Goal: Information Seeking & Learning: Learn about a topic

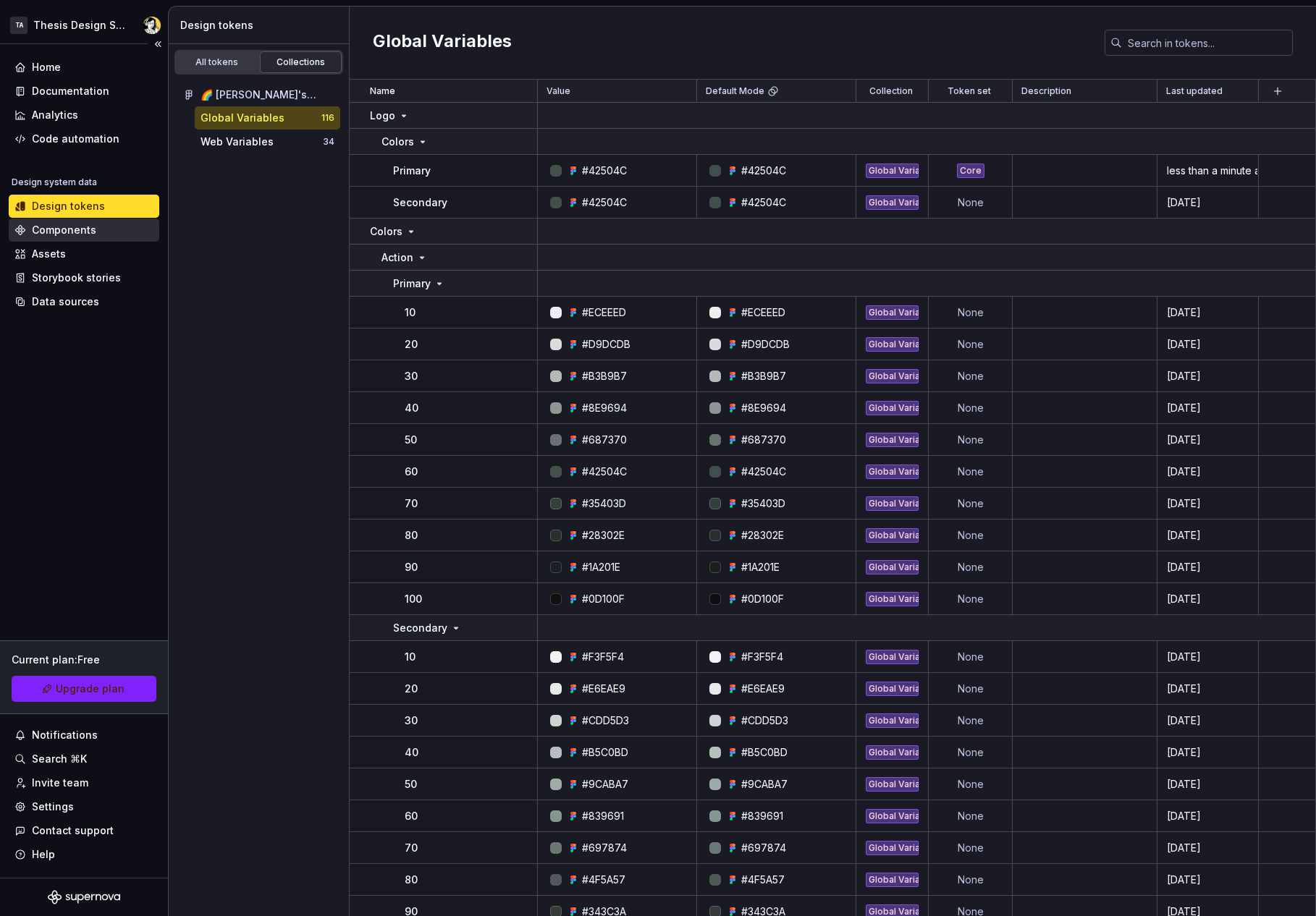
scroll to position [176, 0]
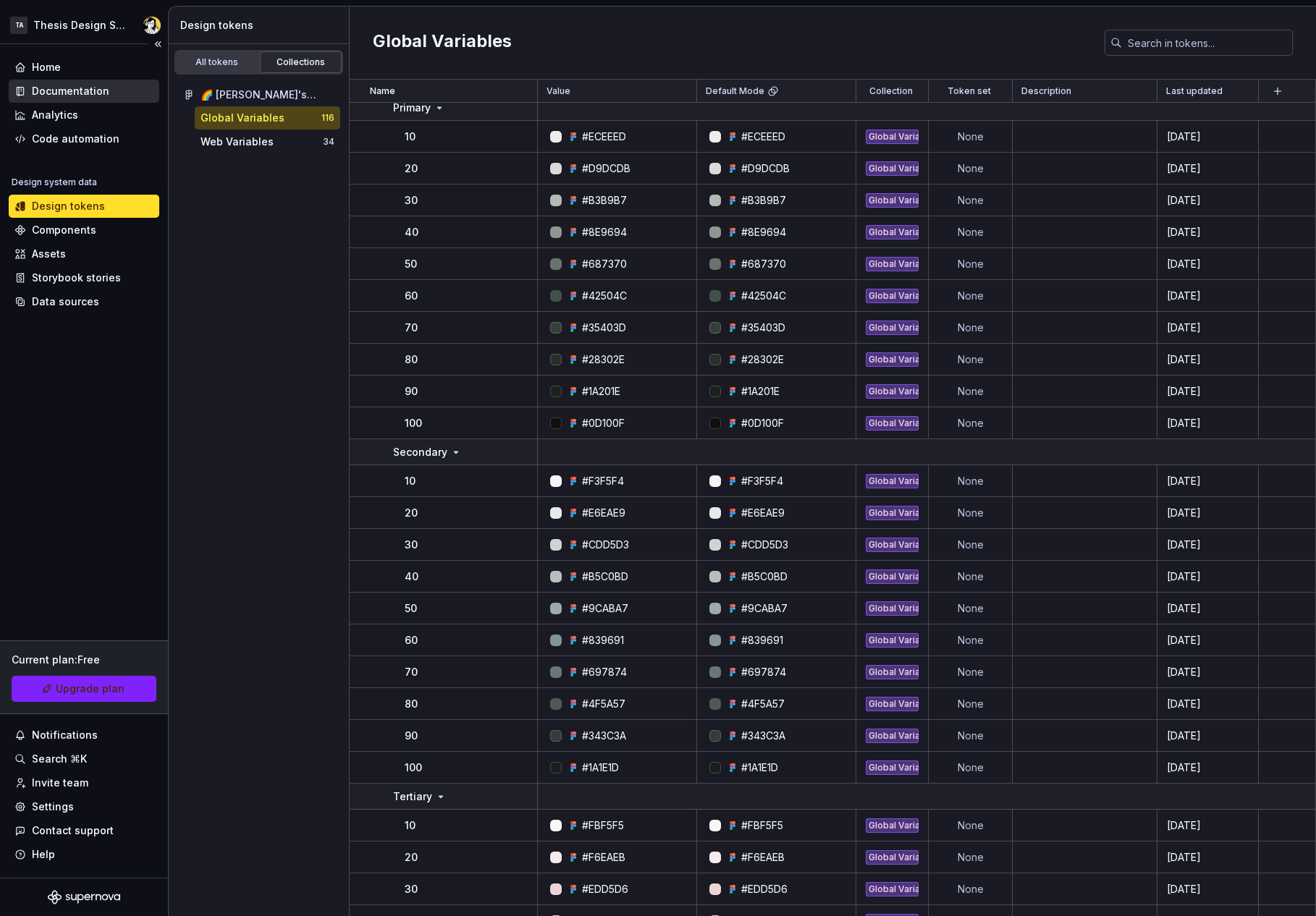
click at [65, 91] on div "Documentation" at bounding box center [70, 91] width 77 height 15
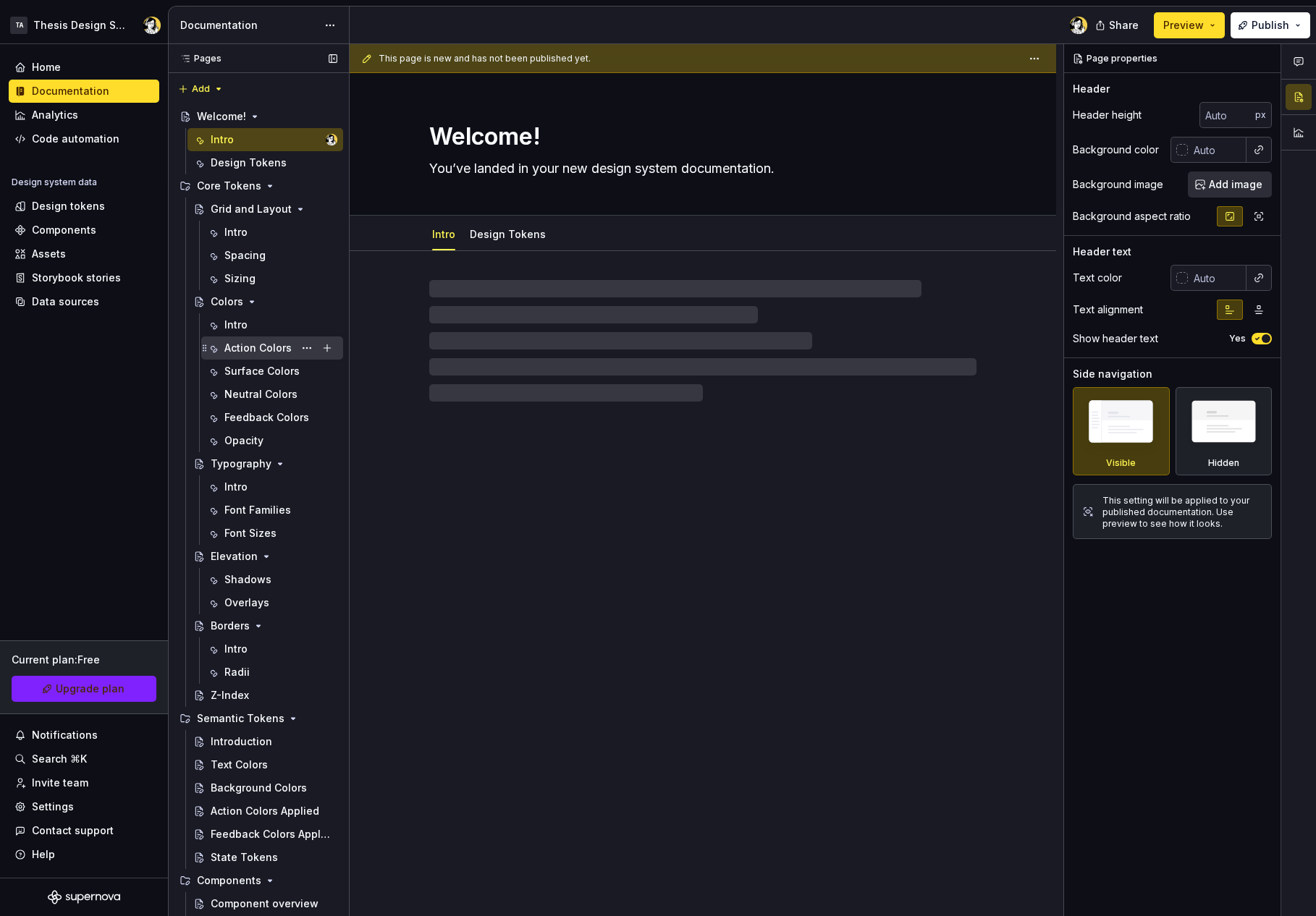
click at [256, 341] on div "Action Colors" at bounding box center [258, 348] width 67 height 15
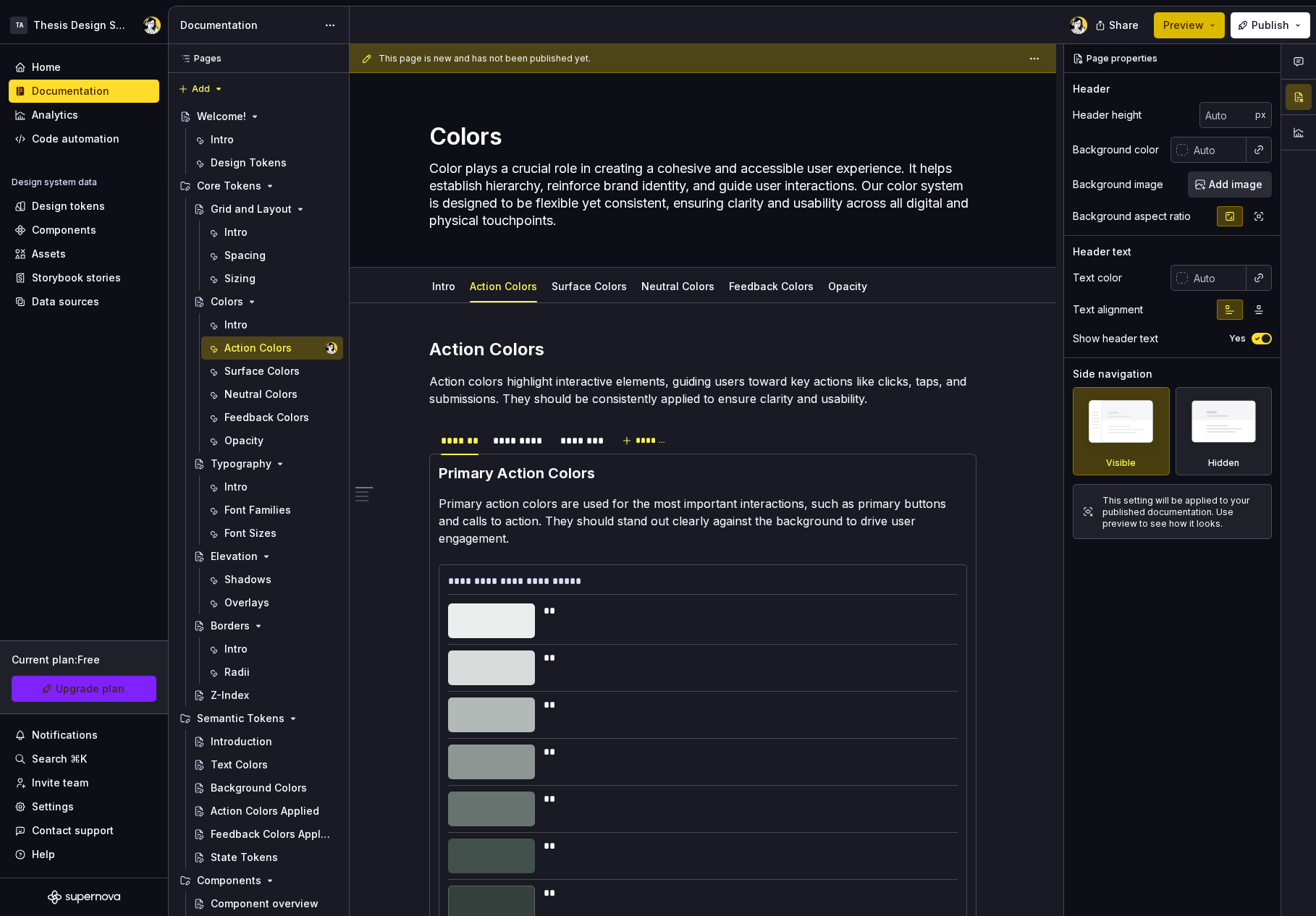
click at [1177, 20] on span "Preview" at bounding box center [1183, 25] width 41 height 15
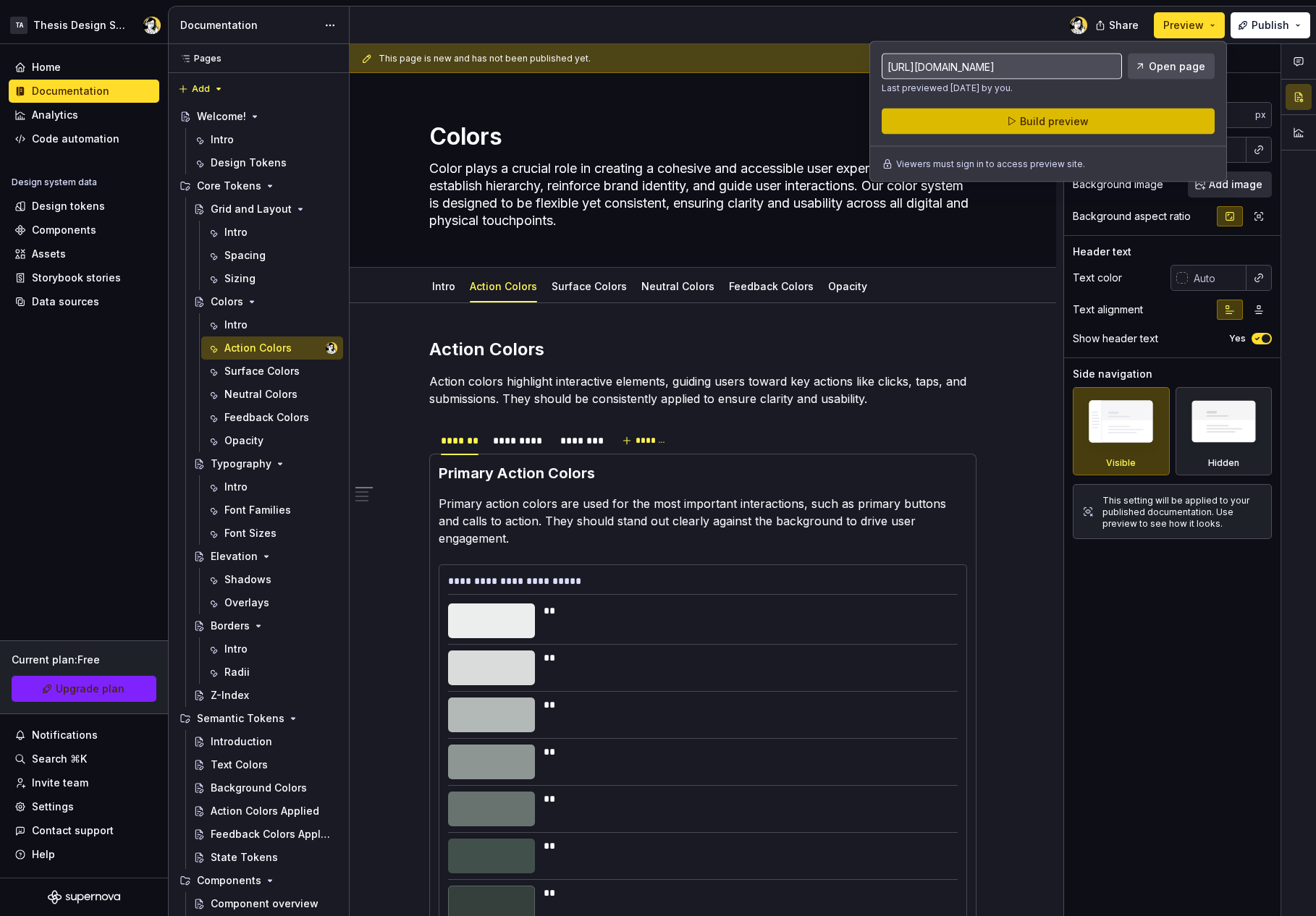
click at [1061, 123] on span "Build preview" at bounding box center [1054, 121] width 69 height 15
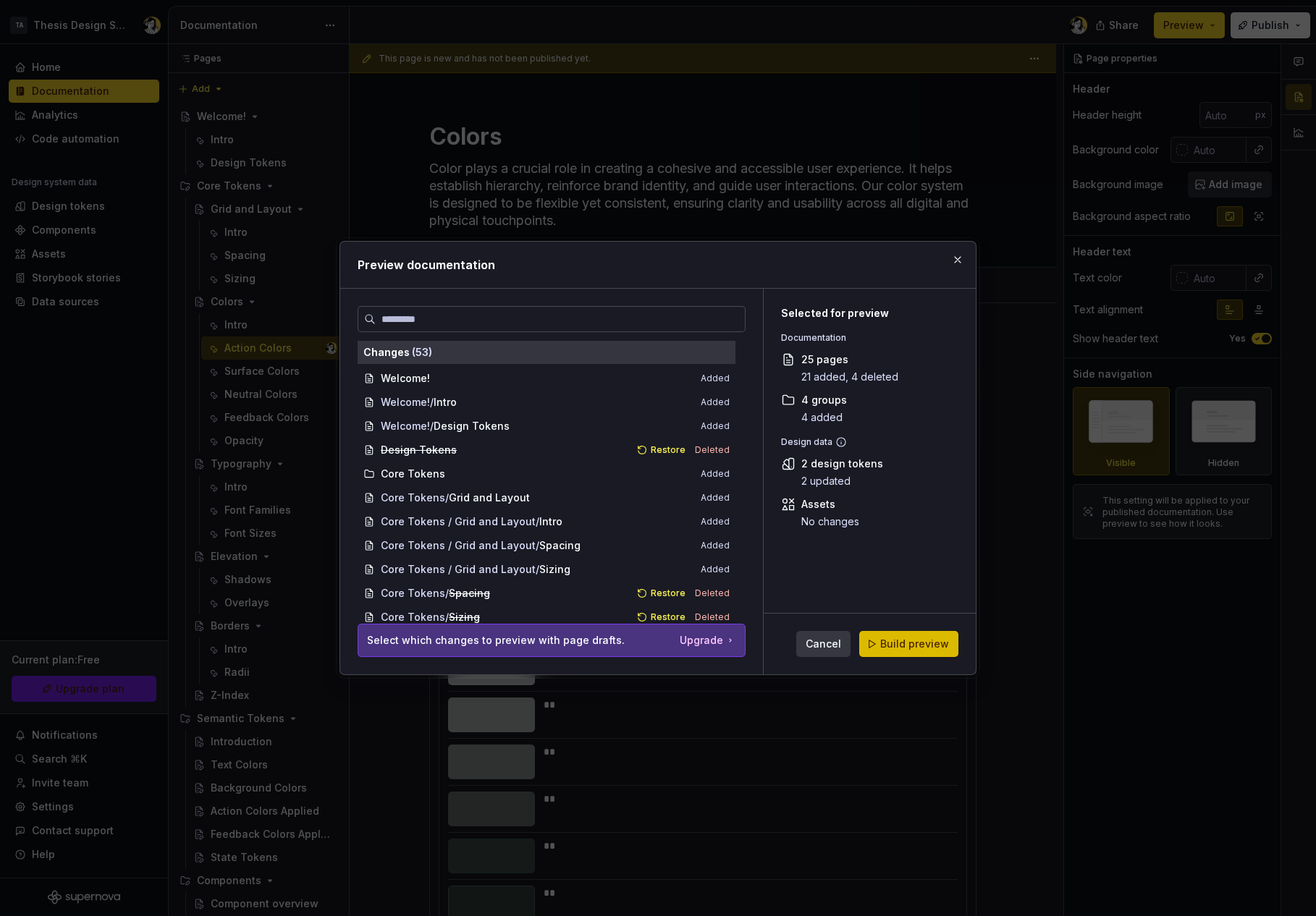
click at [909, 648] on span "Build preview" at bounding box center [914, 644] width 69 height 15
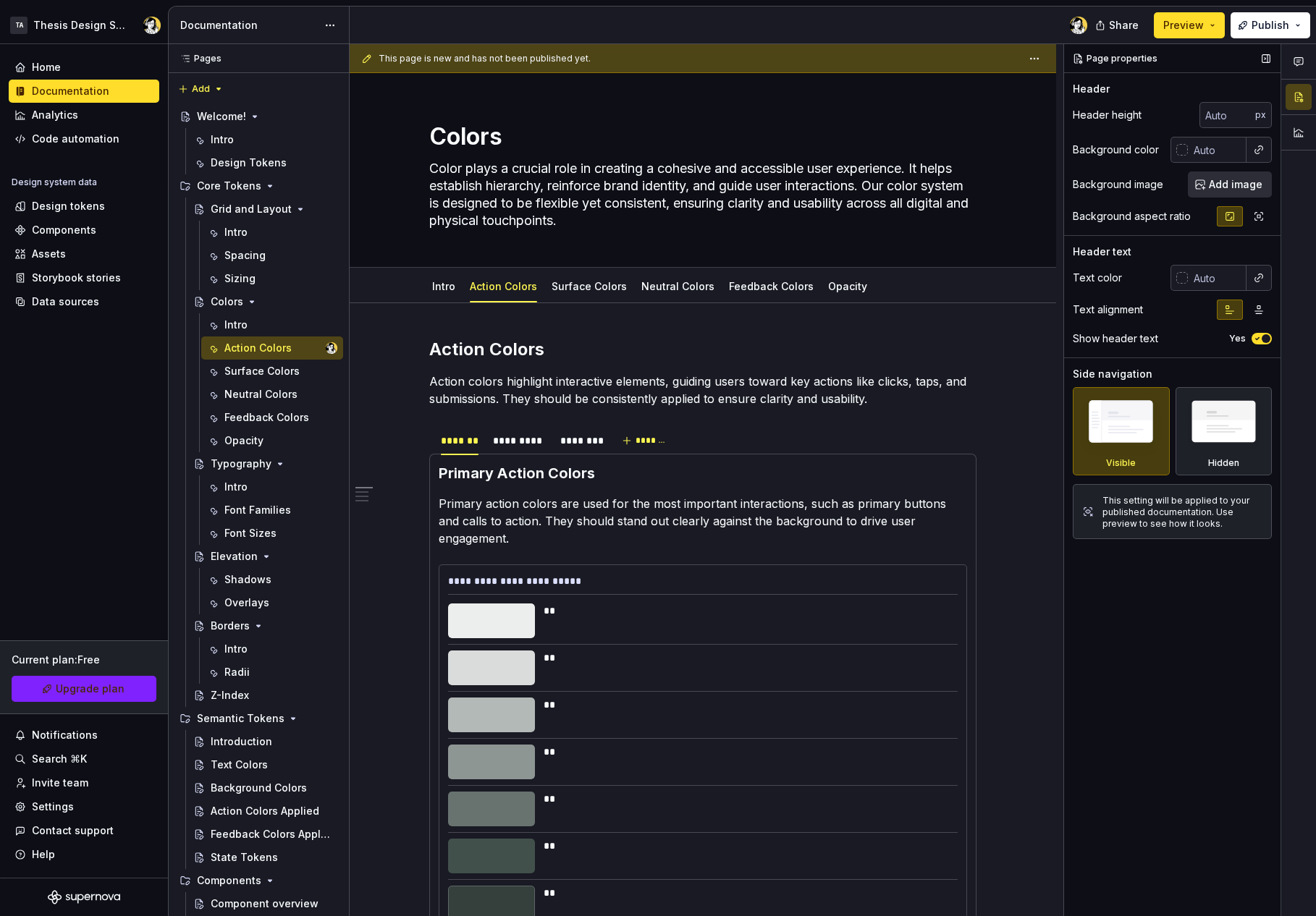
click at [1179, 706] on div "Page properties Header Header height px Background color Background image Add i…" at bounding box center [1173, 480] width 217 height 873
click at [1144, 502] on div "This setting will be applied to your published documentation. Use preview to se…" at bounding box center [1182, 512] width 160 height 35
click at [1179, 29] on span "Preview" at bounding box center [1183, 25] width 41 height 15
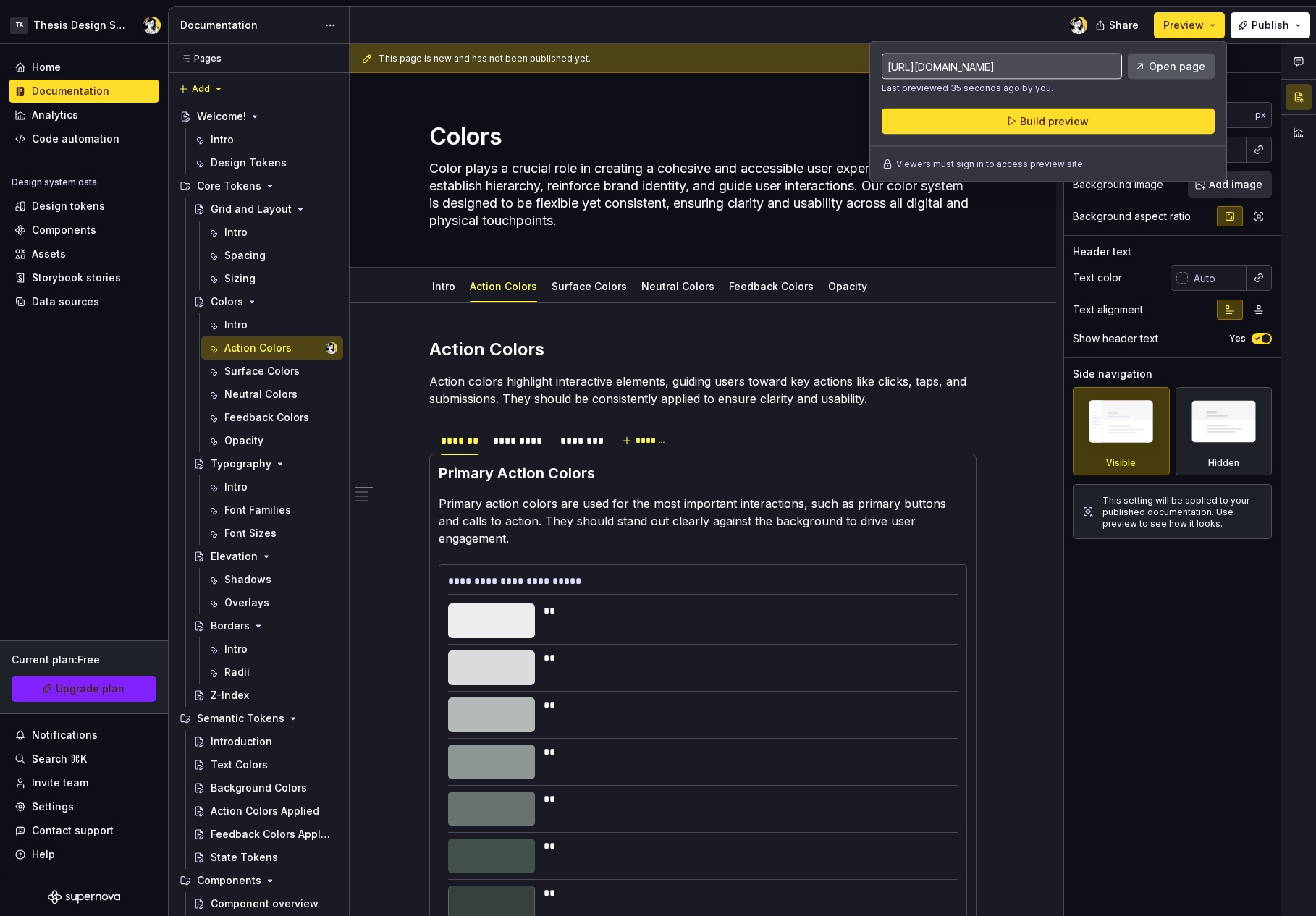
click at [1168, 69] on span "Open page" at bounding box center [1176, 66] width 56 height 15
click at [628, 575] on div "**********" at bounding box center [703, 584] width 510 height 21
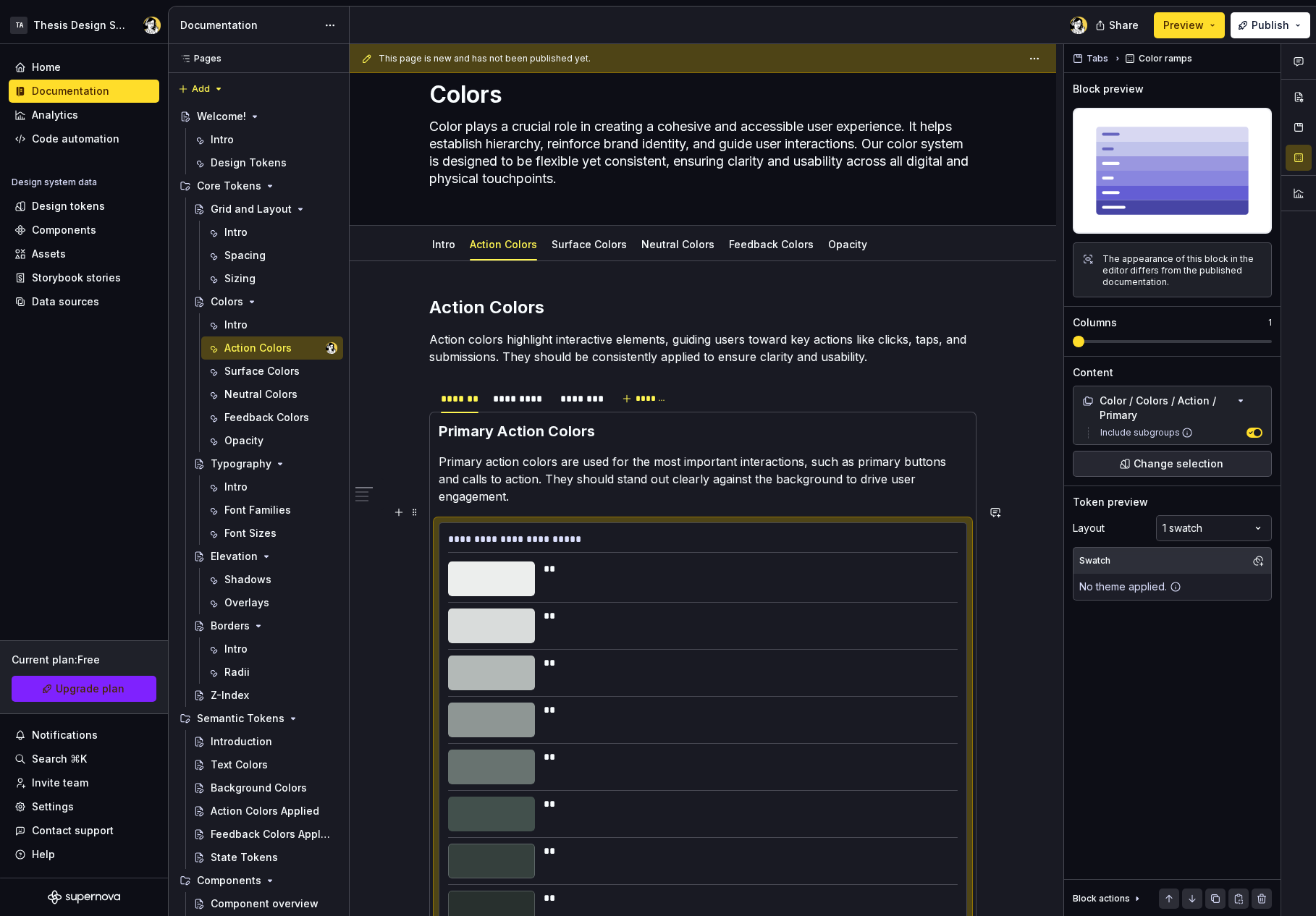
scroll to position [52, 0]
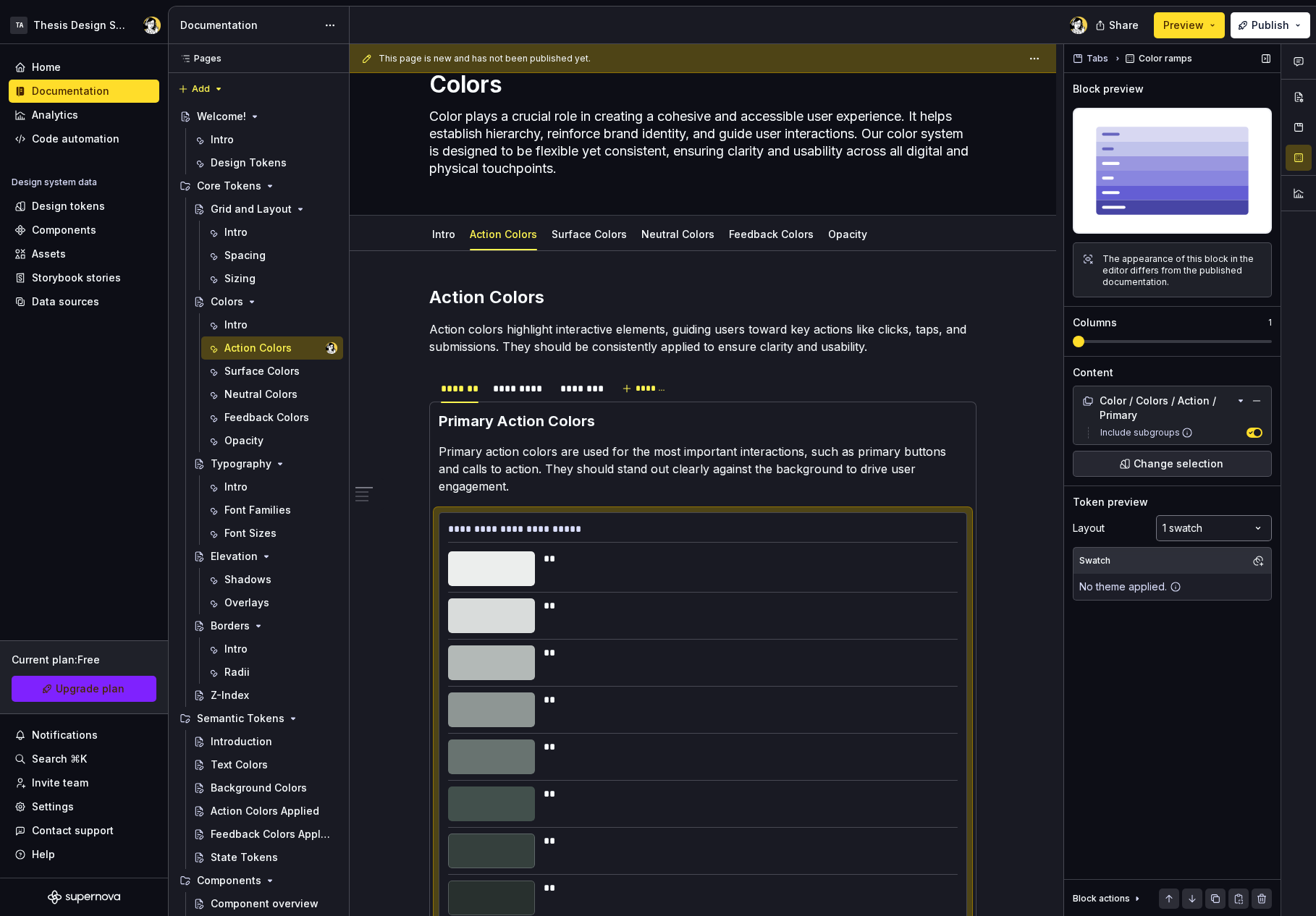
click at [1183, 534] on div "Comments Open comments No comments yet Select ‘Comment’ from the block context …" at bounding box center [1190, 480] width 252 height 873
click at [1182, 534] on div "Comments Open comments No comments yet Select ‘Comment’ from the block context …" at bounding box center [1190, 480] width 252 height 873
click at [1182, 529] on div "Comments Open comments No comments yet Select ‘Comment’ from the block context …" at bounding box center [1190, 480] width 252 height 873
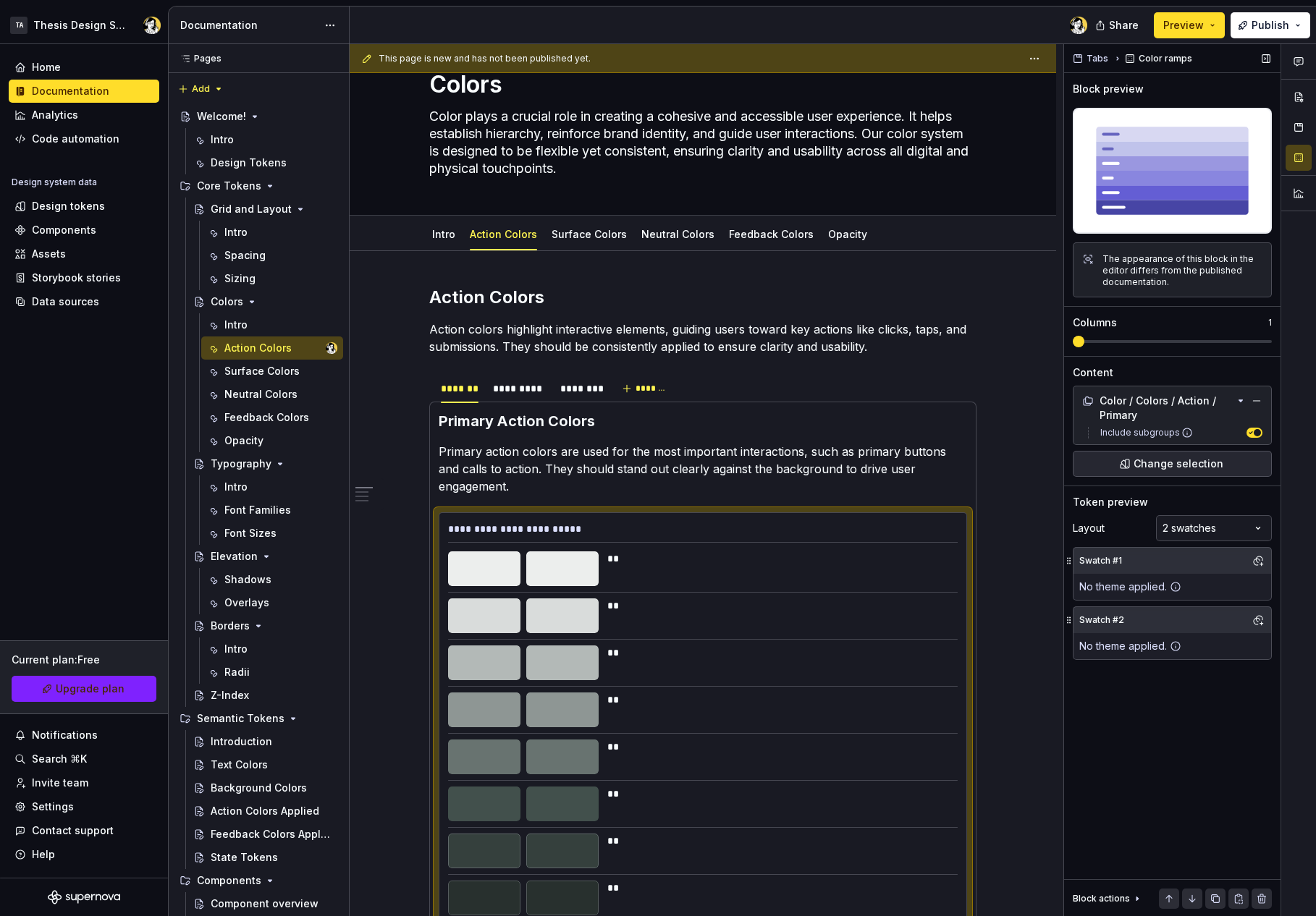
click at [1121, 620] on div "Swatch #2" at bounding box center [1102, 620] width 51 height 20
click at [1166, 582] on div "No theme applied." at bounding box center [1130, 587] width 113 height 26
drag, startPoint x: 1193, startPoint y: 582, endPoint x: 1250, endPoint y: 567, distance: 58.9
click at [1193, 582] on div "Swatch #1 No theme applied." at bounding box center [1173, 573] width 199 height 53
click at [1258, 563] on button "button" at bounding box center [1258, 561] width 20 height 20
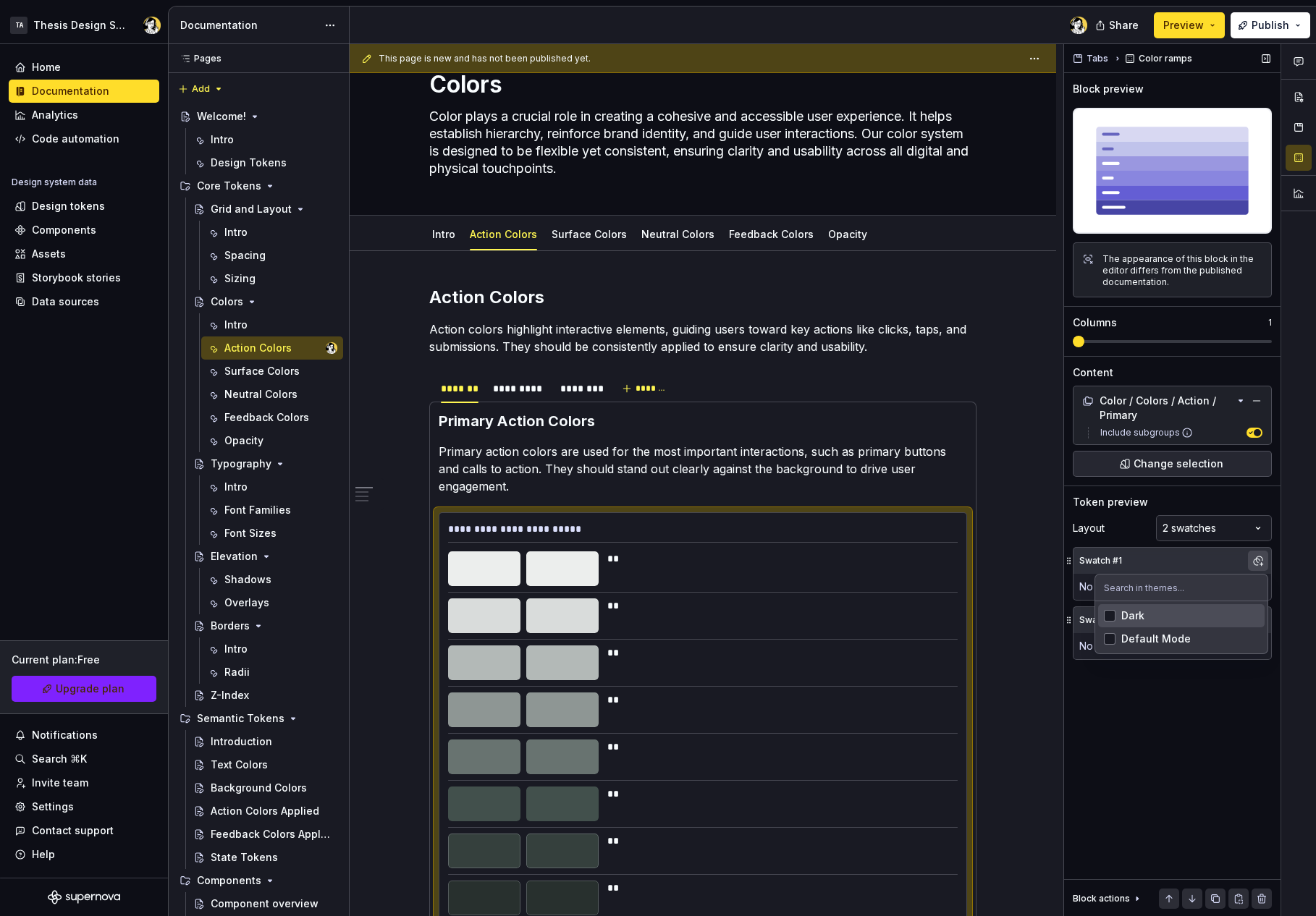
click at [1258, 559] on div "Comments Open comments No comments yet Select ‘Comment’ from the block context …" at bounding box center [1190, 480] width 252 height 873
click at [1256, 620] on button "button" at bounding box center [1258, 620] width 20 height 20
click at [1256, 620] on div "Comments Open comments No comments yet Select ‘Comment’ from the block context …" at bounding box center [1190, 480] width 252 height 873
drag, startPoint x: 1190, startPoint y: 616, endPoint x: 1107, endPoint y: 618, distance: 83.0
click at [1190, 616] on div "Swatch #2" at bounding box center [1173, 620] width 197 height 26
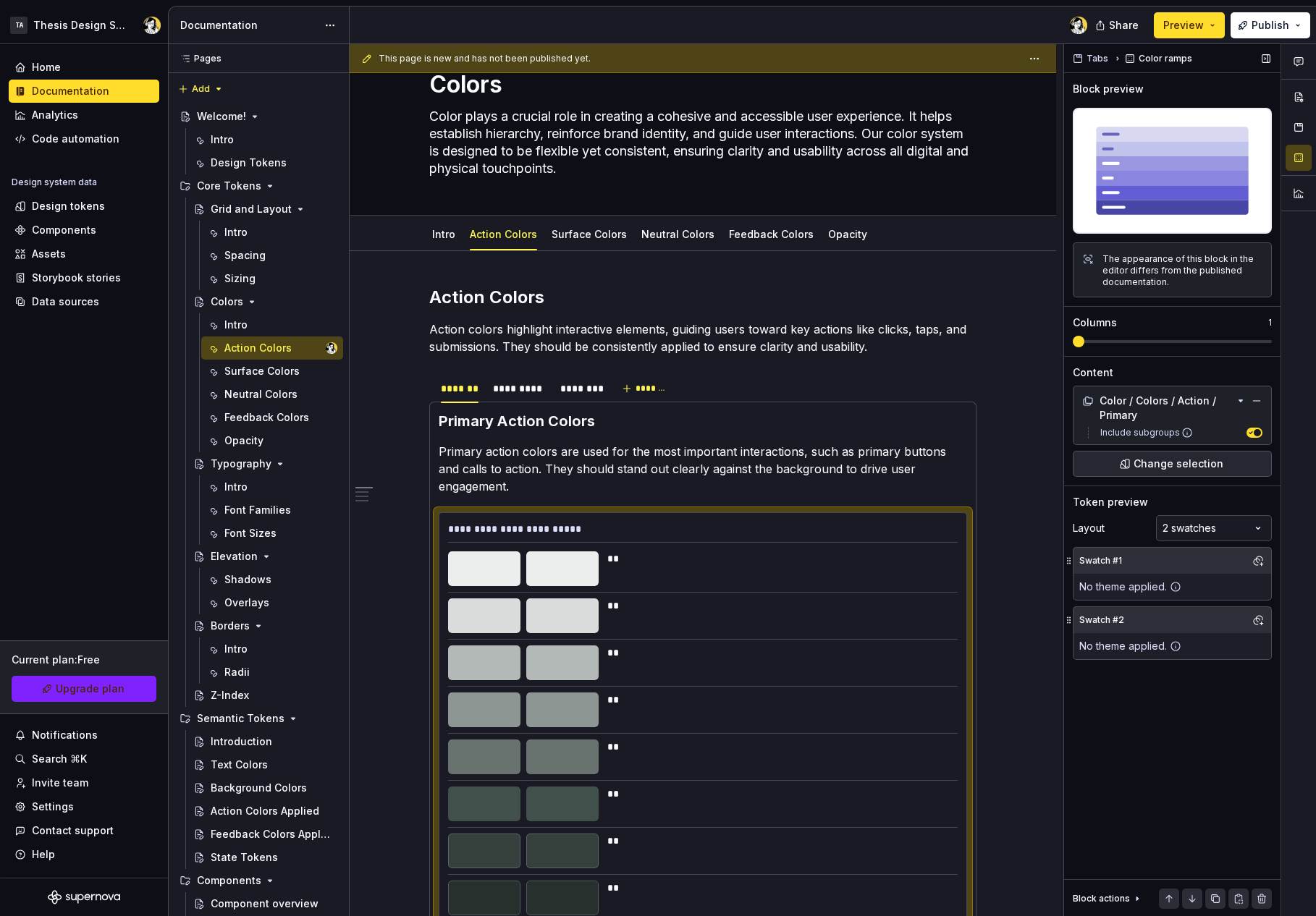
click at [1070, 620] on icon at bounding box center [1068, 620] width 4 height 6
click at [1264, 897] on button "button" at bounding box center [1262, 898] width 20 height 20
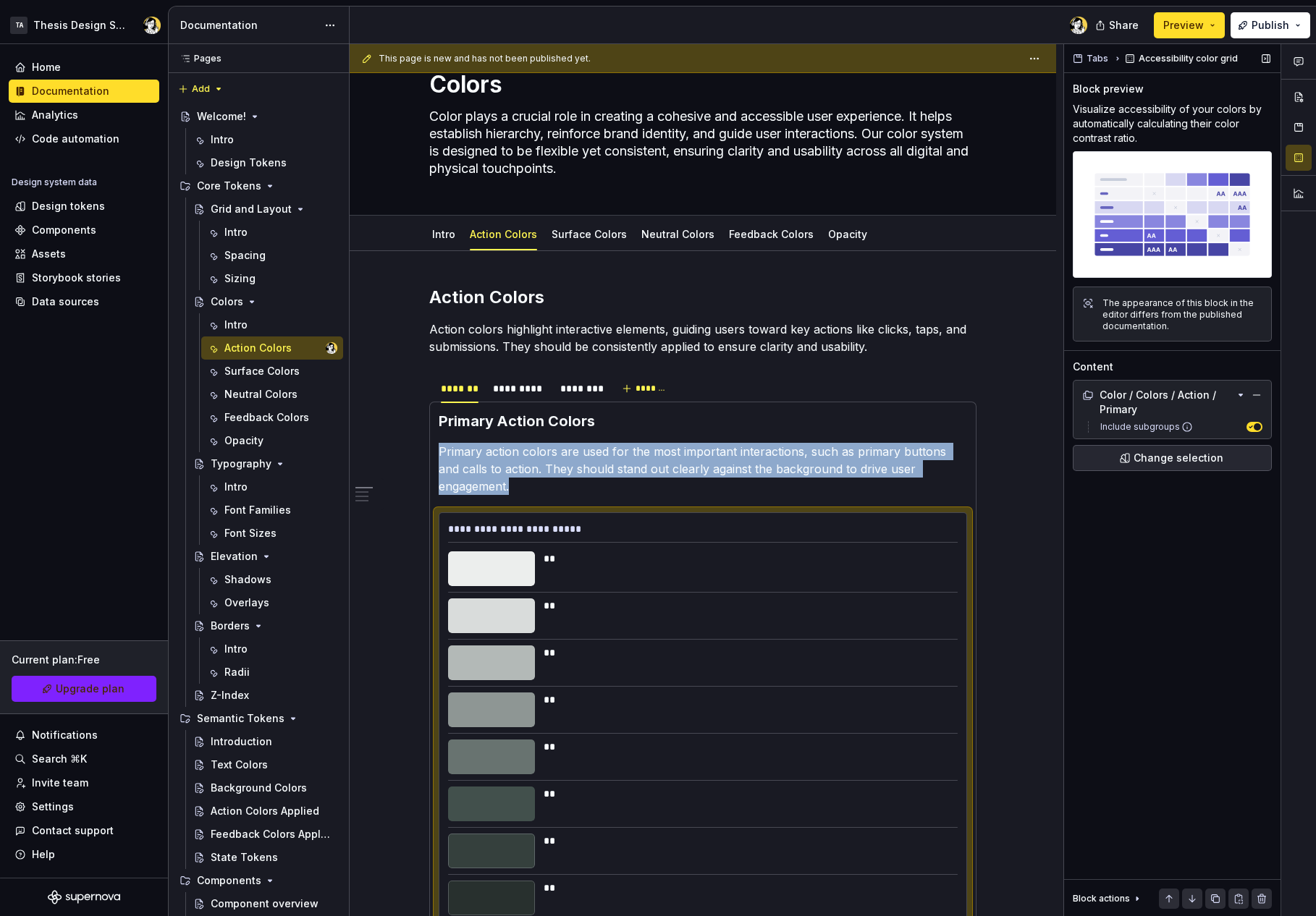
scroll to position [136, 0]
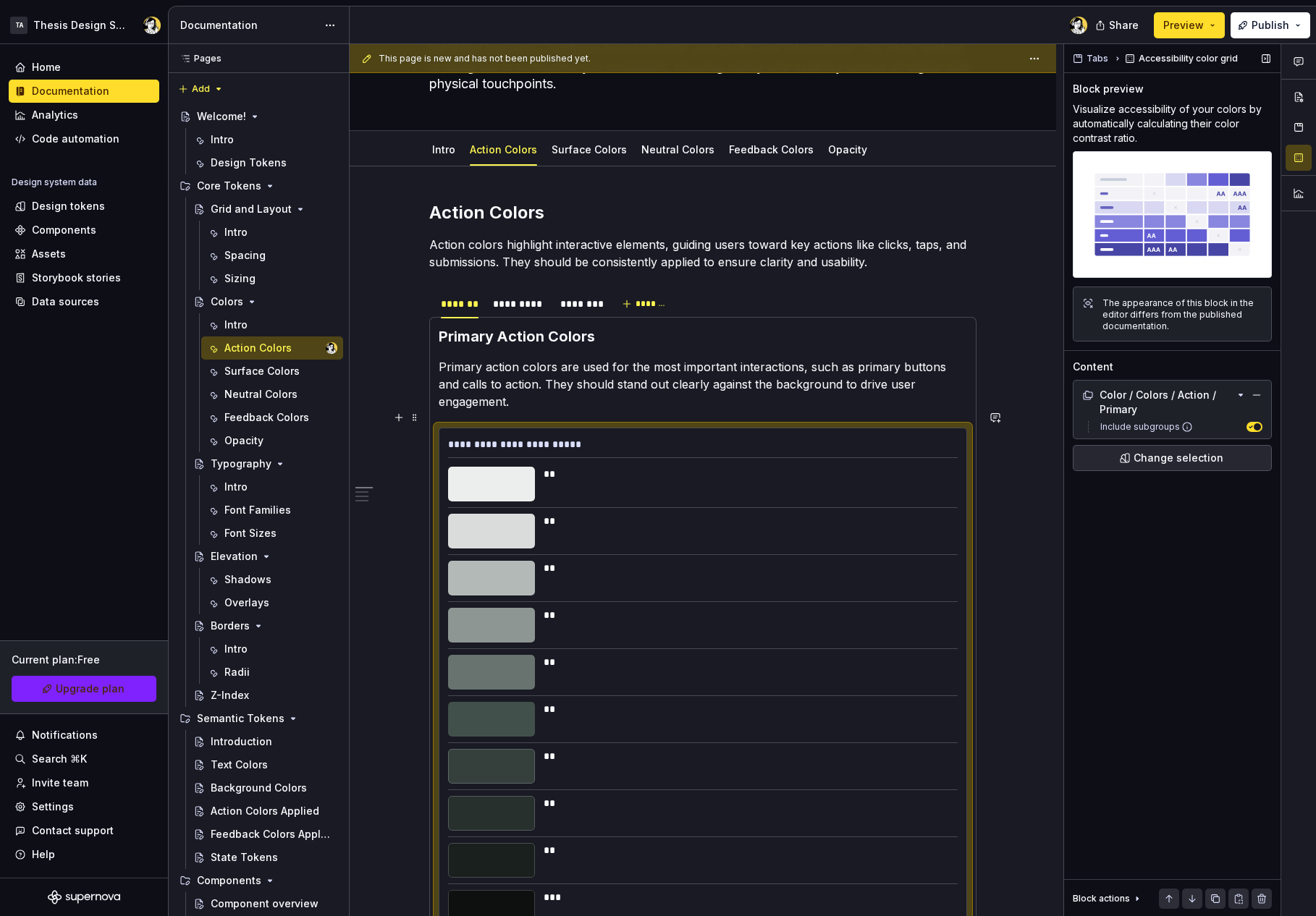
drag, startPoint x: 807, startPoint y: 450, endPoint x: 798, endPoint y: 446, distance: 9.8
click at [807, 466] on div "**" at bounding box center [747, 473] width 406 height 15
click at [1168, 464] on span "Change selection" at bounding box center [1179, 458] width 89 height 15
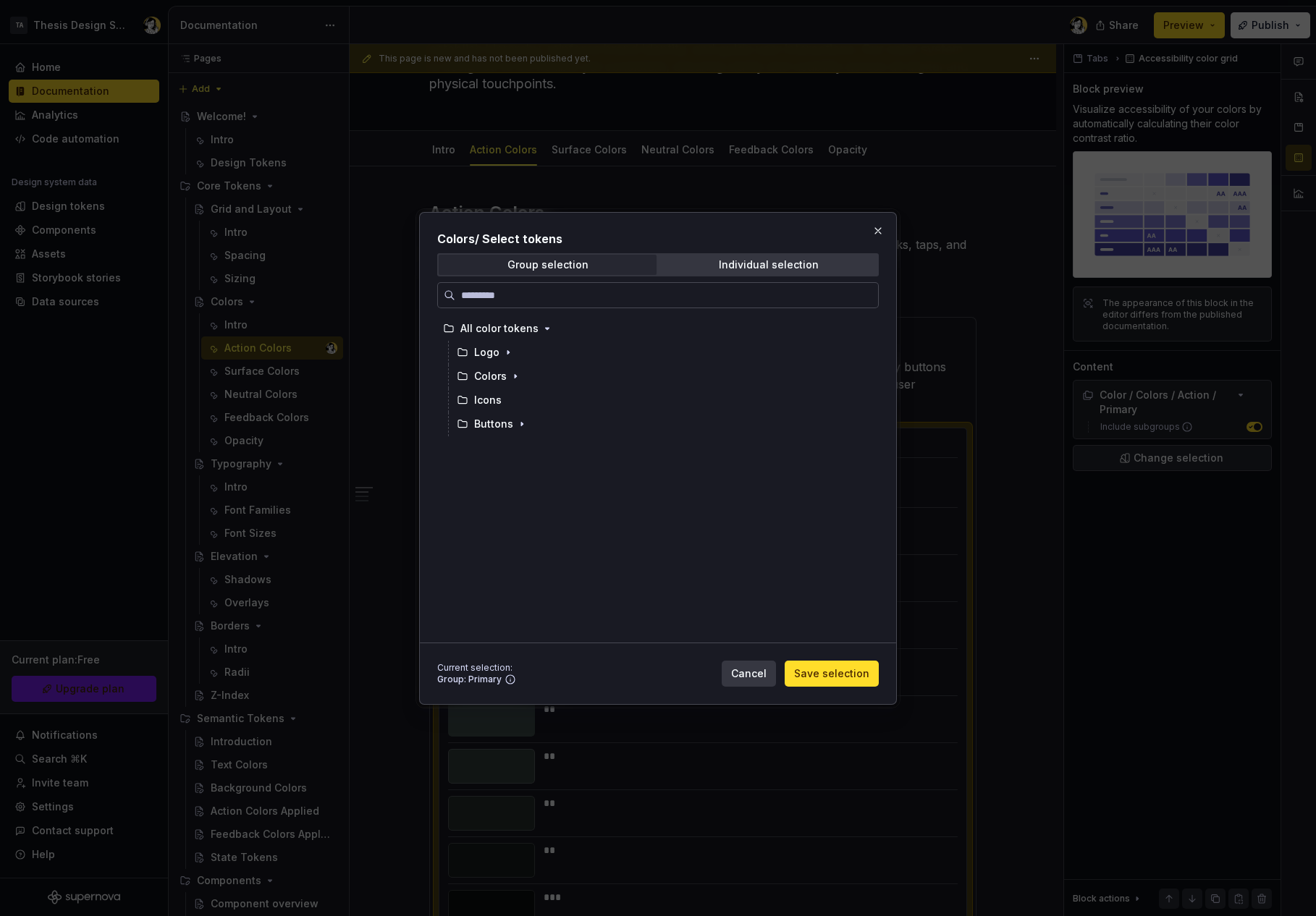
drag, startPoint x: 768, startPoint y: 665, endPoint x: 1299, endPoint y: 543, distance: 544.8
click at [768, 665] on button "Cancel" at bounding box center [749, 674] width 54 height 26
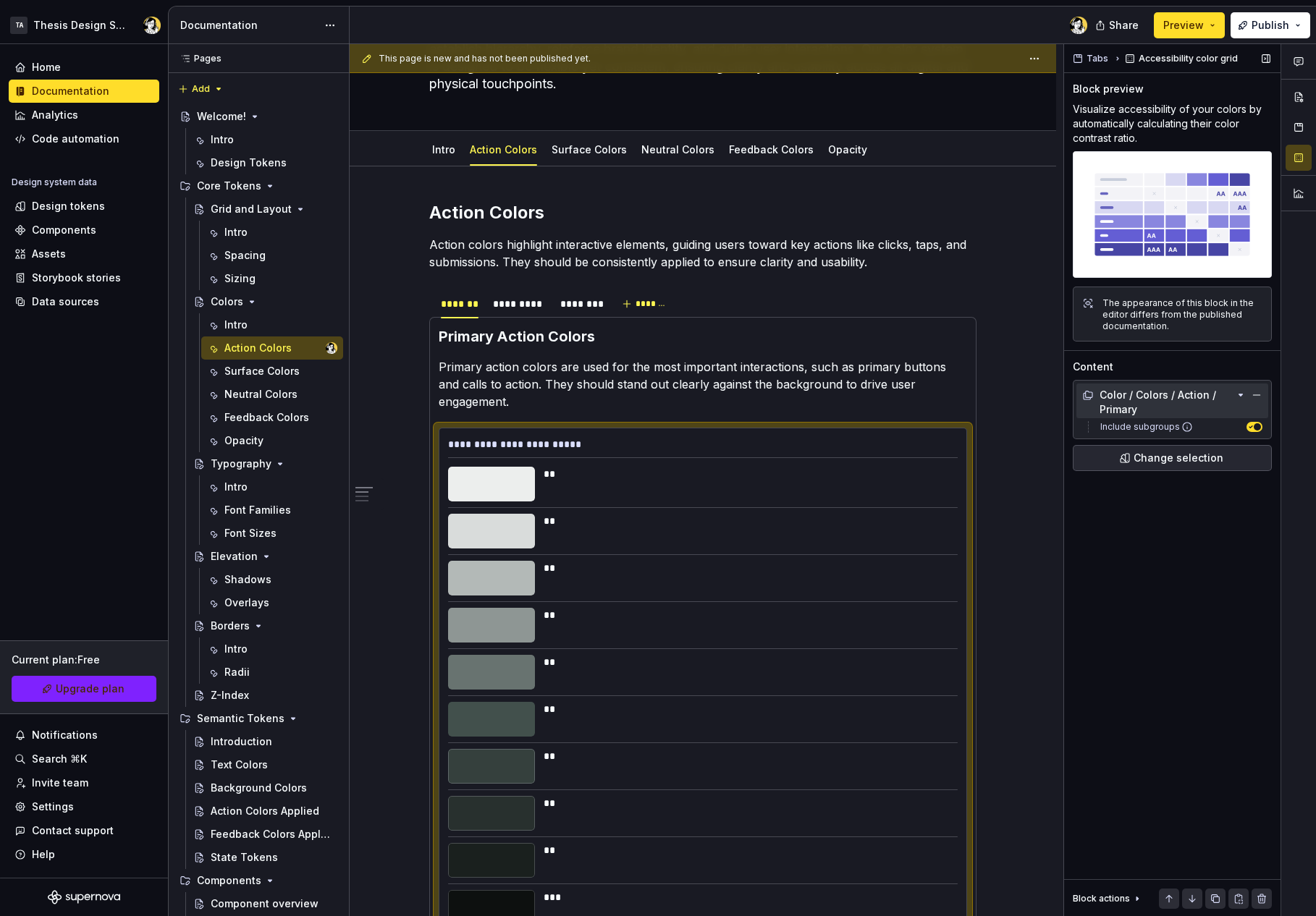
click at [1152, 414] on div "Color / Colors / Action / Primary" at bounding box center [1158, 402] width 151 height 29
click at [1132, 394] on div "Color / Colors / Action / Primary" at bounding box center [1158, 402] width 151 height 29
click at [1129, 425] on label "Include subgroups" at bounding box center [1144, 426] width 99 height 12
click at [1247, 425] on button "Include subgroups" at bounding box center [1254, 426] width 16 height 10
click at [1129, 425] on label "Include subgroups" at bounding box center [1144, 426] width 99 height 12
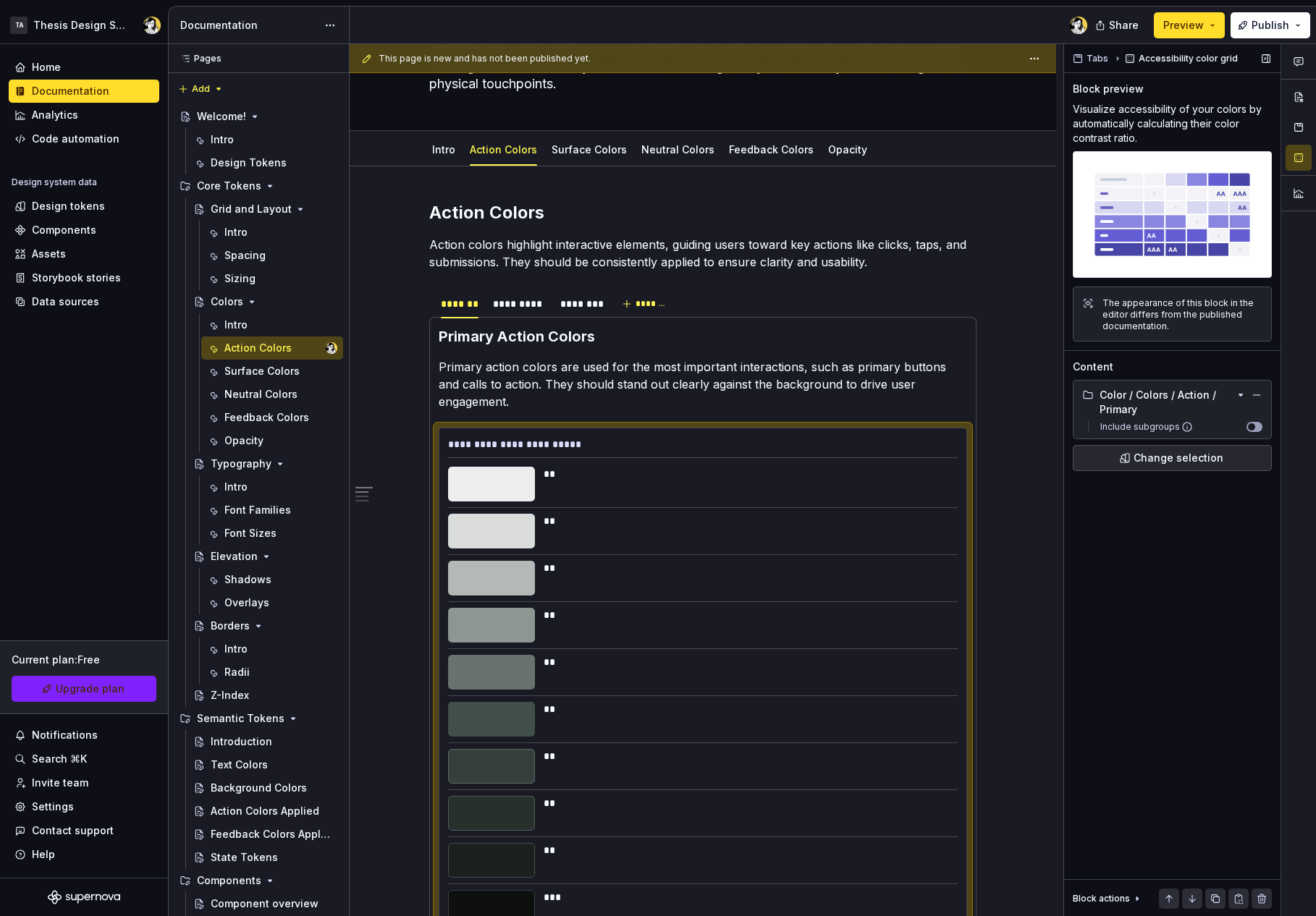
click at [1247, 425] on button "Include subgroups" at bounding box center [1254, 426] width 16 height 10
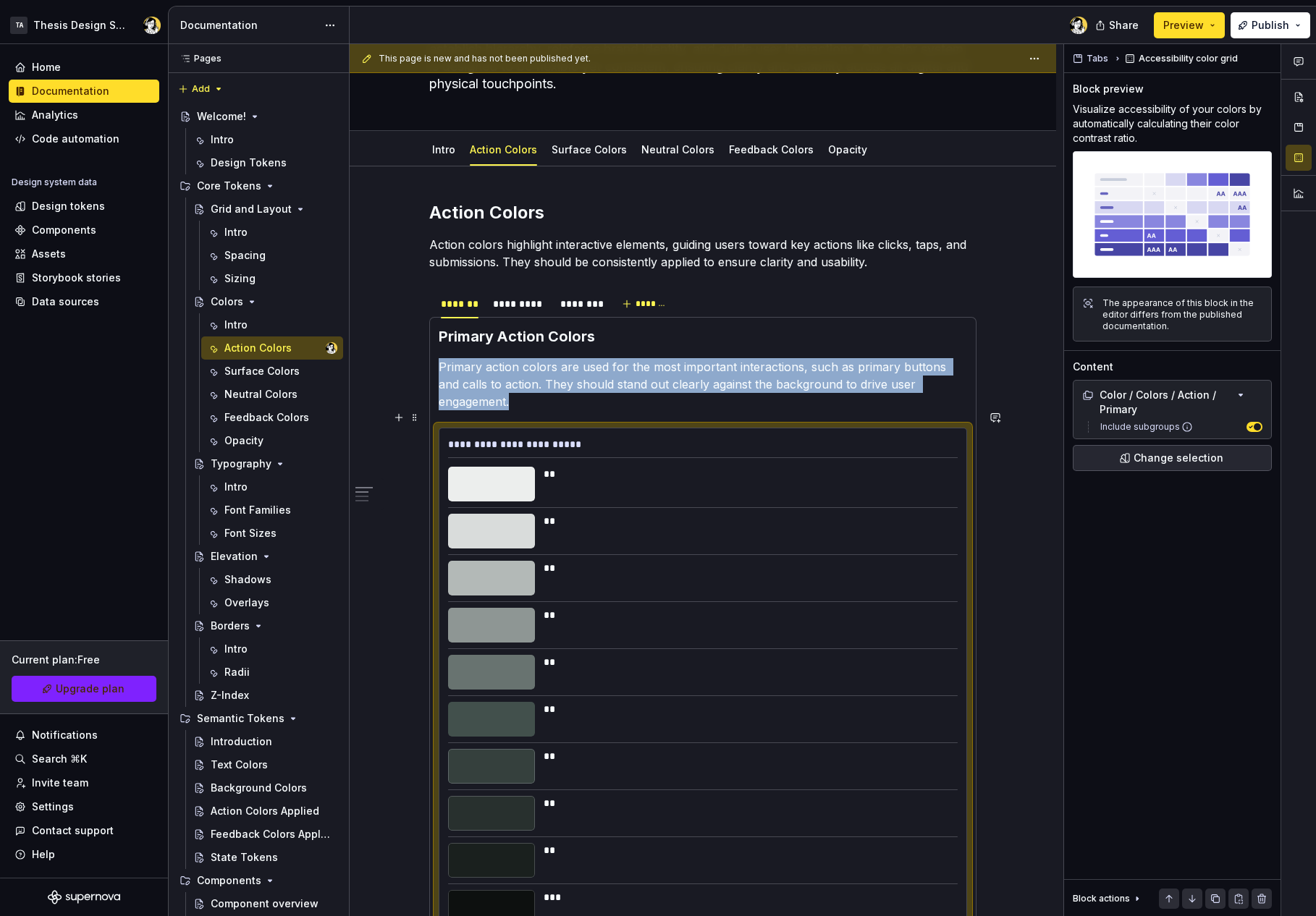
click at [508, 466] on div at bounding box center [491, 483] width 87 height 35
click at [724, 514] on div "**" at bounding box center [747, 520] width 406 height 15
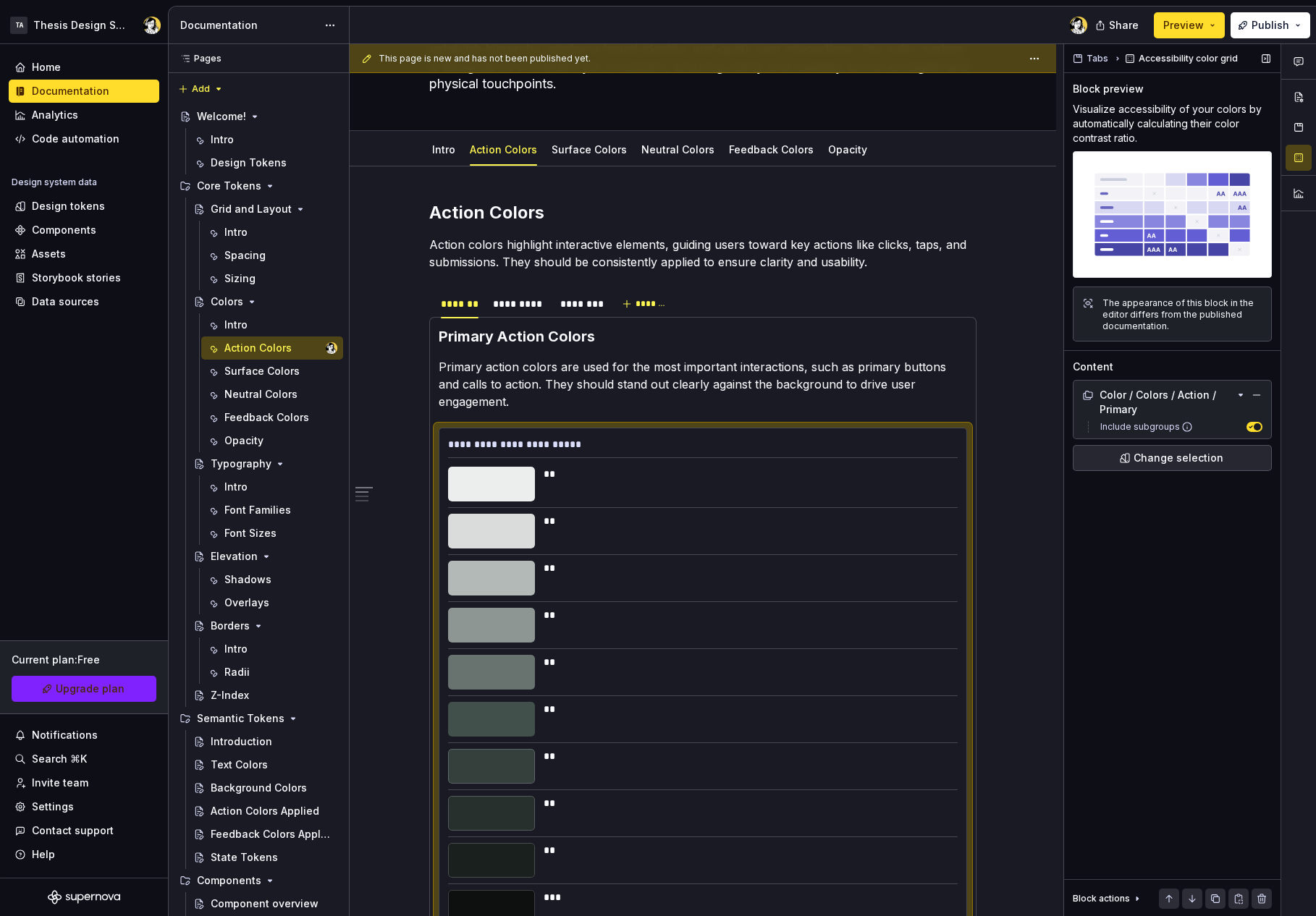
scroll to position [661, 0]
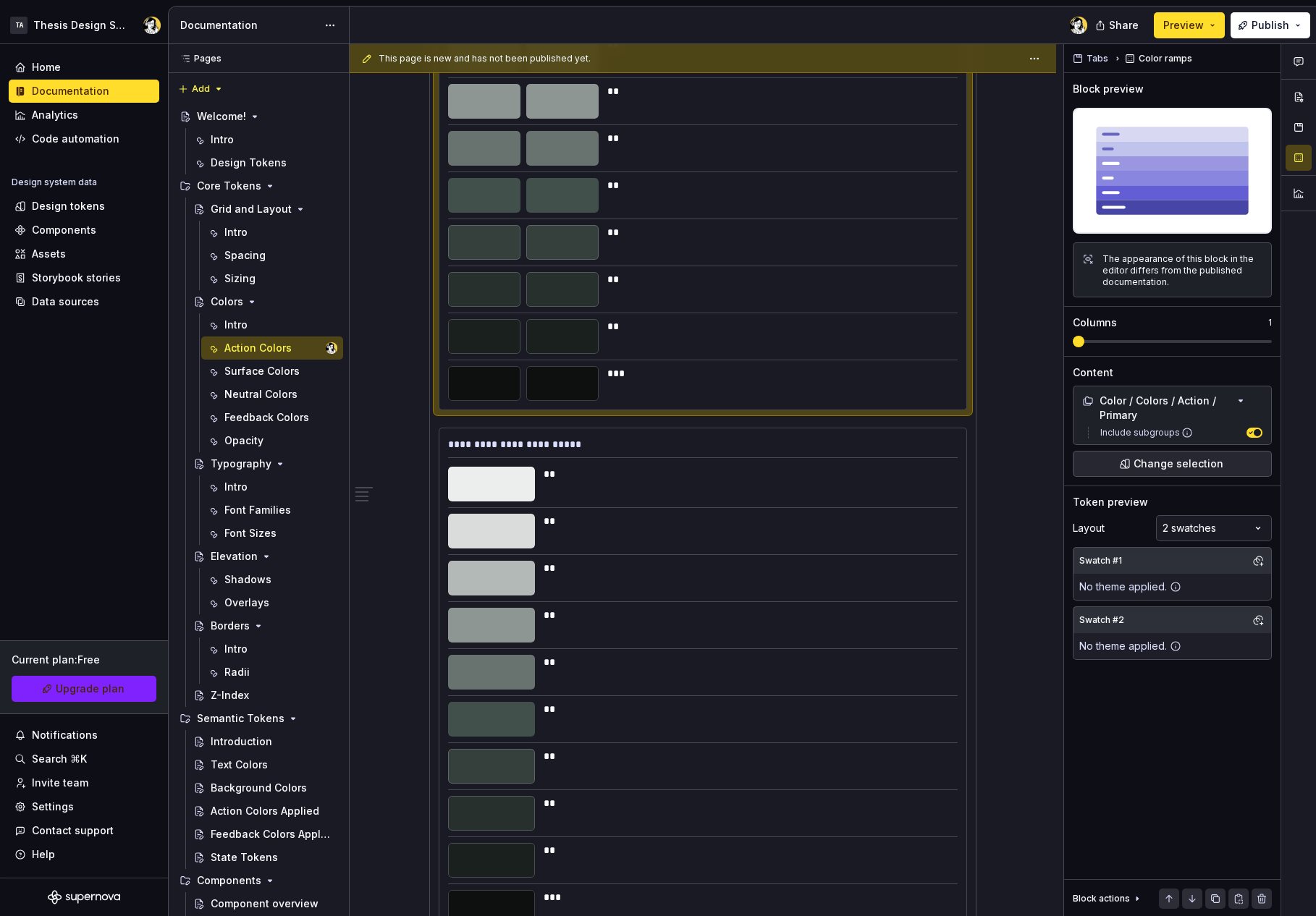
click at [677, 287] on div "**" at bounding box center [778, 289] width 342 height 35
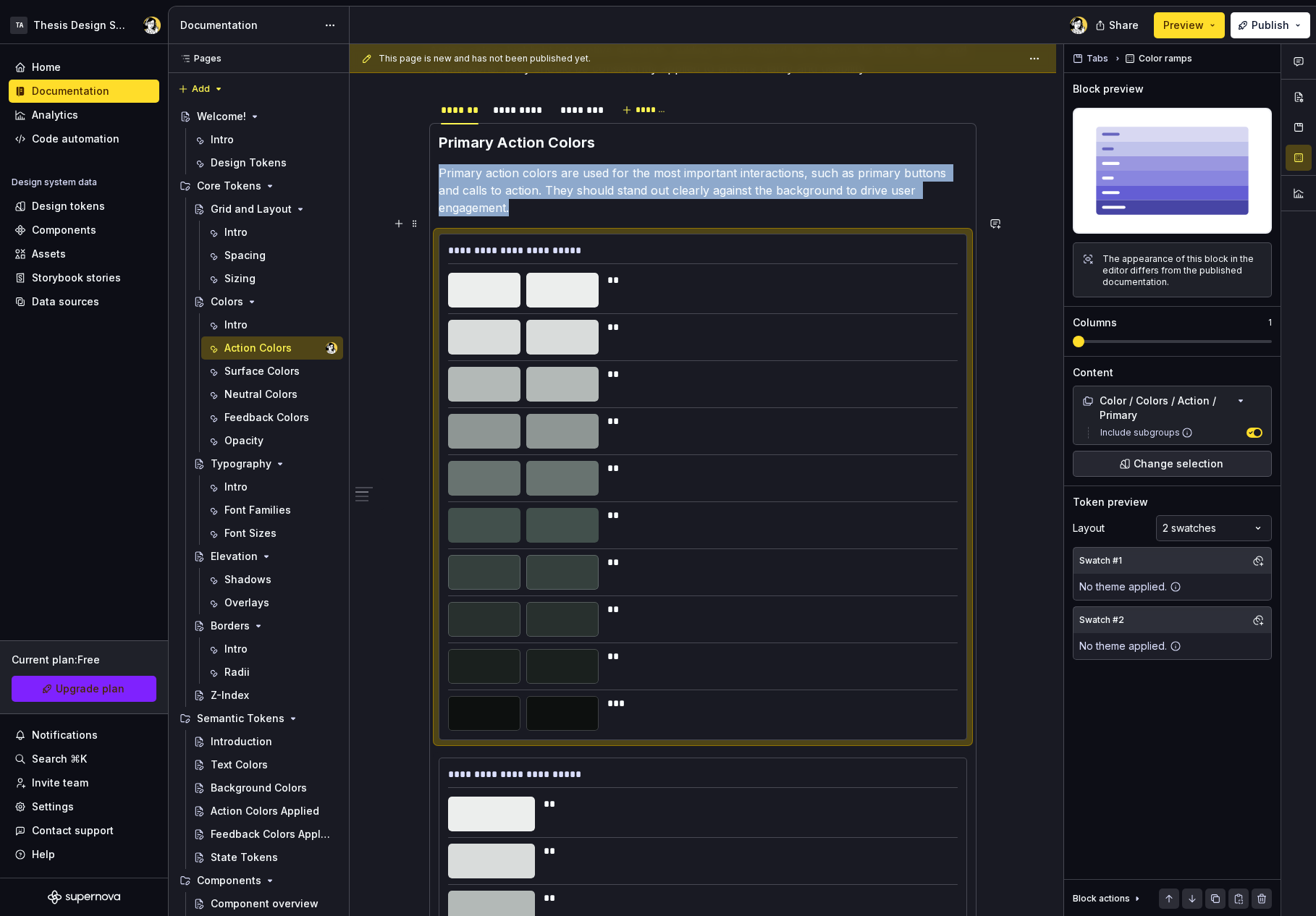
scroll to position [317, 0]
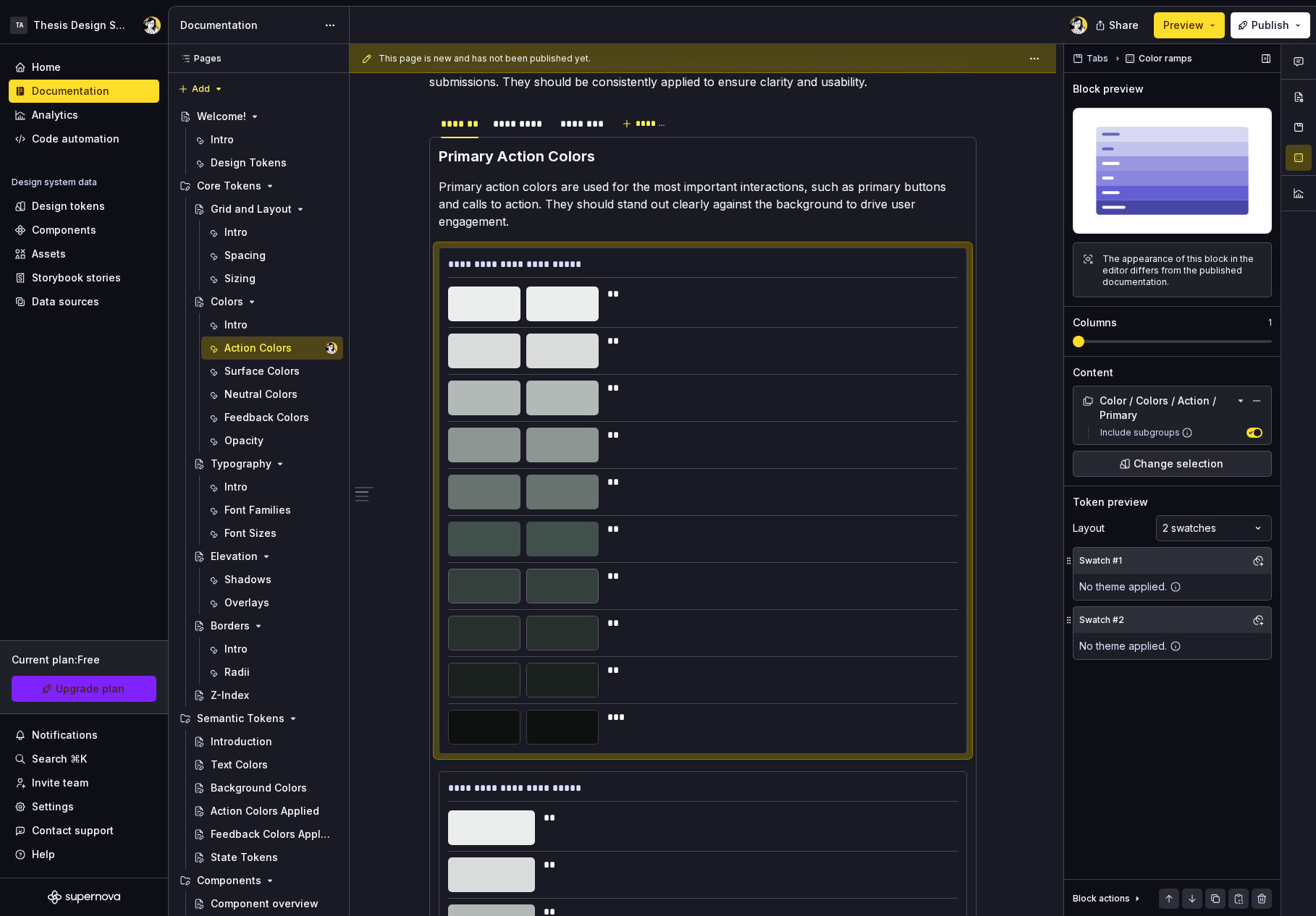
click at [1170, 625] on div "Swatch #2" at bounding box center [1173, 620] width 197 height 26
click at [1230, 515] on div "Comments Open comments No comments yet Select ‘Comment’ from the block context …" at bounding box center [1190, 480] width 252 height 873
click at [1224, 522] on div "Comments Open comments No comments yet Select ‘Comment’ from the block context …" at bounding box center [1190, 480] width 252 height 873
click at [1253, 618] on button "button" at bounding box center [1258, 620] width 20 height 20
click at [1155, 766] on div "Comments Open comments No comments yet Select ‘Comment’ from the block context …" at bounding box center [1190, 480] width 252 height 873
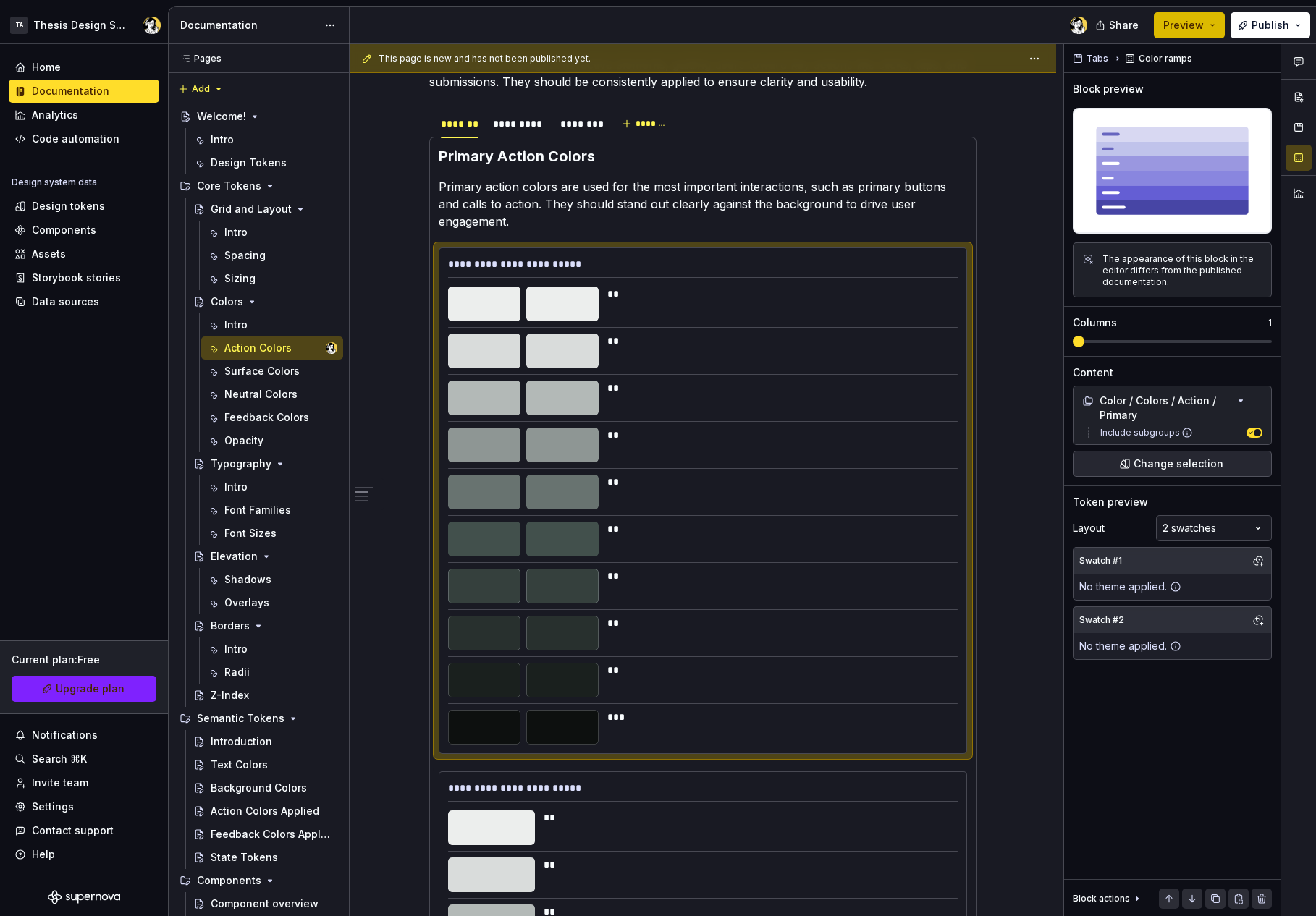
click at [1192, 33] on button "Preview" at bounding box center [1189, 25] width 71 height 26
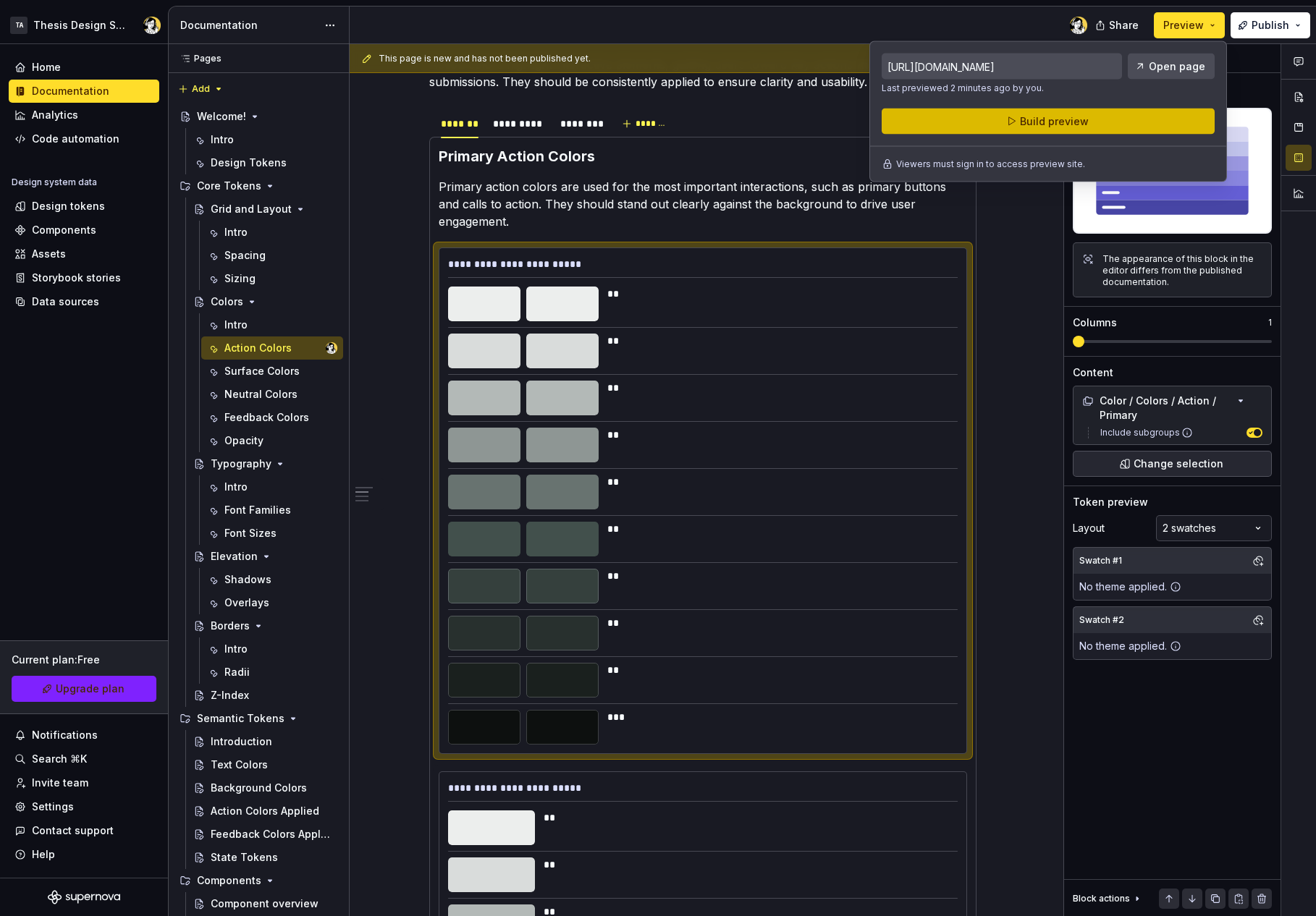
click at [1139, 120] on button "Build preview" at bounding box center [1048, 122] width 333 height 26
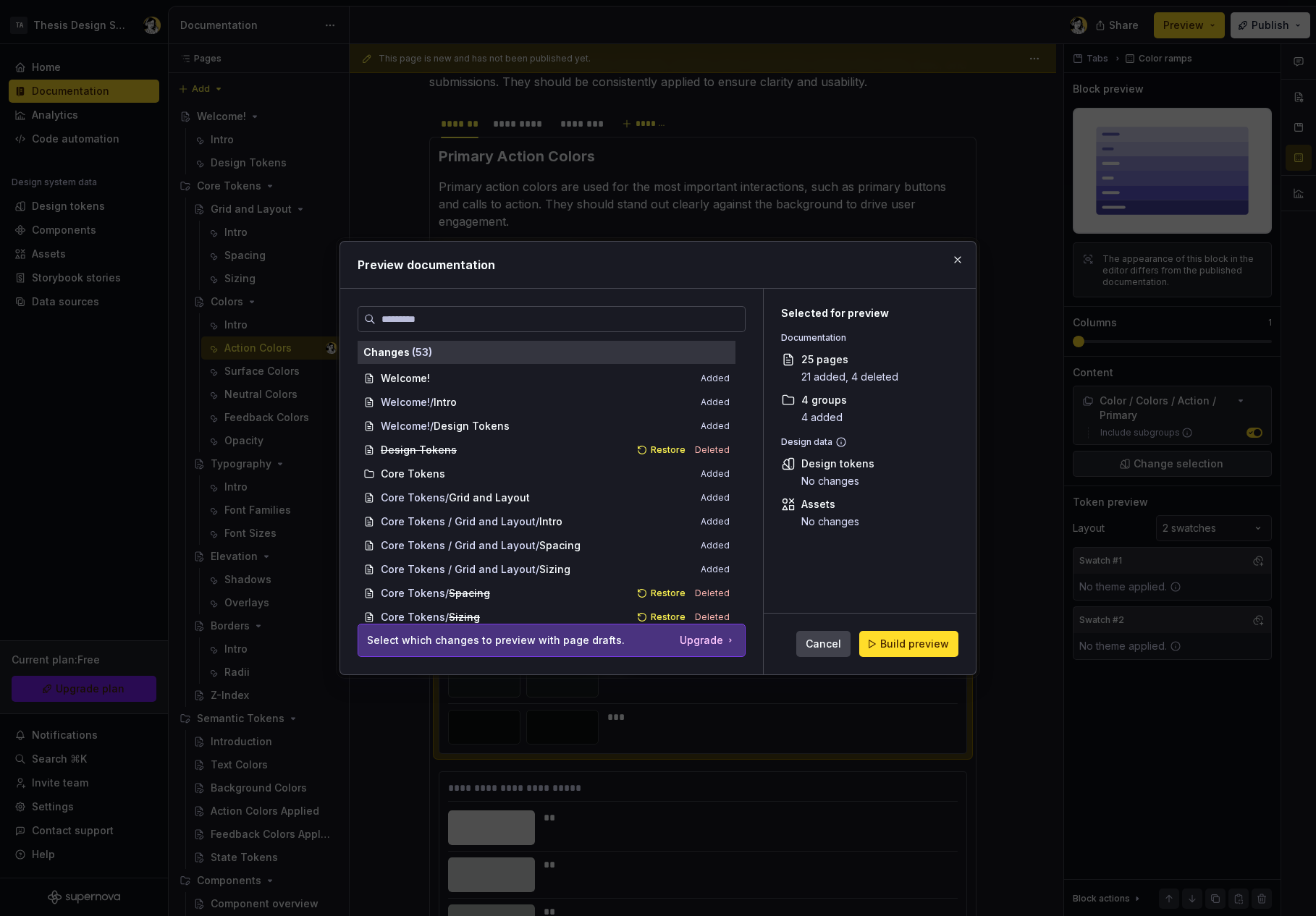
drag, startPoint x: 898, startPoint y: 650, endPoint x: 848, endPoint y: 653, distance: 50.1
click at [897, 650] on span "Build preview" at bounding box center [914, 644] width 69 height 15
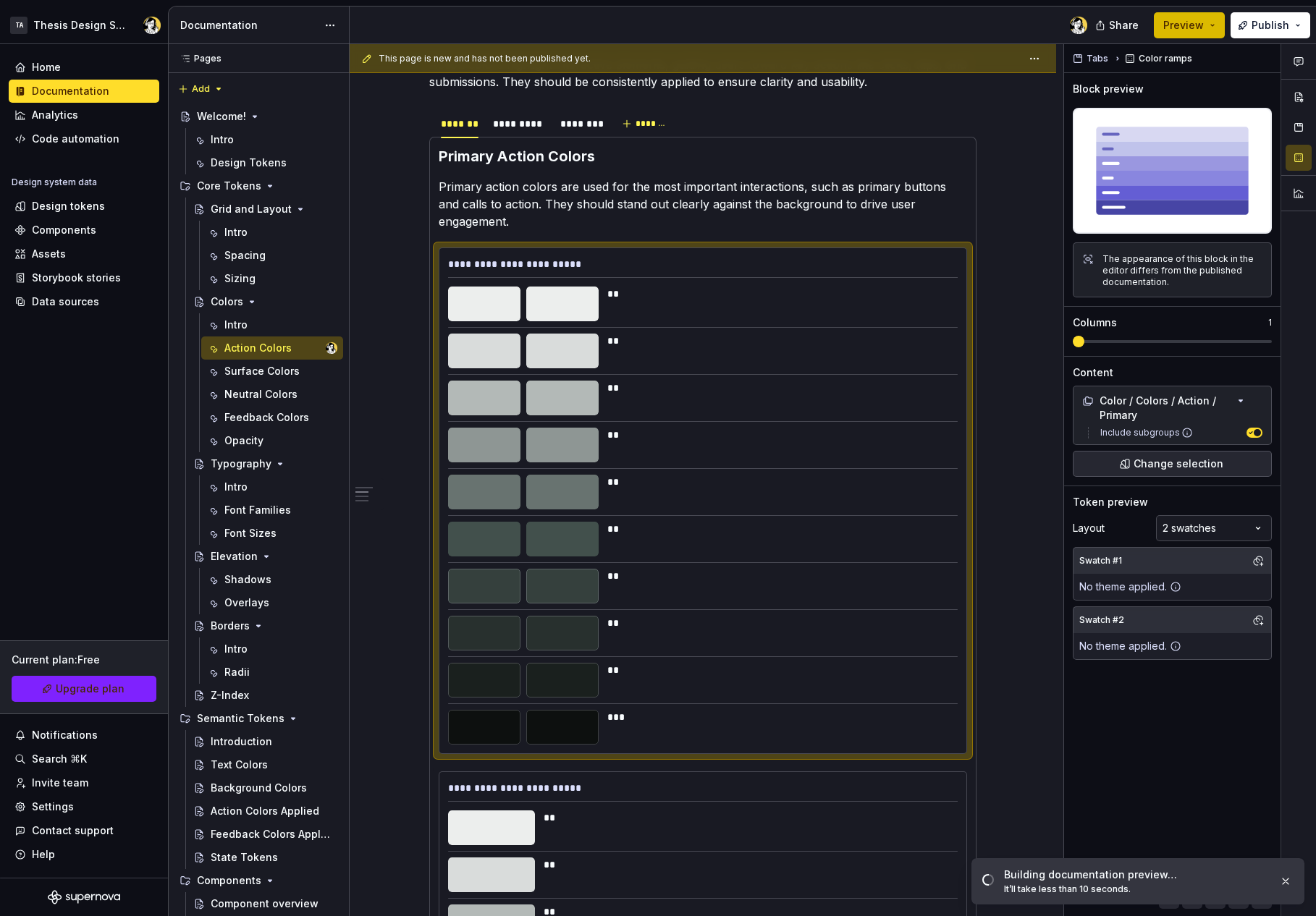
click at [1200, 29] on span "Preview" at bounding box center [1183, 25] width 41 height 15
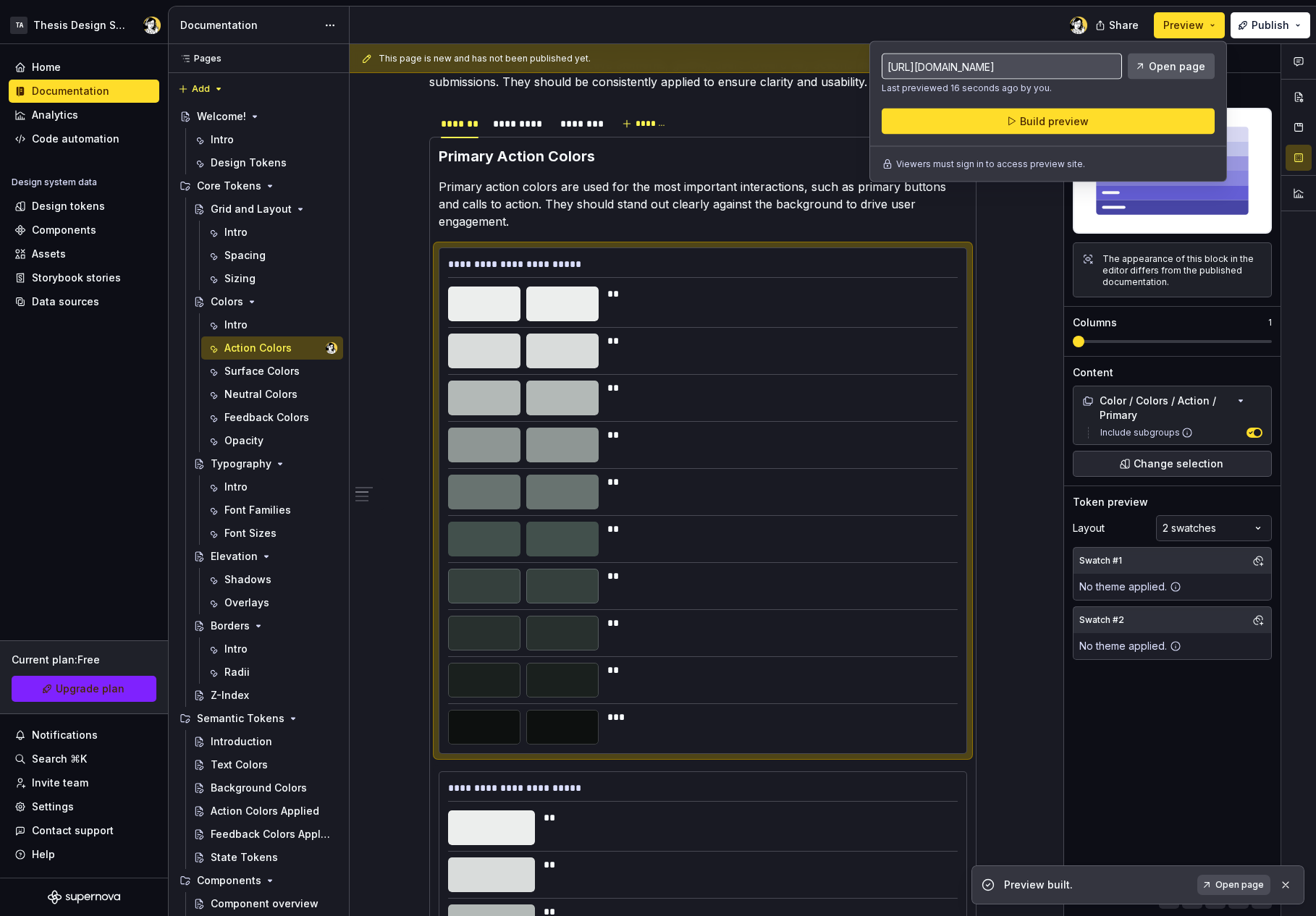
click at [1166, 63] on span "Open page" at bounding box center [1176, 66] width 56 height 15
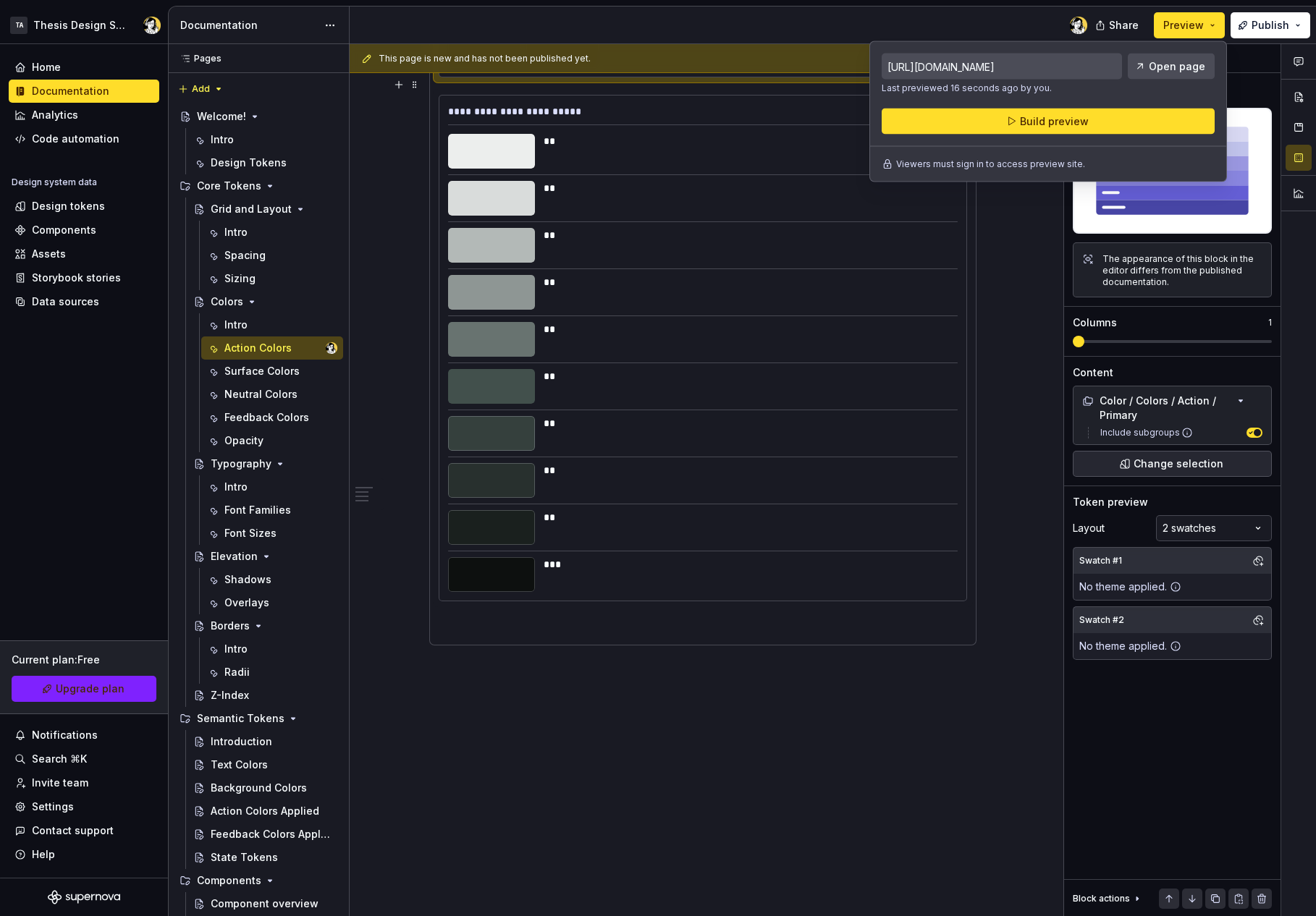
scroll to position [1009, 0]
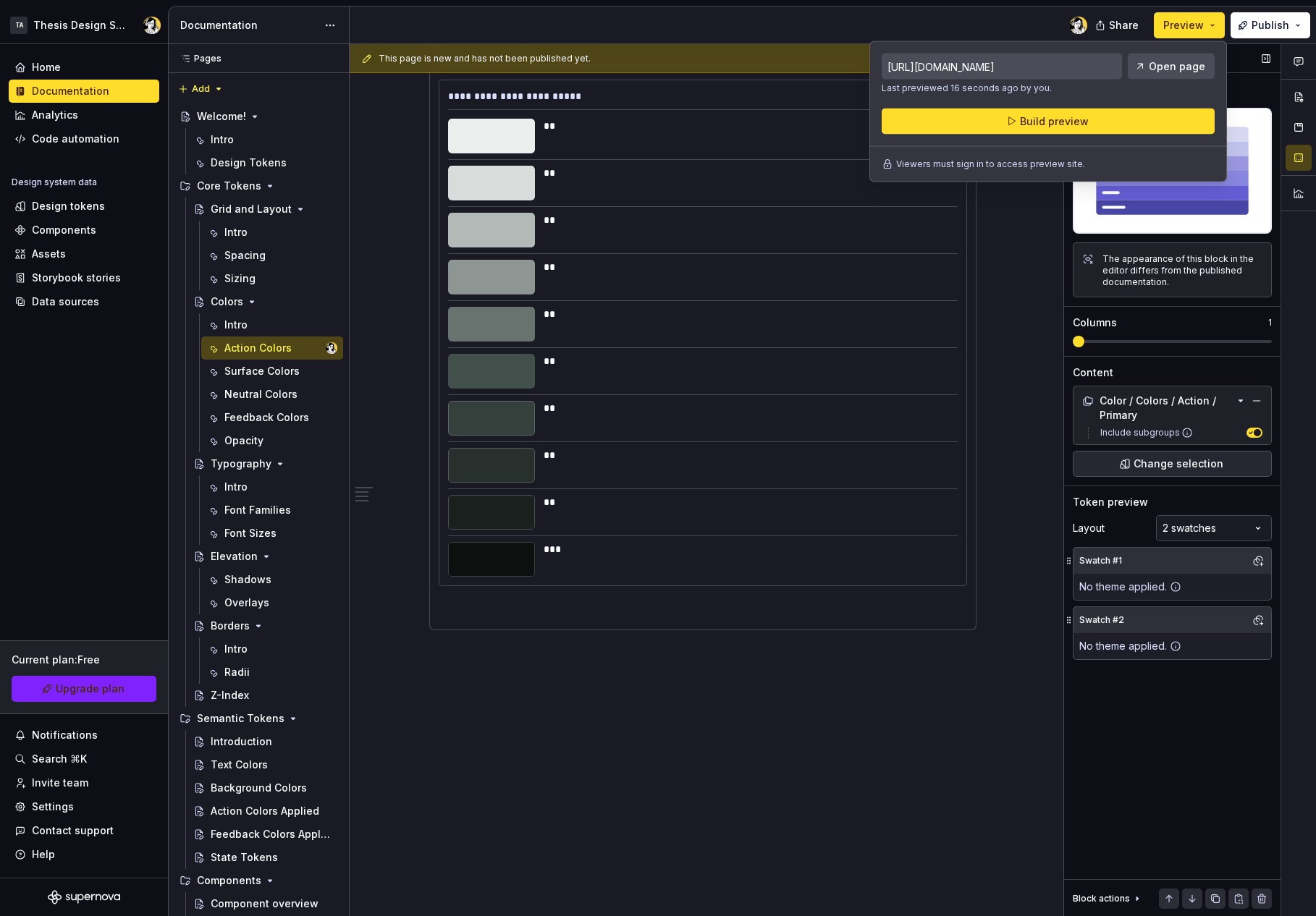
click at [1223, 621] on div "Swatch #2" at bounding box center [1173, 620] width 197 height 26
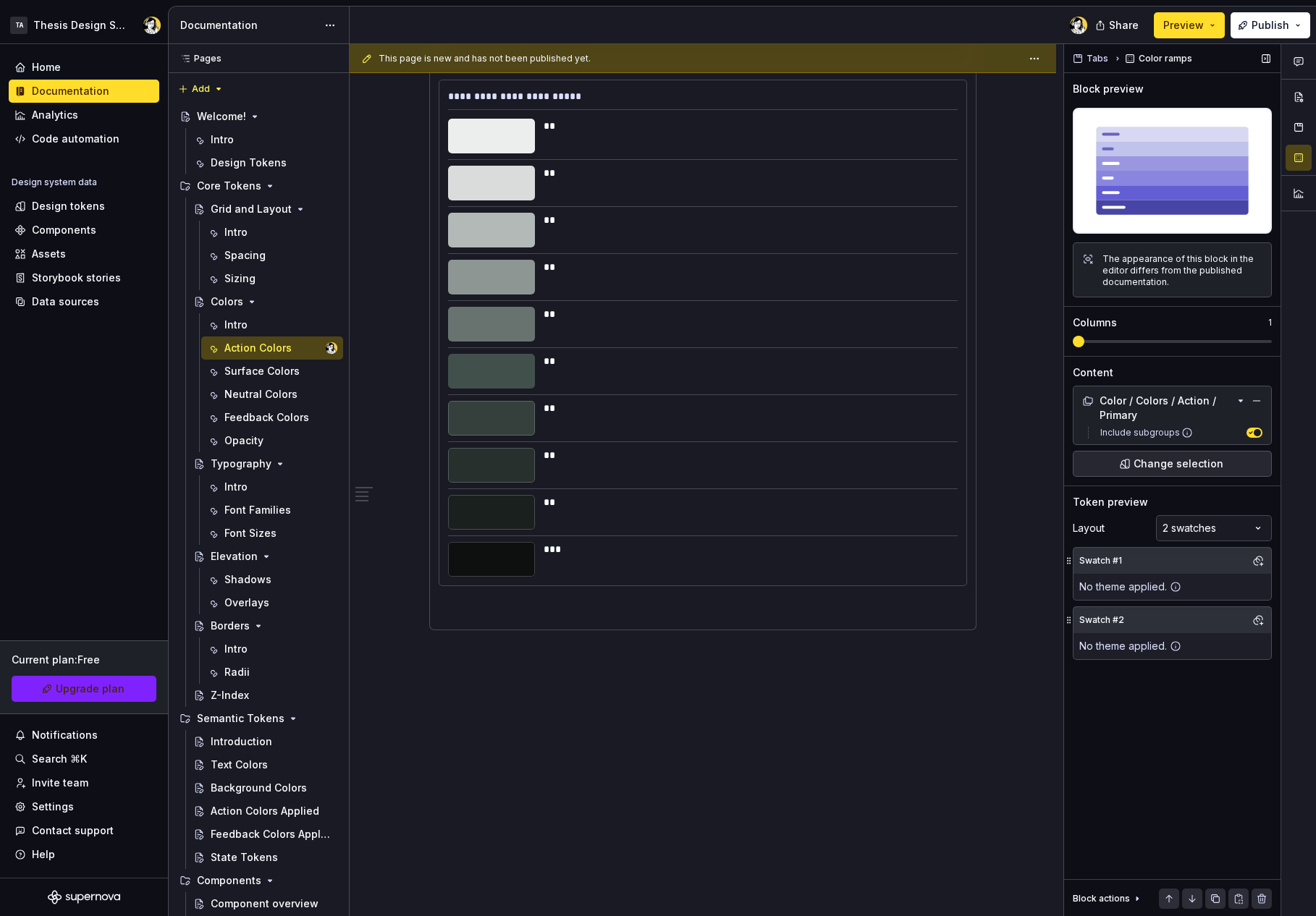
click at [1071, 619] on icon at bounding box center [1069, 620] width 12 height 12
drag, startPoint x: 1071, startPoint y: 616, endPoint x: 1268, endPoint y: 860, distance: 313.6
click at [1265, 855] on div "Tabs Color ramps Block preview The appearance of this block in the editor diffe…" at bounding box center [1173, 480] width 217 height 873
click at [1166, 527] on div "Comments Open comments No comments yet Select ‘Comment’ from the block context …" at bounding box center [1190, 480] width 252 height 873
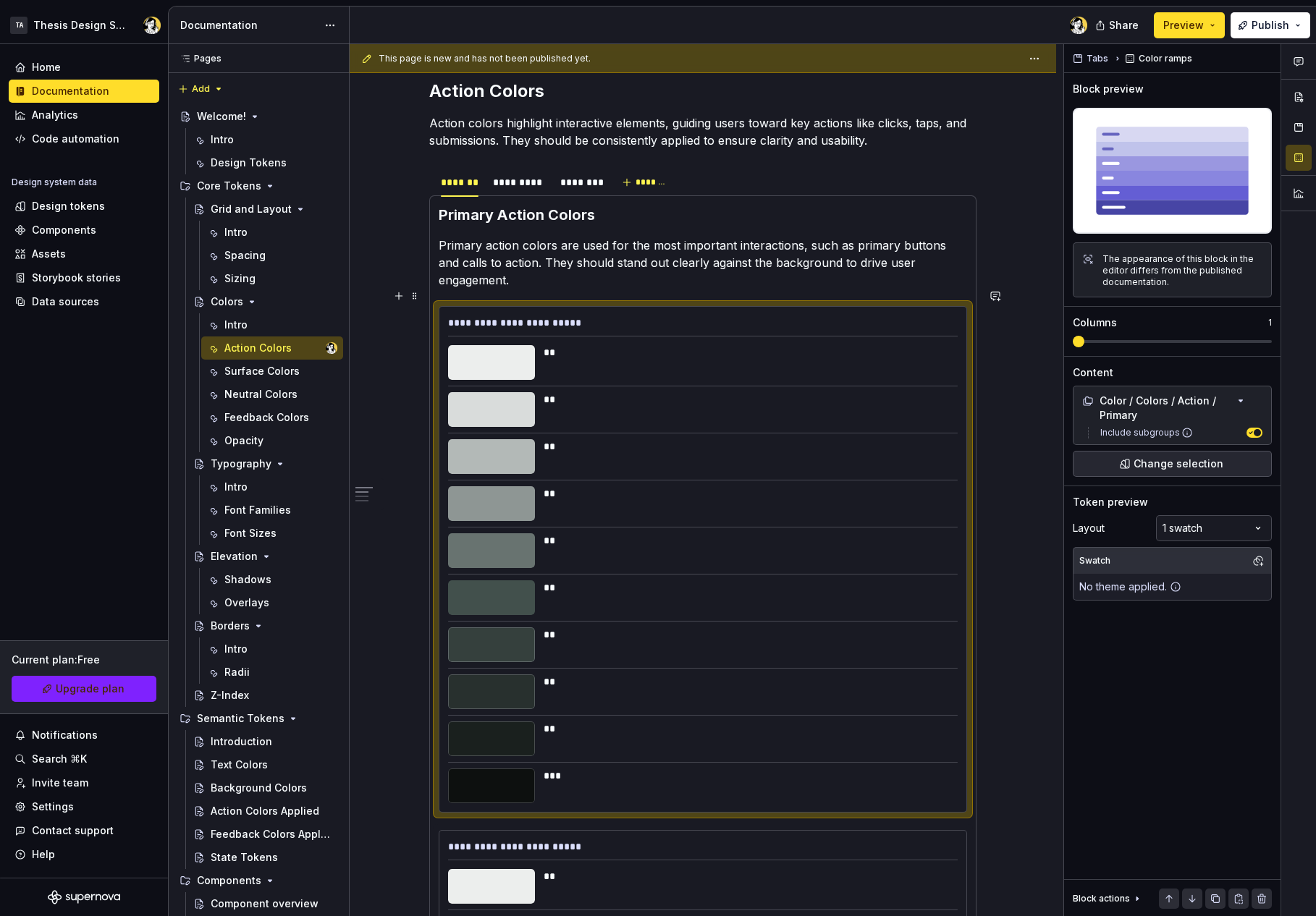
scroll to position [0, 0]
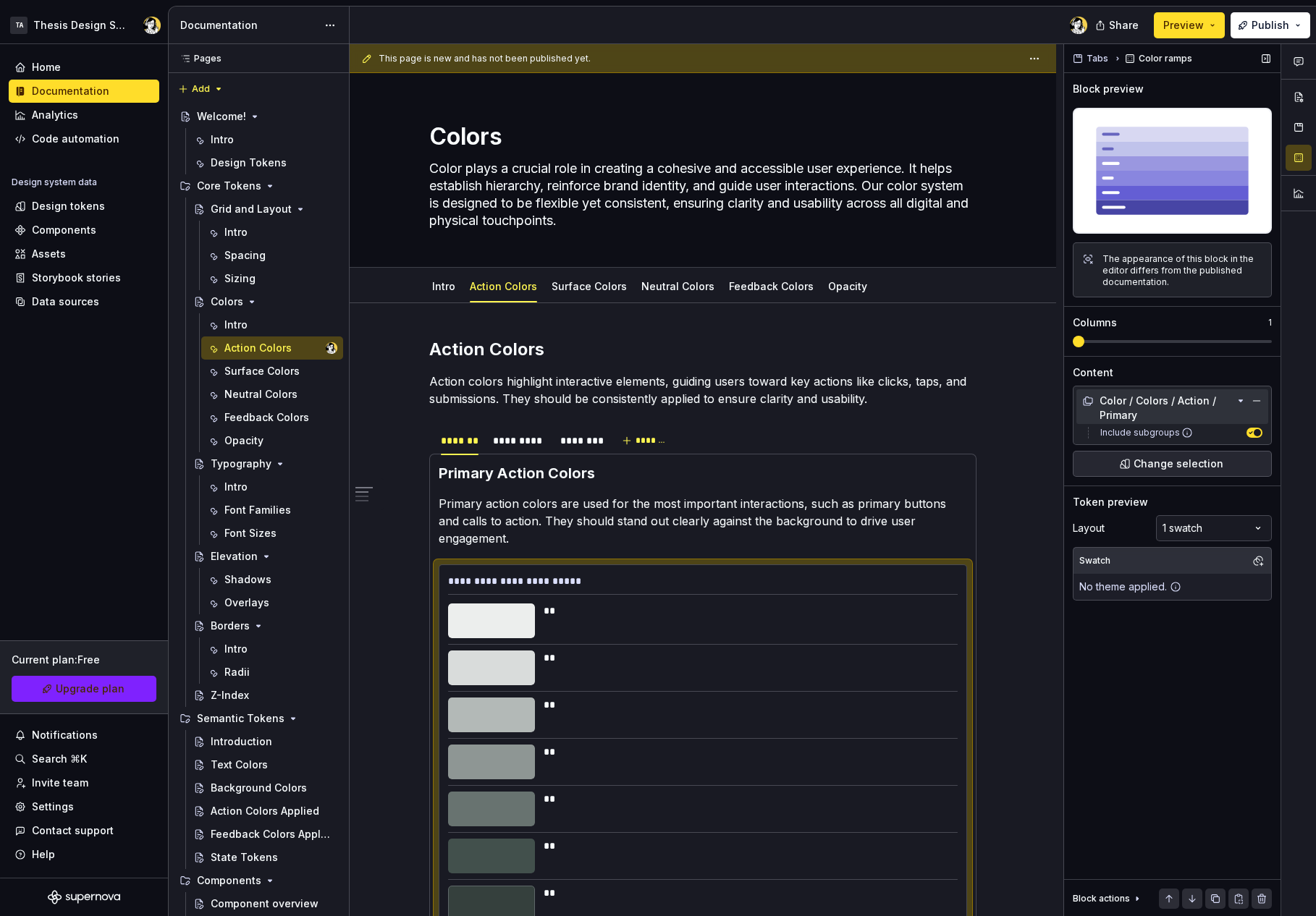
click at [1171, 404] on div "Color / Colors / Action / Primary" at bounding box center [1158, 409] width 151 height 29
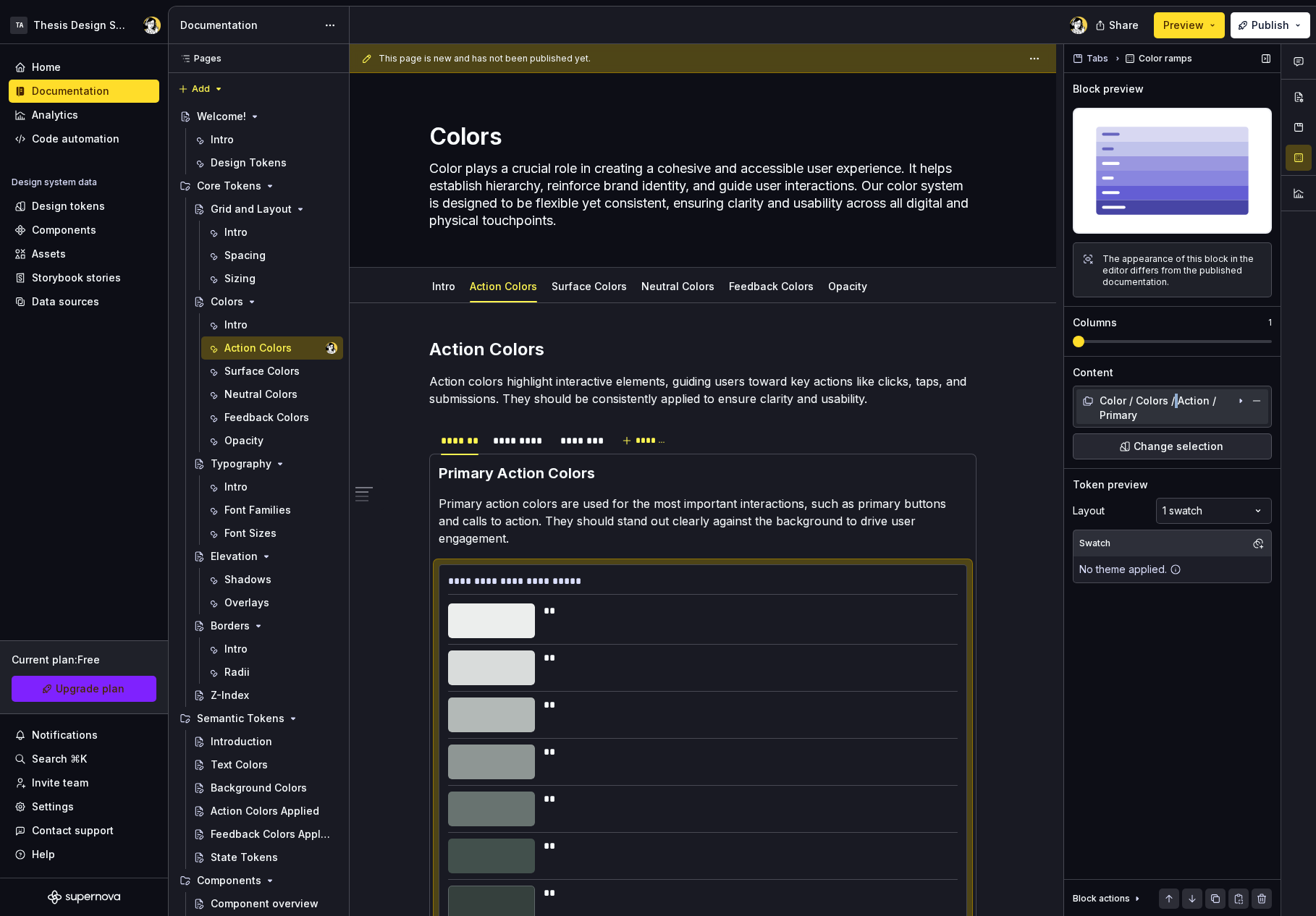
click at [1171, 404] on div "Color / Colors / Action / Primary" at bounding box center [1158, 409] width 151 height 29
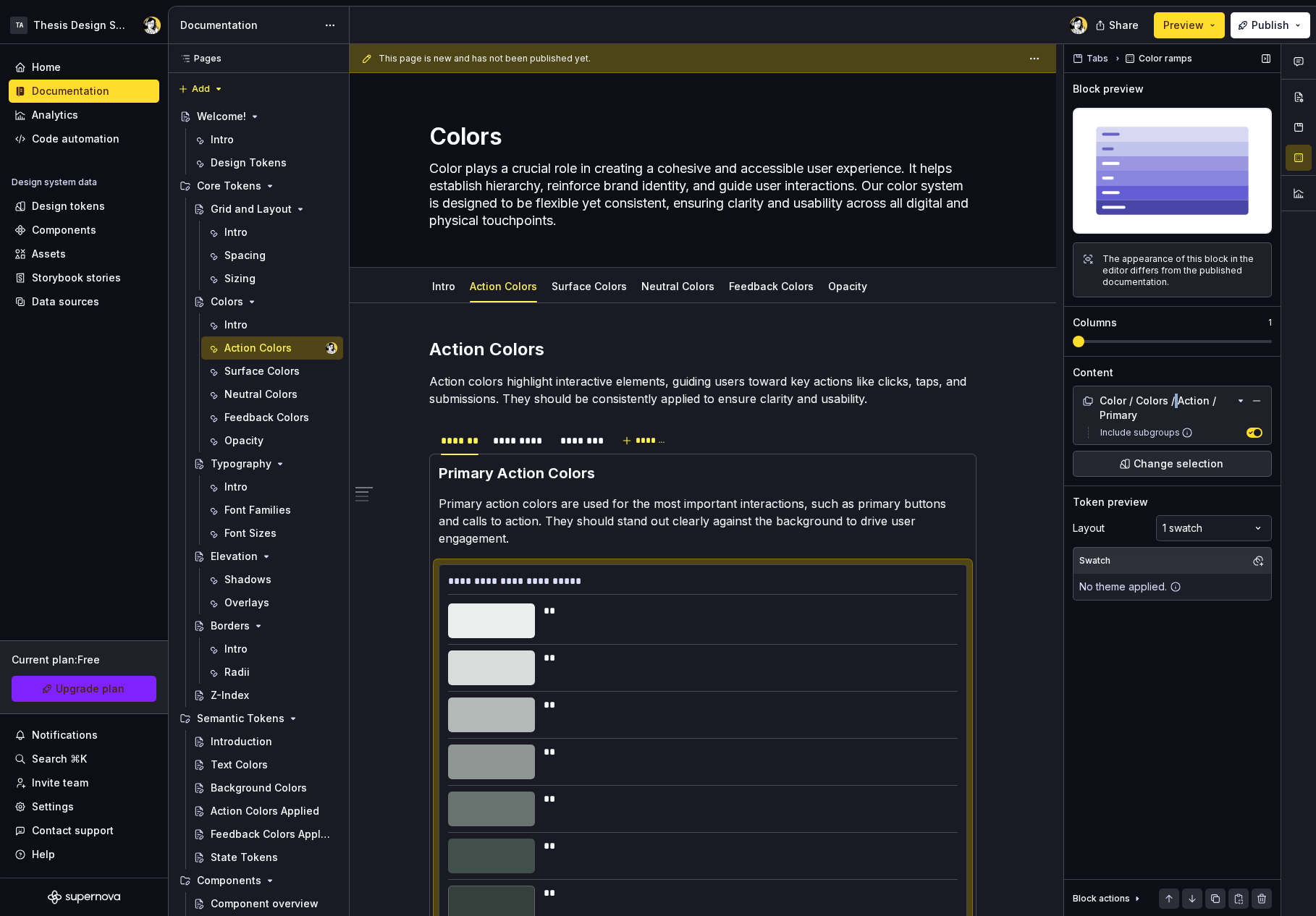
click at [1250, 430] on icon "button" at bounding box center [1250, 433] width 7 height 7
click at [1250, 433] on span "button" at bounding box center [1251, 433] width 7 height 7
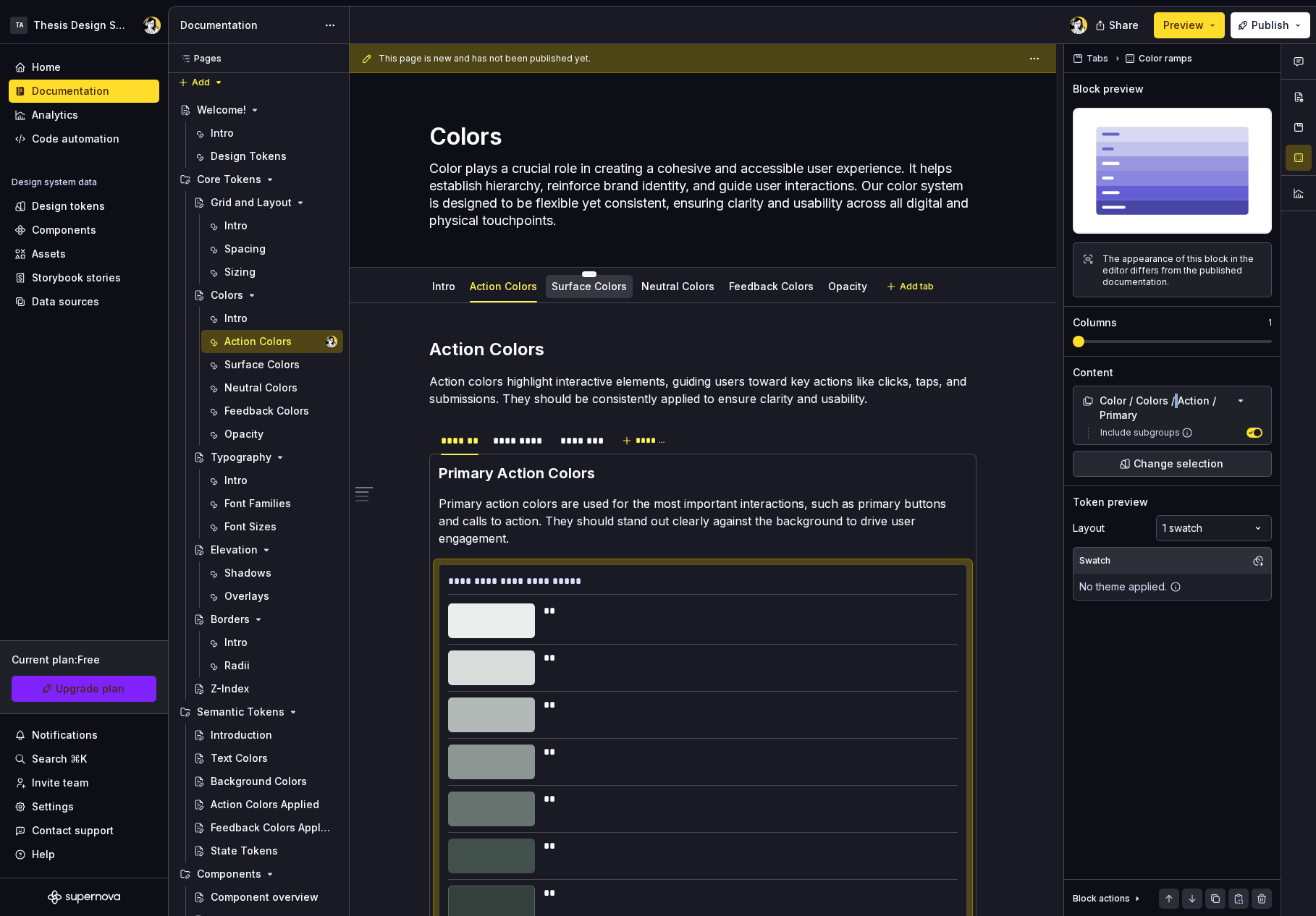
click at [571, 285] on link "Surface Colors" at bounding box center [589, 286] width 76 height 12
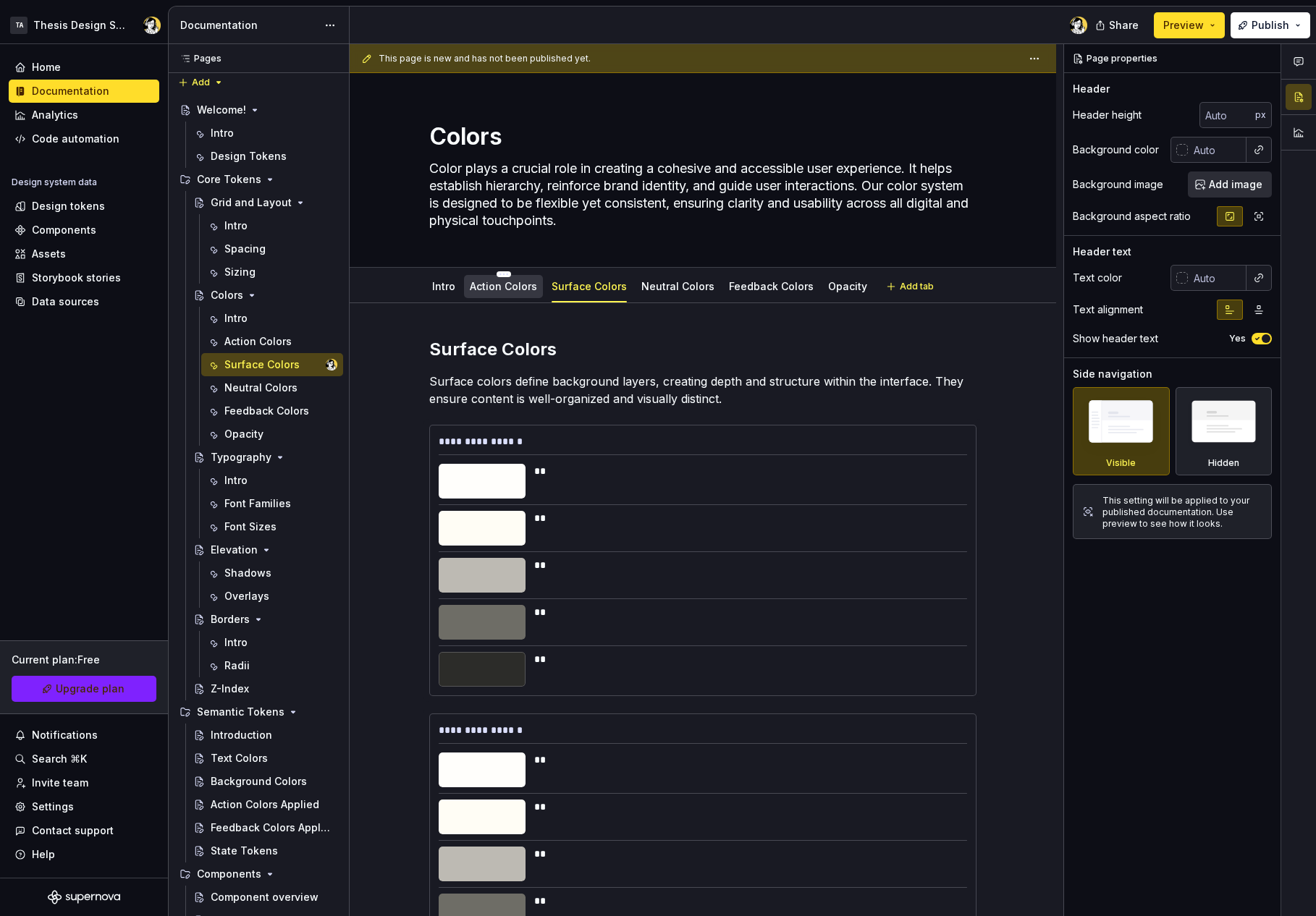
click at [522, 288] on link "Action Colors" at bounding box center [503, 286] width 67 height 12
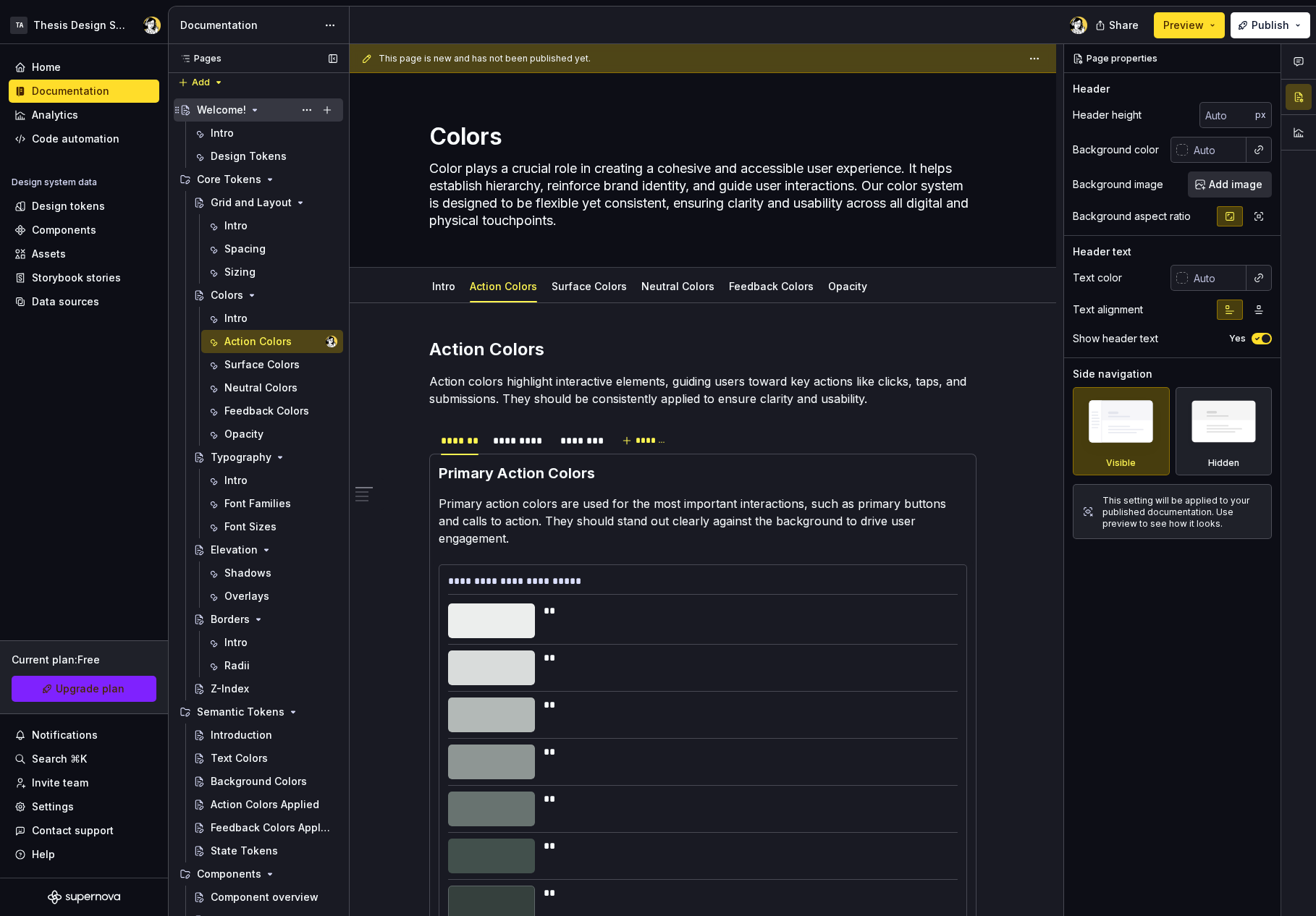
click at [251, 109] on icon "Page tree" at bounding box center [255, 109] width 12 height 12
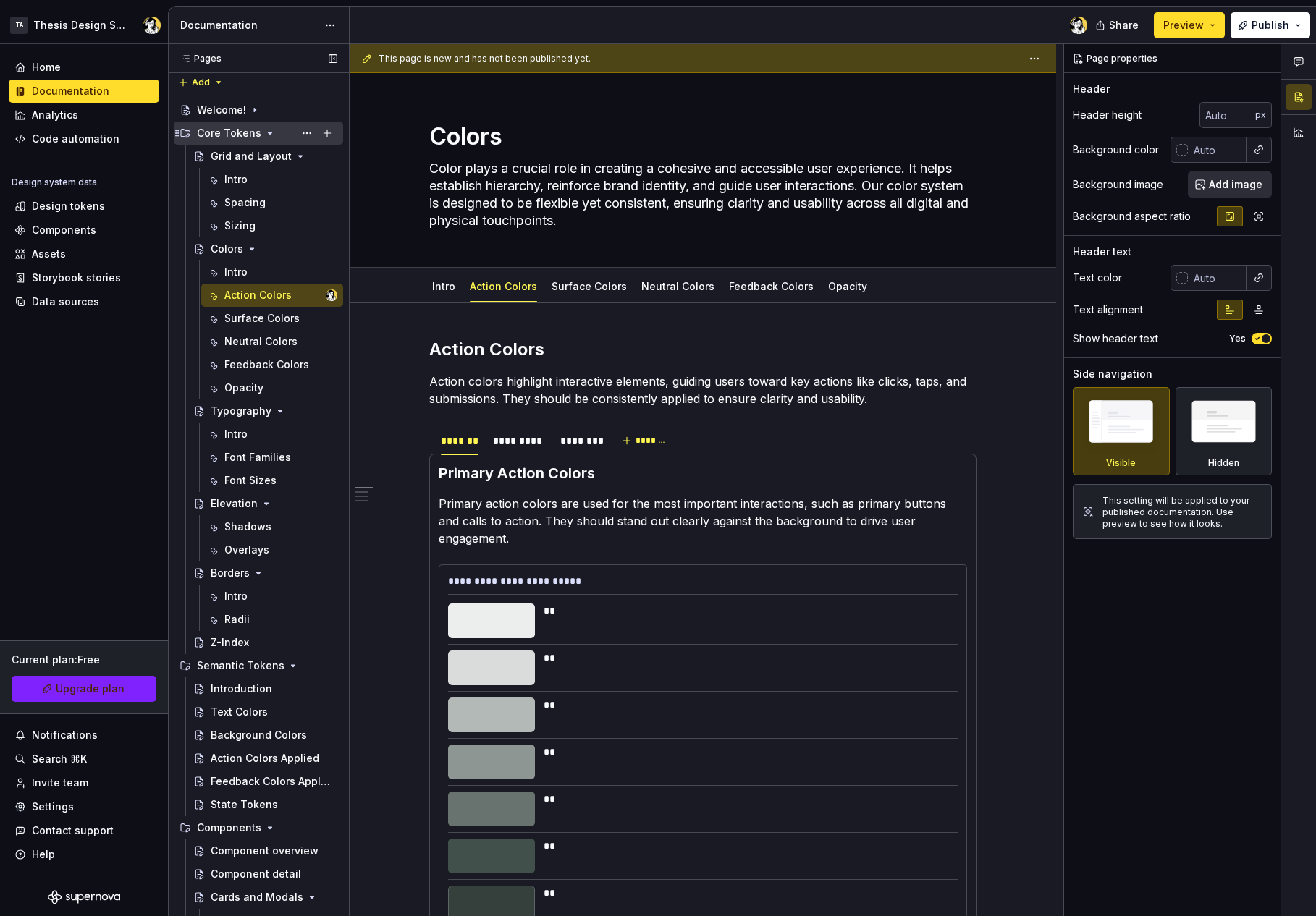
click at [265, 129] on icon "Page tree" at bounding box center [270, 133] width 12 height 12
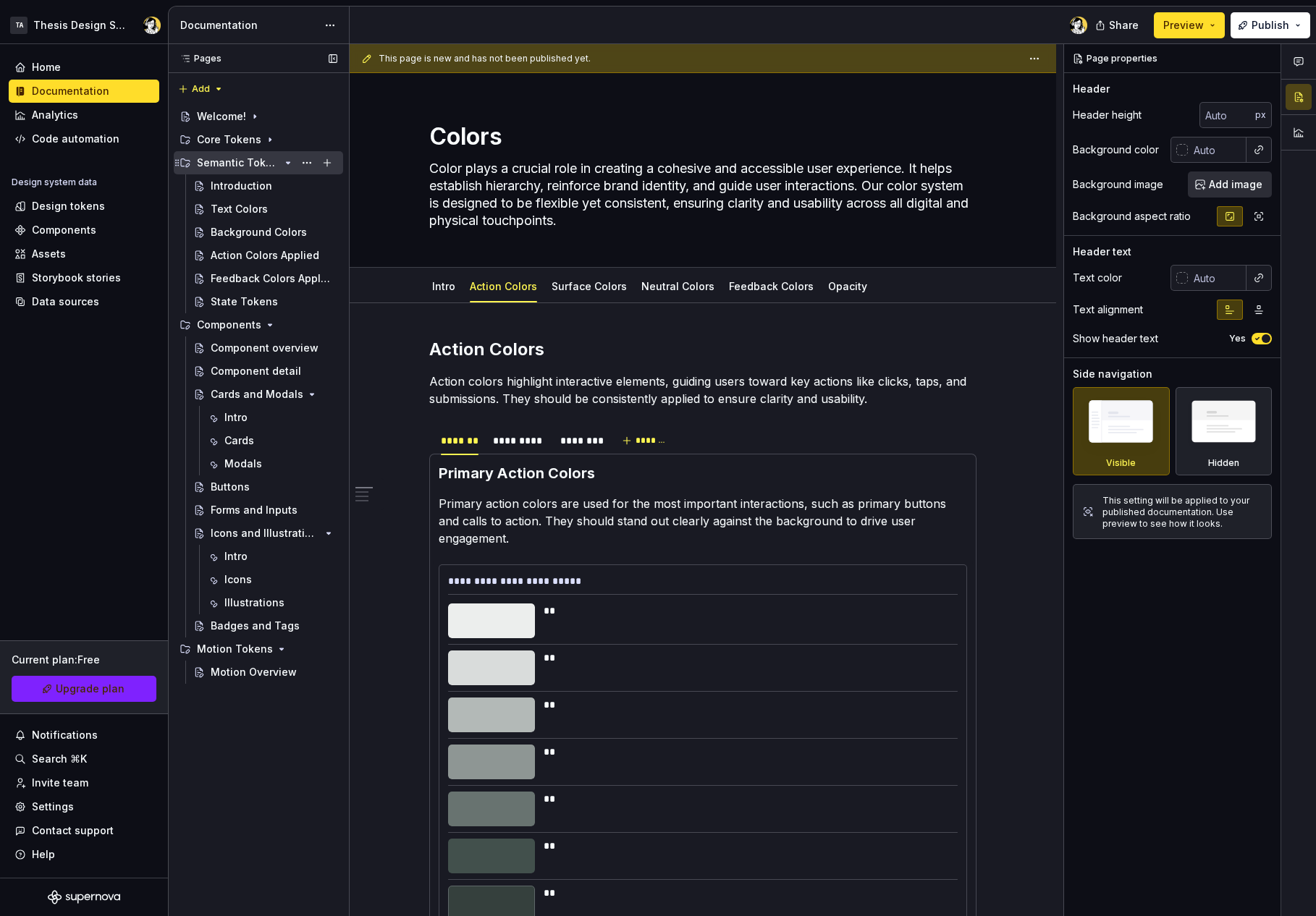
click at [280, 163] on div "Semantic Tokens" at bounding box center [267, 163] width 140 height 20
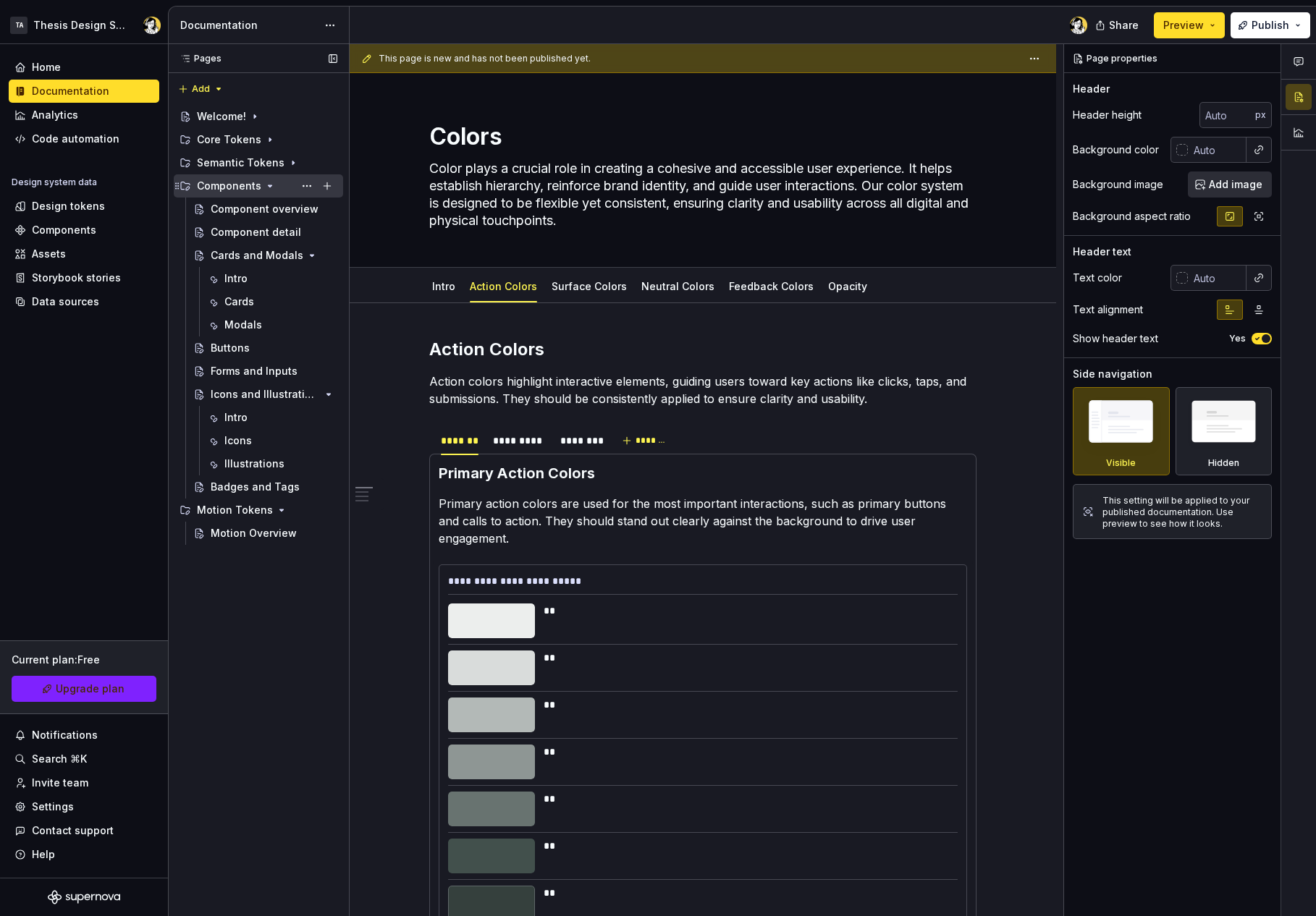
click at [268, 190] on icon "Page tree" at bounding box center [270, 186] width 12 height 12
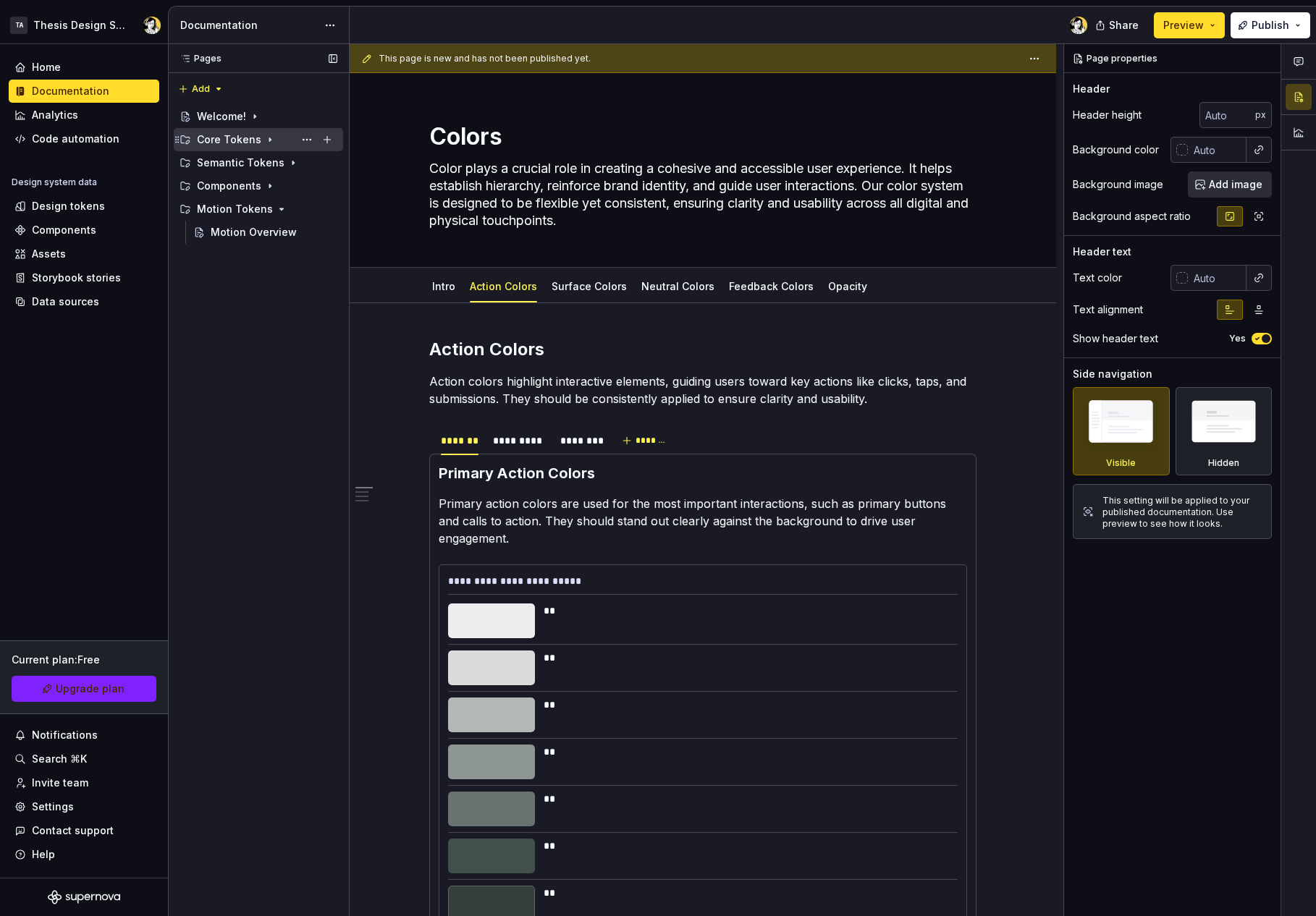
click at [241, 140] on div "Core Tokens" at bounding box center [229, 140] width 65 height 15
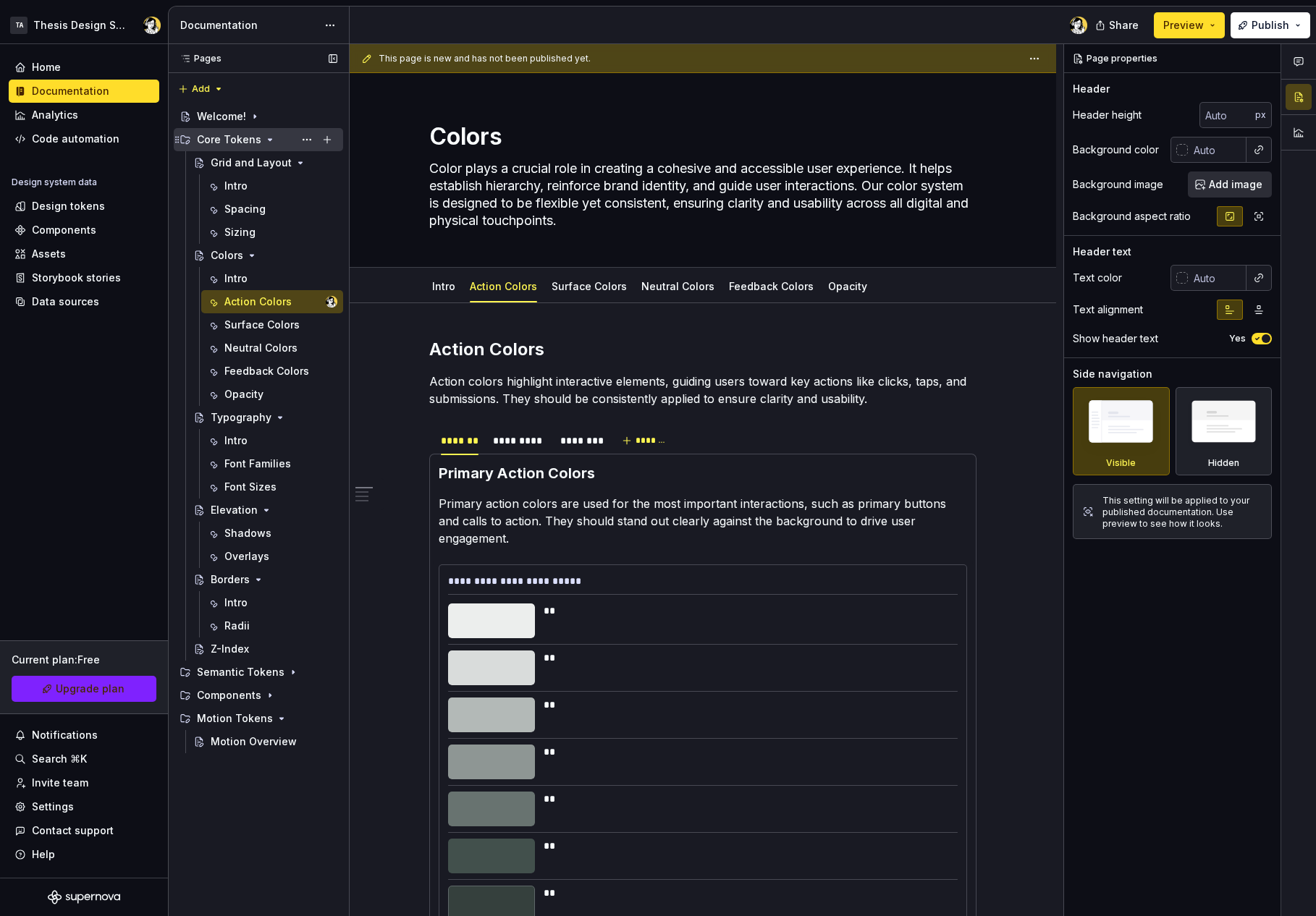
click at [231, 140] on div "Core Tokens" at bounding box center [229, 140] width 65 height 15
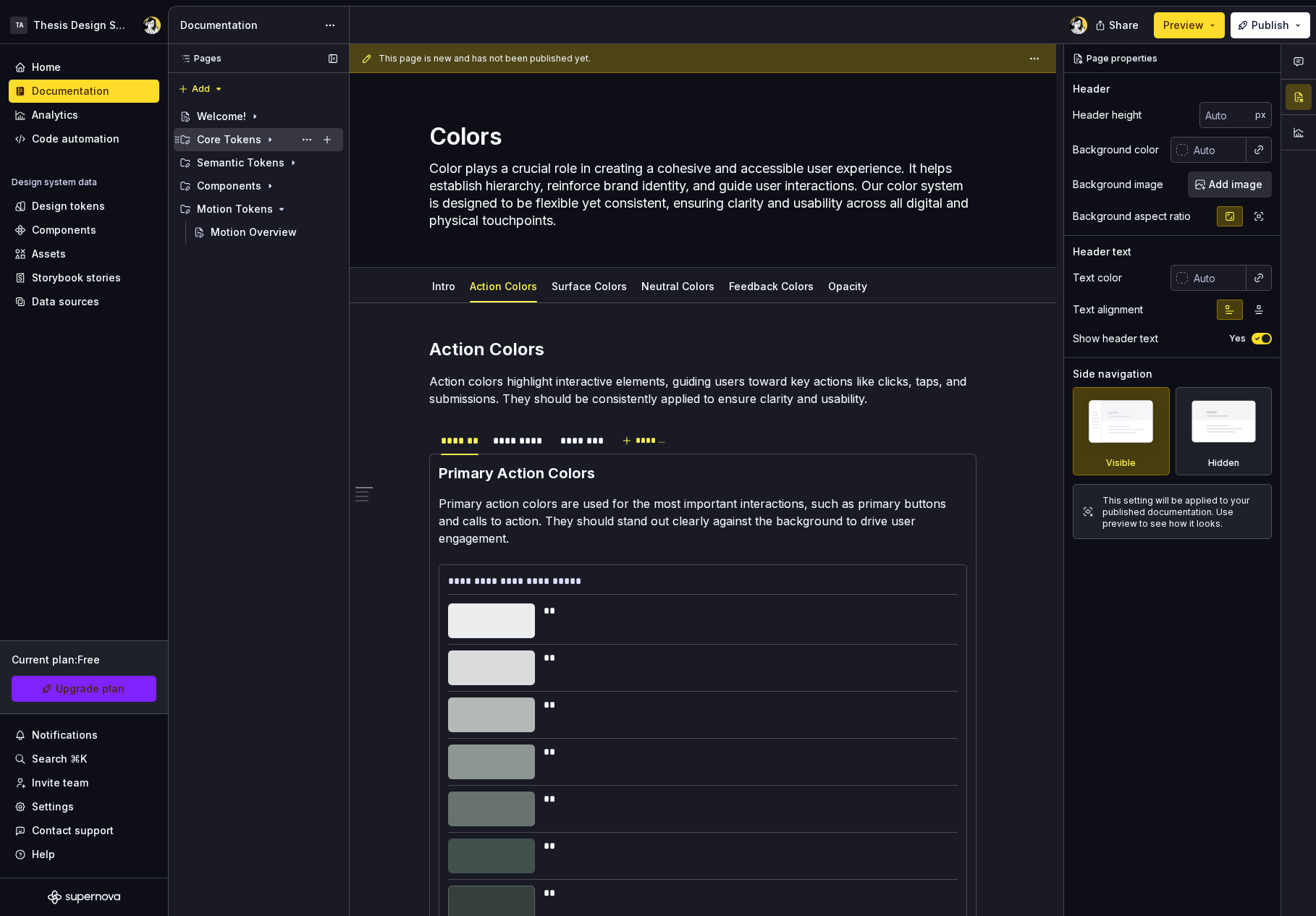
click at [277, 140] on div "Core Tokens" at bounding box center [267, 140] width 140 height 20
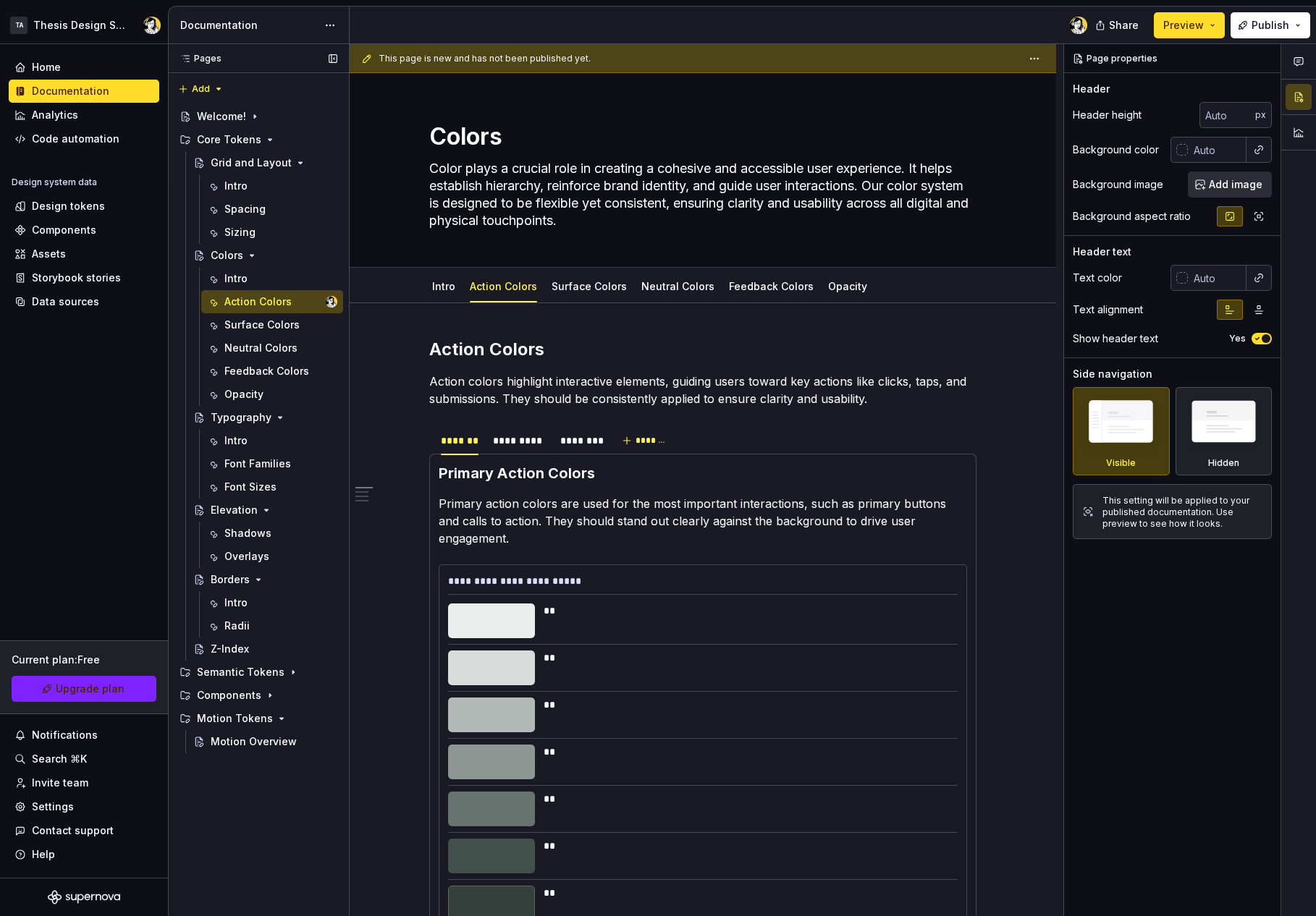
click at [0, 0] on button "Page tree" at bounding box center [0, 0] width 0 height 0
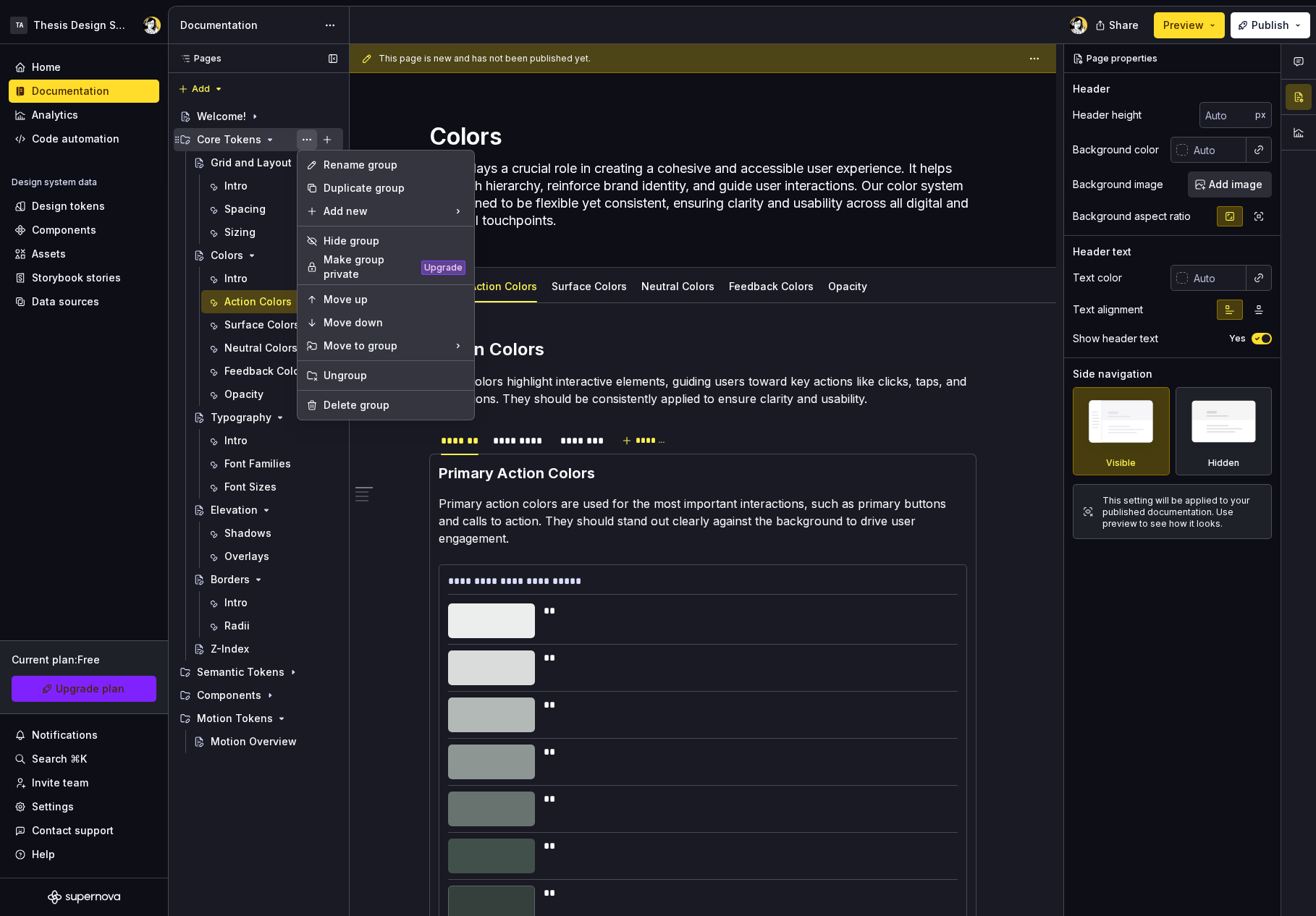
click at [302, 139] on div "Pages Pages Add Accessibility guide for tree Page tree. Navigate the tree with …" at bounding box center [258, 480] width 181 height 873
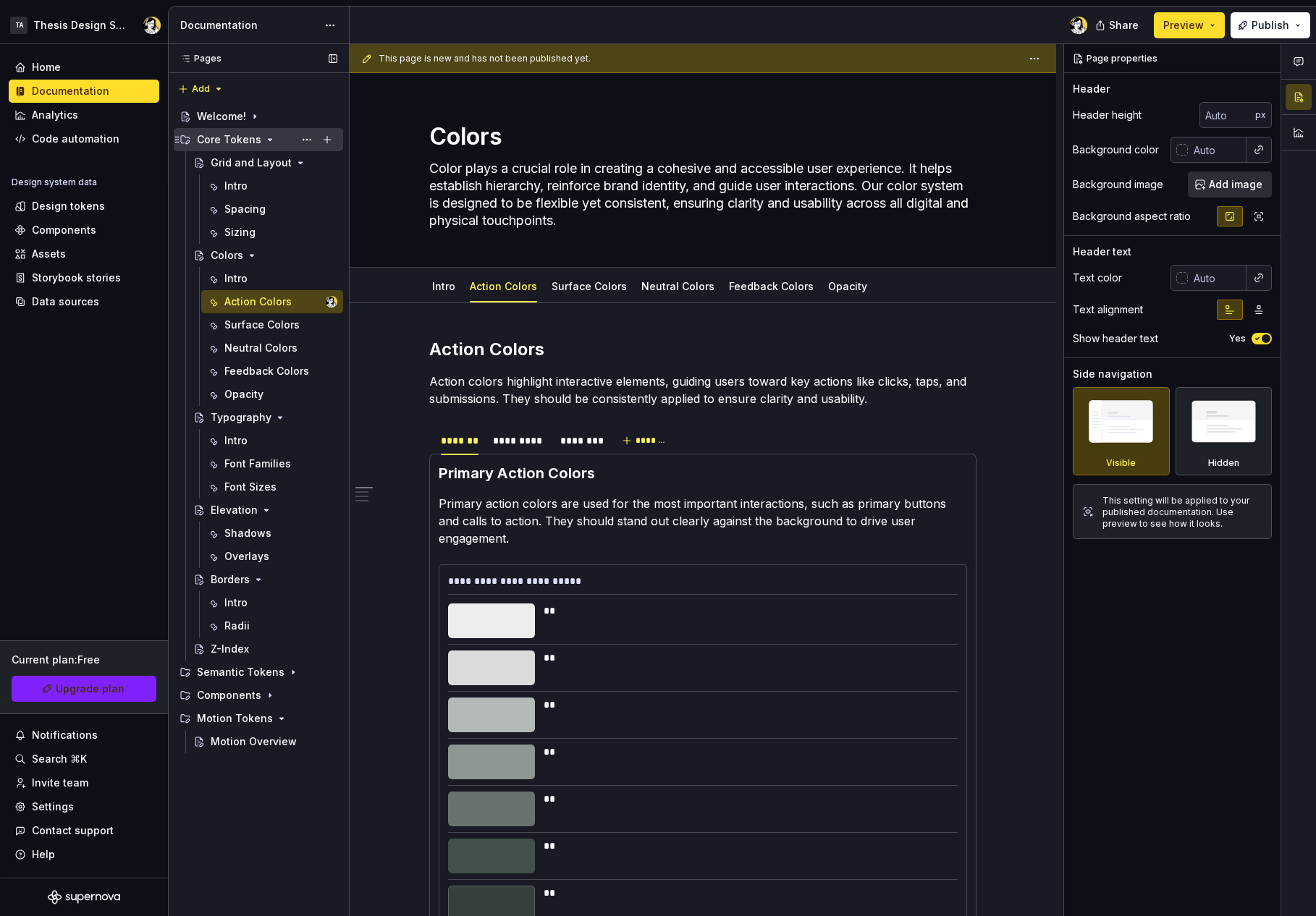
click at [277, 136] on div "Core Tokens" at bounding box center [267, 140] width 140 height 20
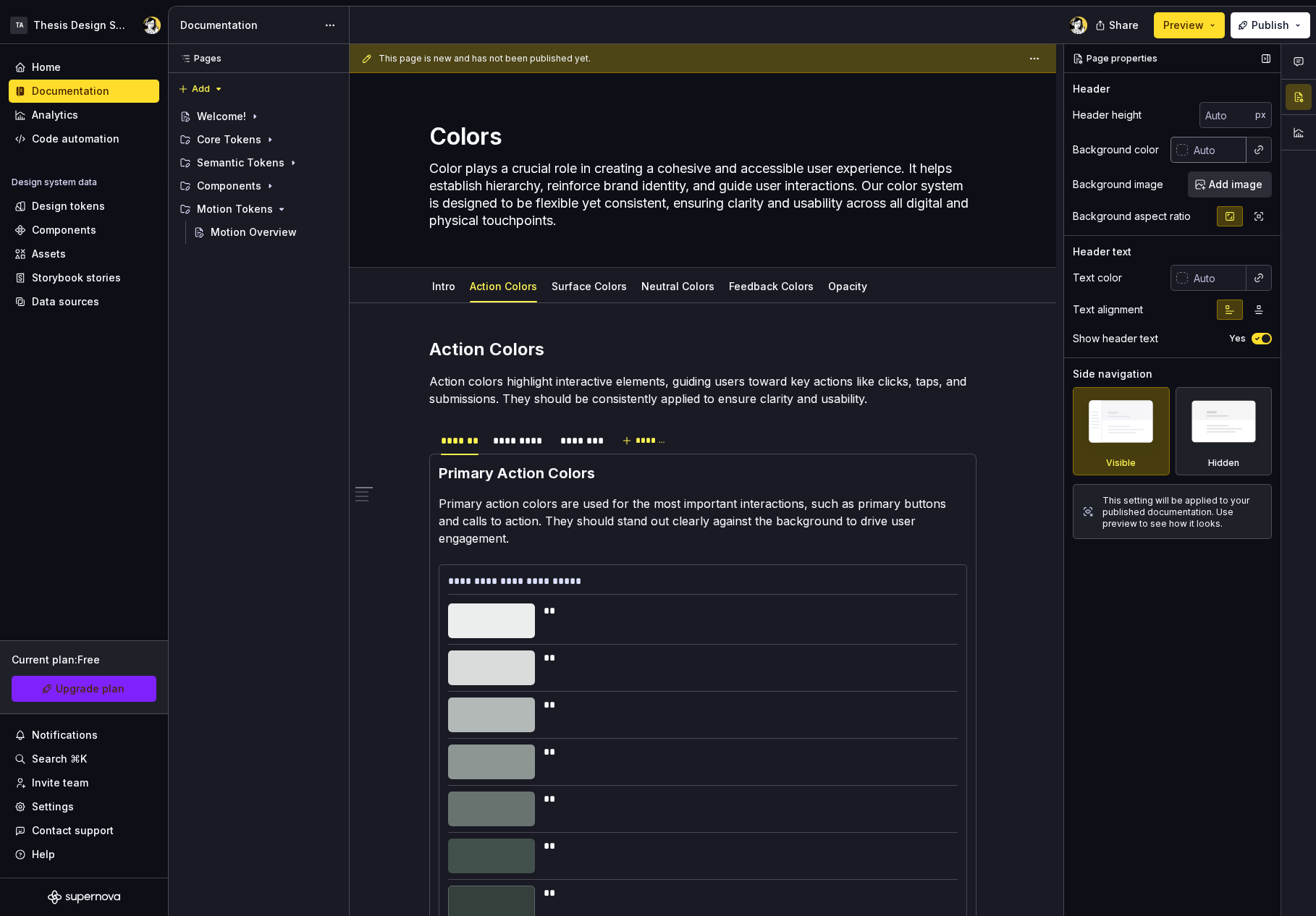
click at [1189, 154] on input "text" at bounding box center [1217, 150] width 59 height 26
click at [1182, 152] on div at bounding box center [1182, 150] width 12 height 12
click at [1182, 151] on div "Comments Open comments No comments yet Select ‘Comment’ from the block context …" at bounding box center [1190, 480] width 252 height 873
click at [1182, 151] on div at bounding box center [1182, 150] width 12 height 12
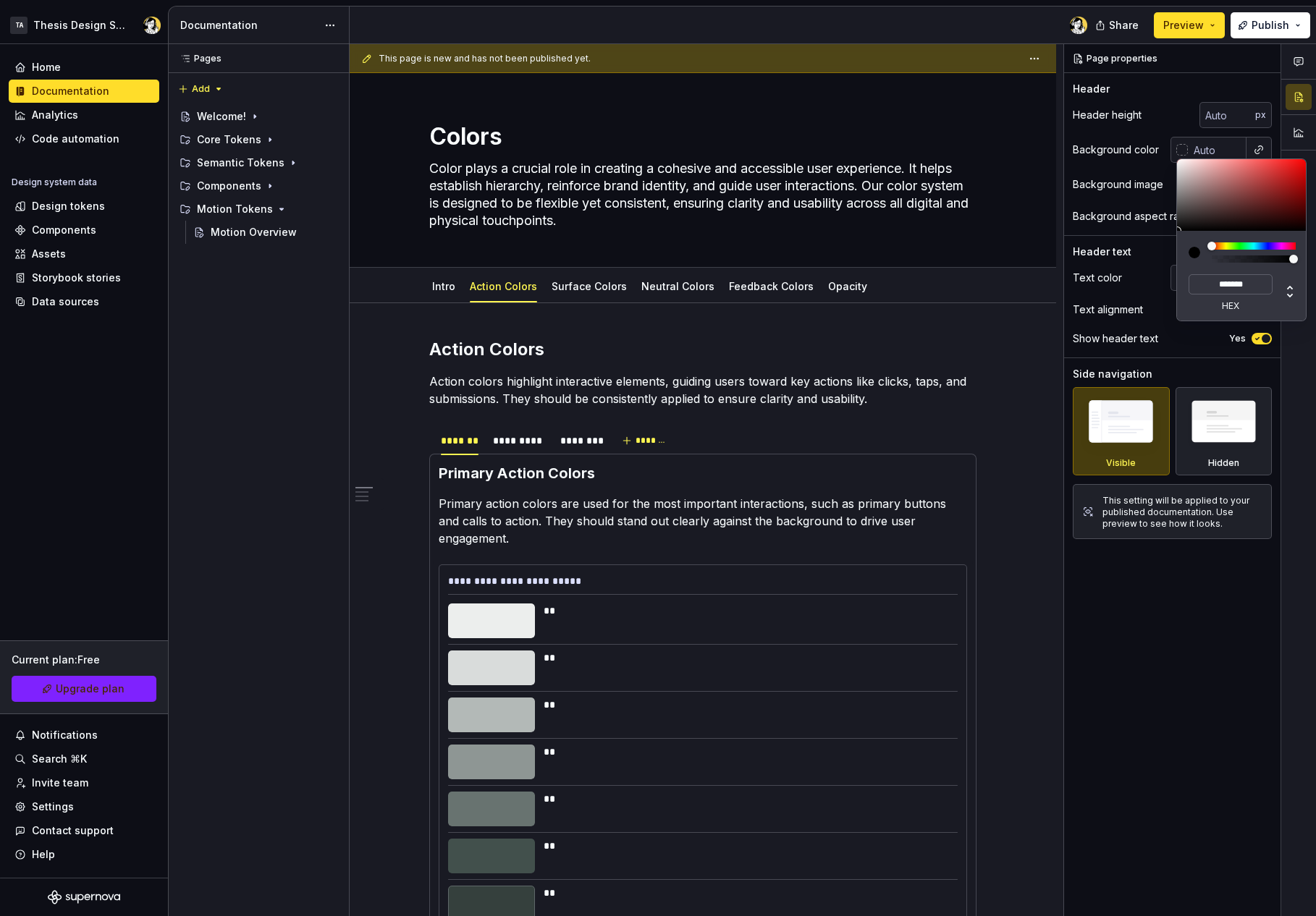
type textarea "*"
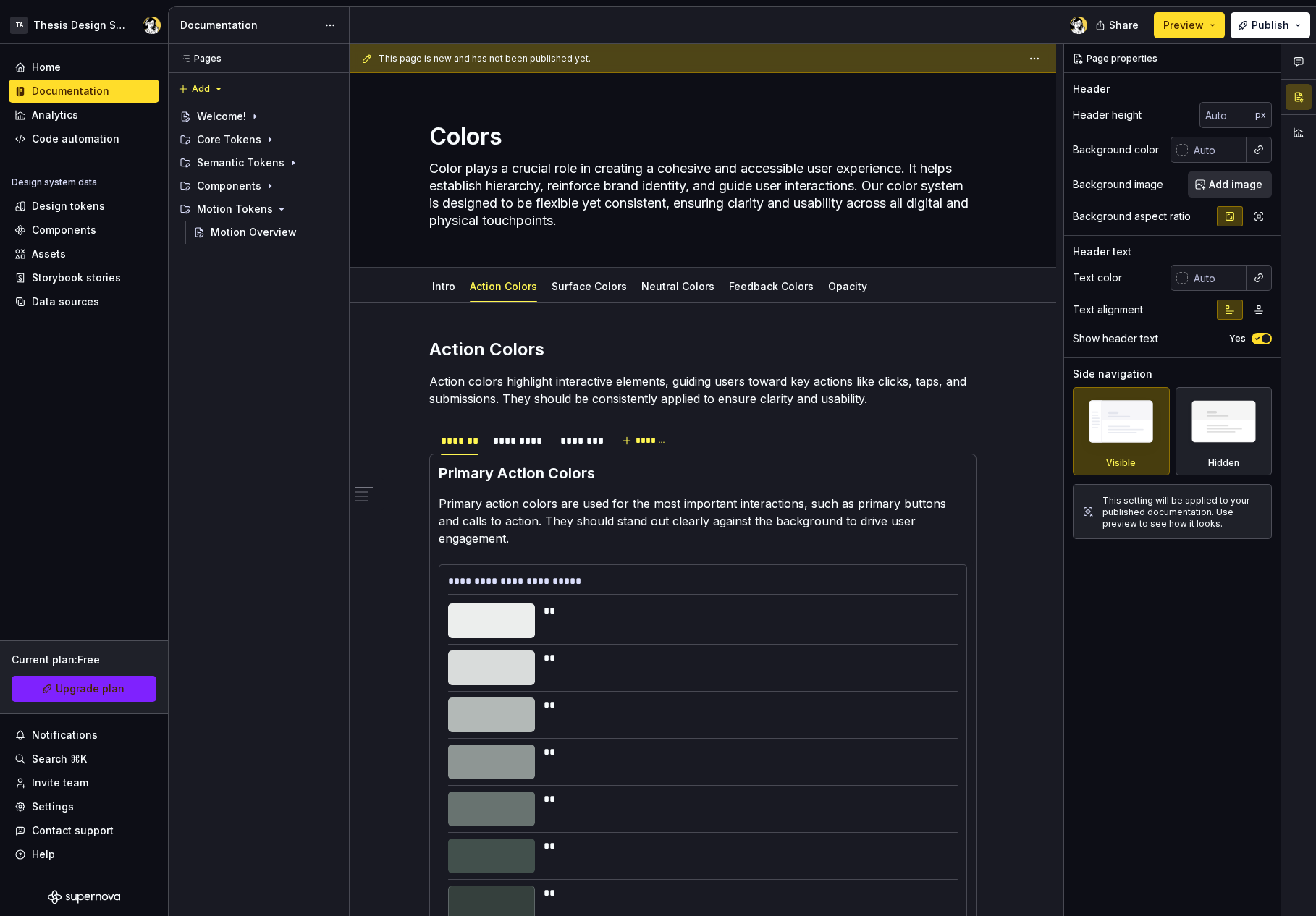
click at [1121, 137] on div "Comments Open comments No comments yet Select ‘Comment’ from the block context …" at bounding box center [1190, 480] width 252 height 873
click at [1176, 153] on div at bounding box center [1182, 150] width 12 height 12
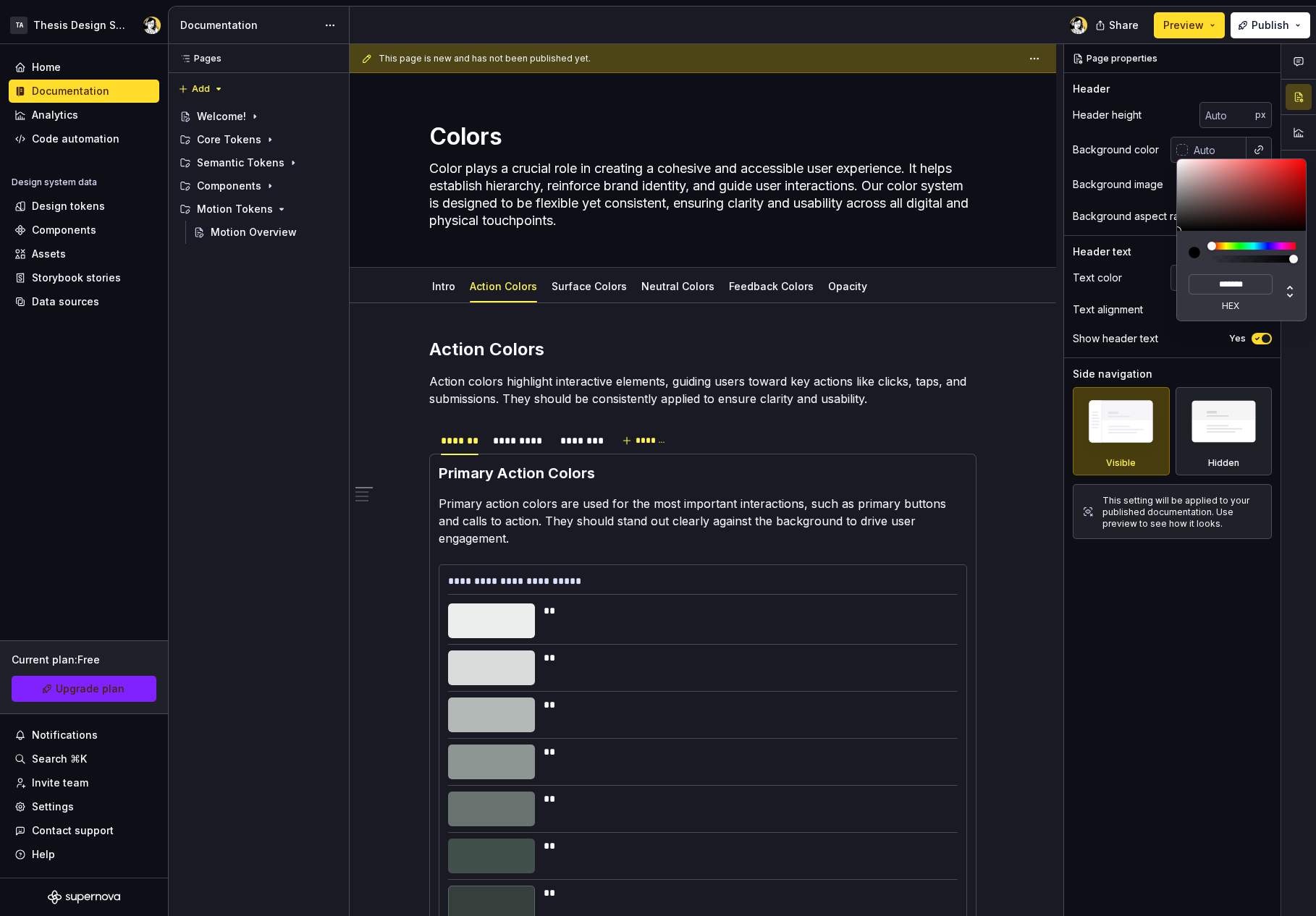
type input "#7C7171"
type input "*******"
type input "#867676"
type input "*******"
type input "#AD6868"
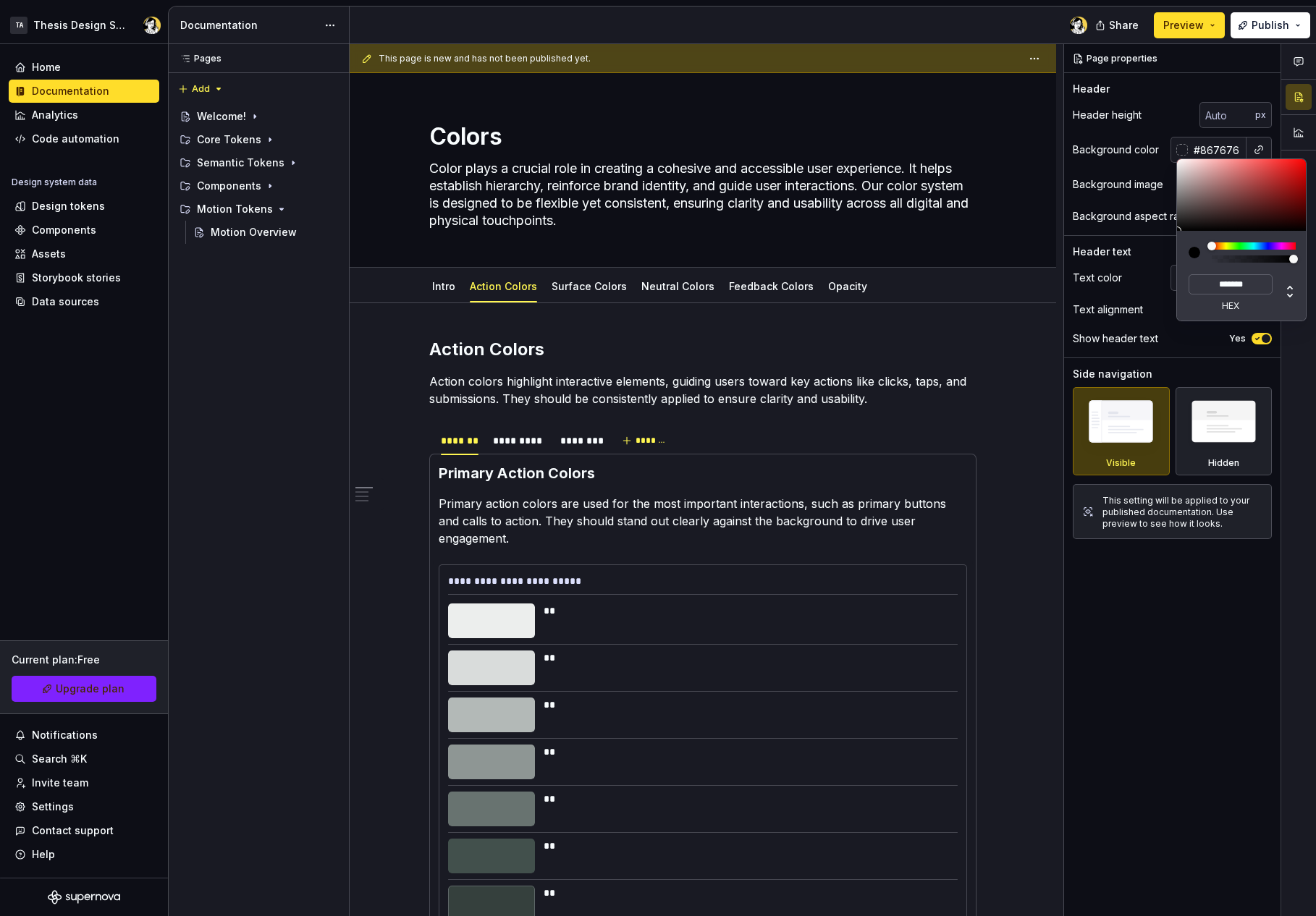
type input "*******"
type input "#AD6767"
type input "*******"
type input "#A05E5E"
type input "*******"
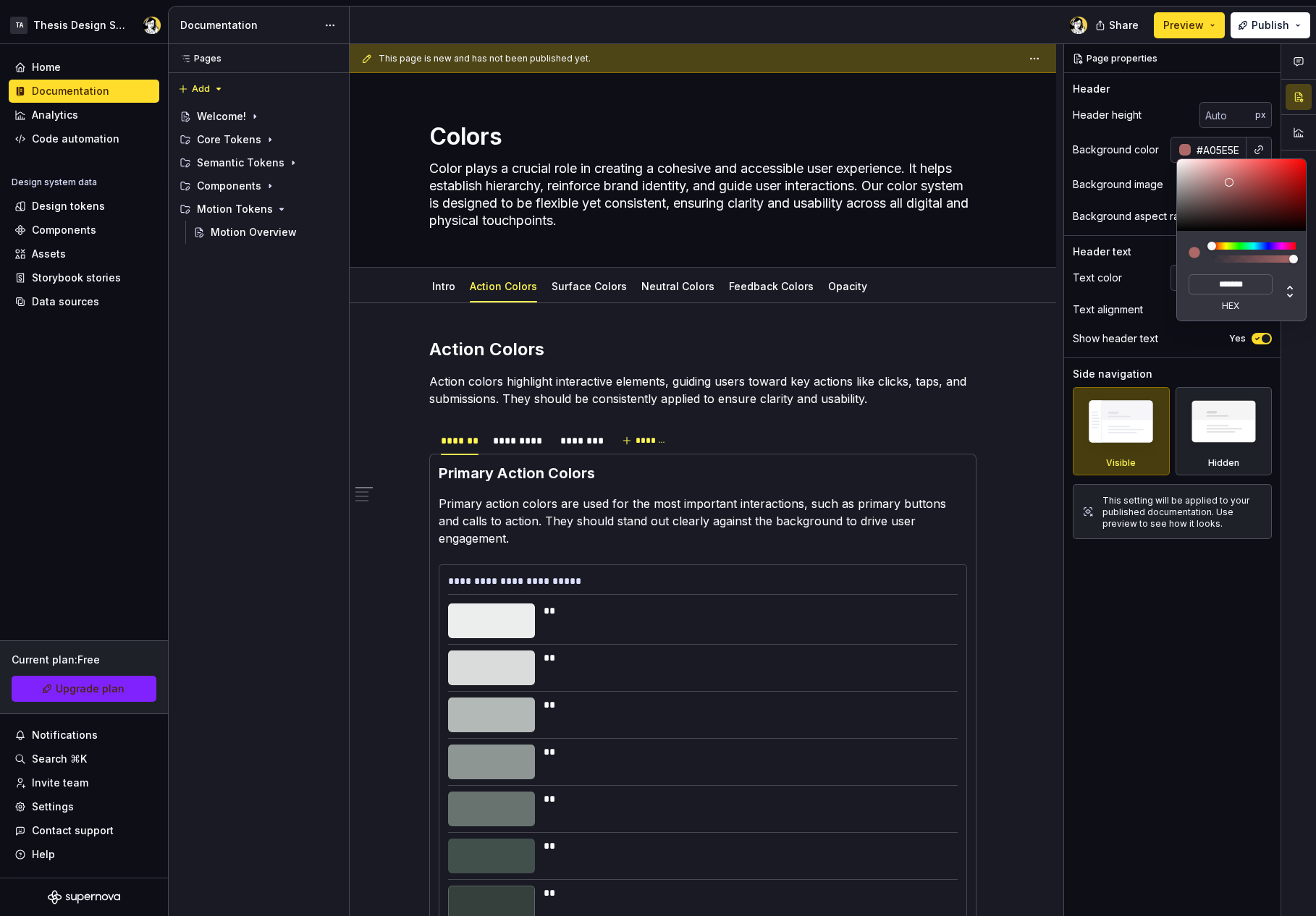
type input "#794848"
type input "*******"
type input "#644040"
type input "*******"
type input "#503E3E"
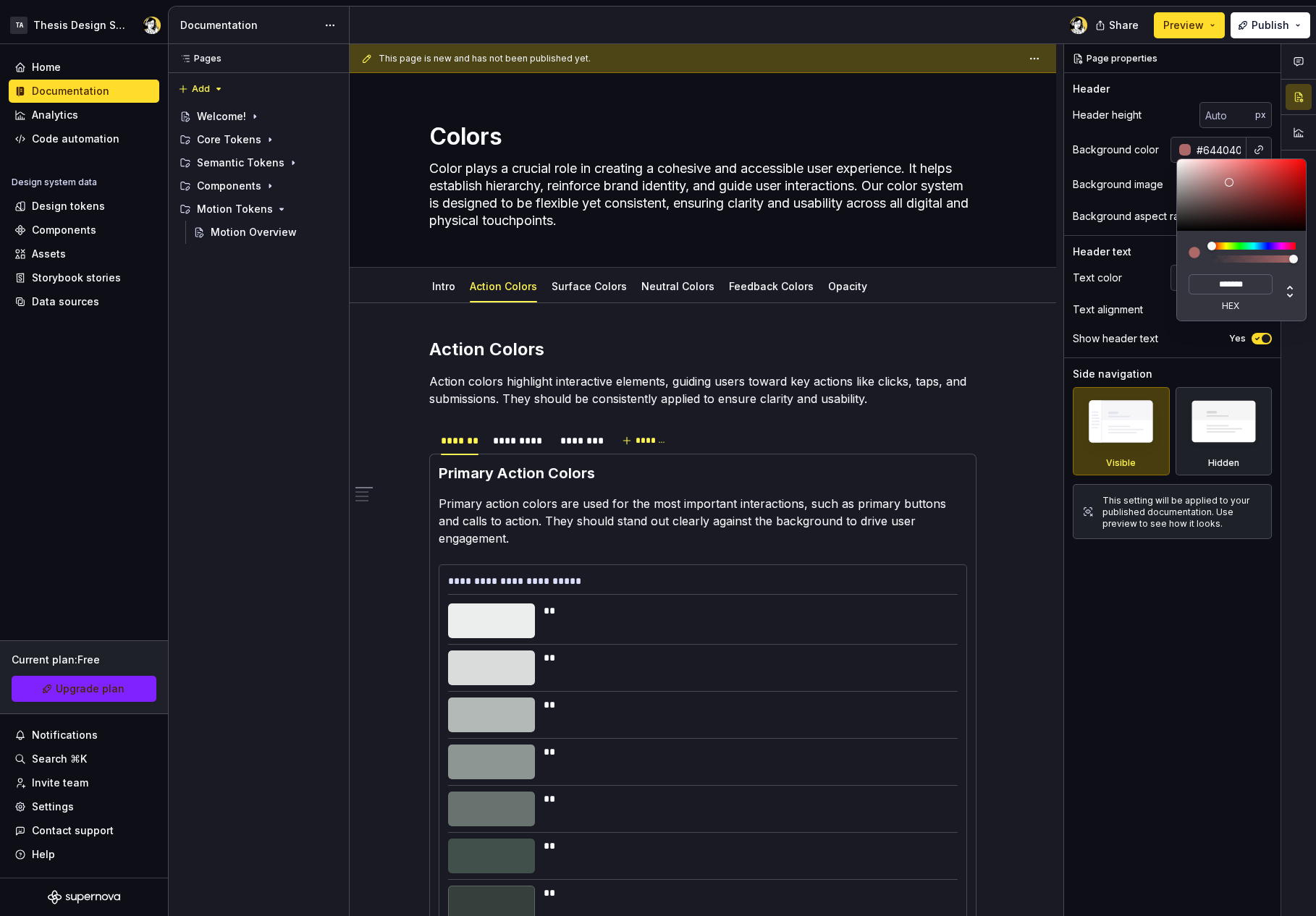
type input "*******"
type input "#393434"
type input "*******"
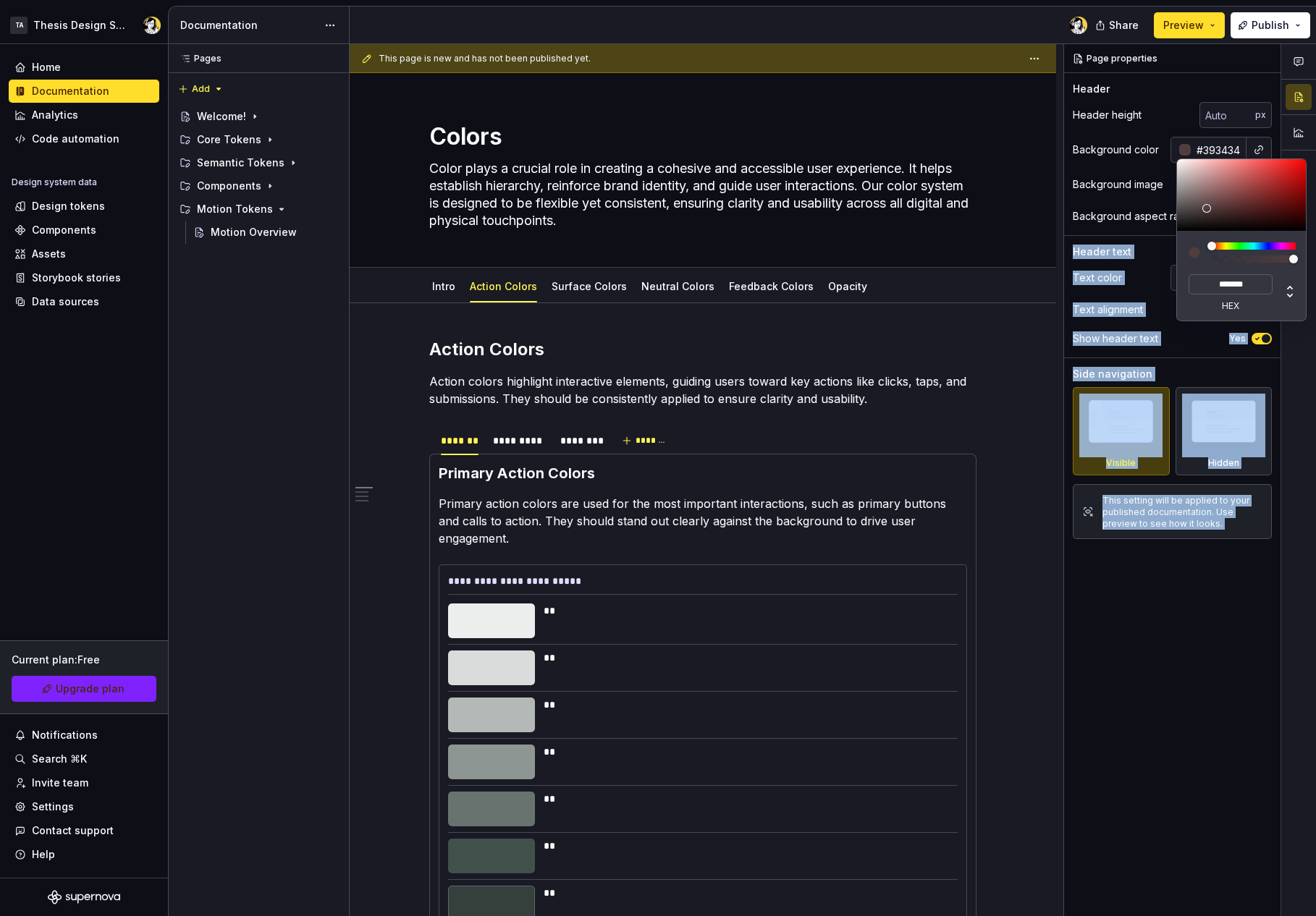
type input "#080808"
type input "*******"
type input "#000000"
type input "*******"
type textarea "*"
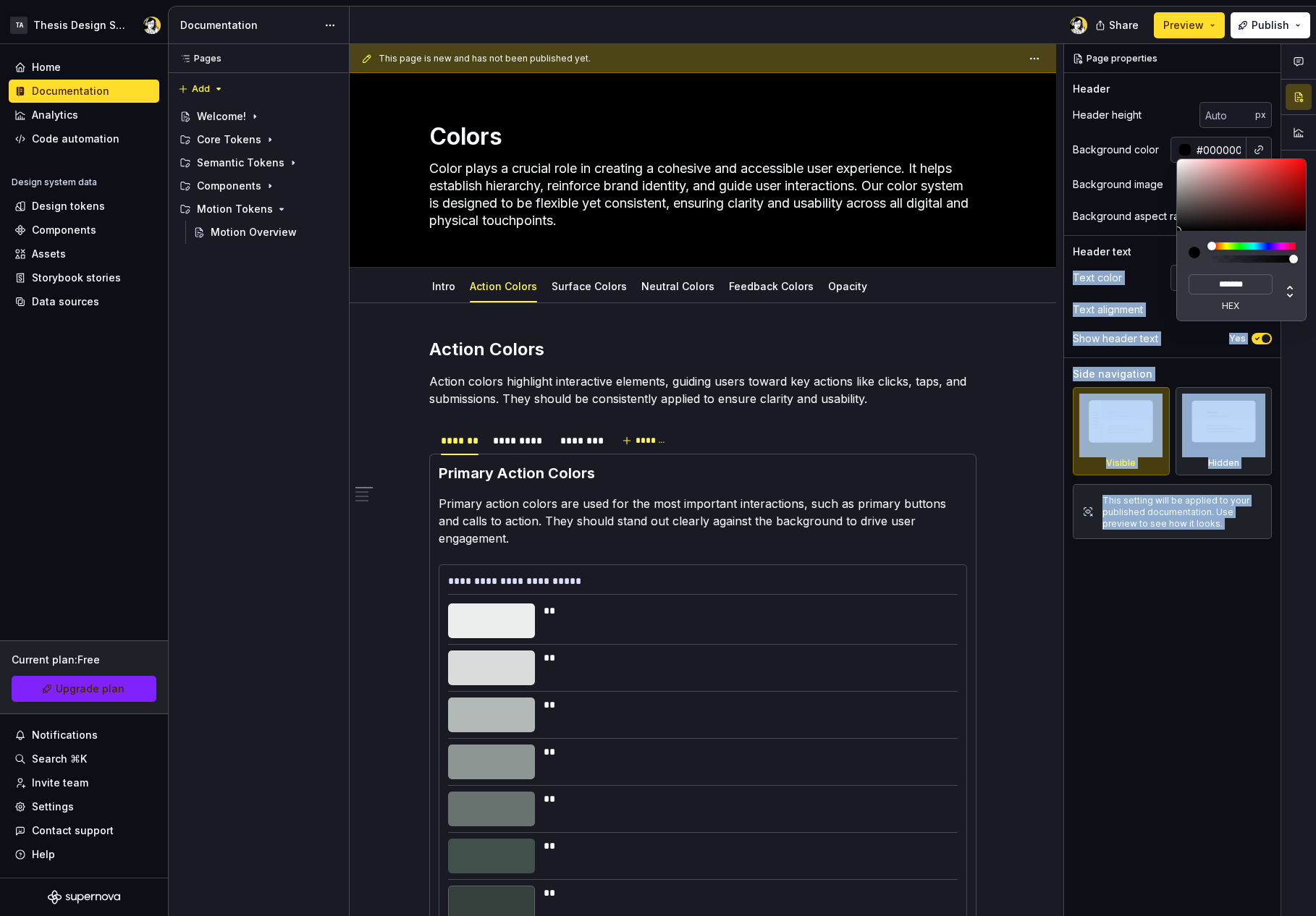
drag, startPoint x: 1188, startPoint y: 196, endPoint x: 1134, endPoint y: 246, distance: 73.6
click at [1133, 245] on body "TA Thesis Design System Home Documentation Analytics Code automation Design sys…" at bounding box center [658, 458] width 1316 height 916
type input "#1C1C1C"
type input "*******"
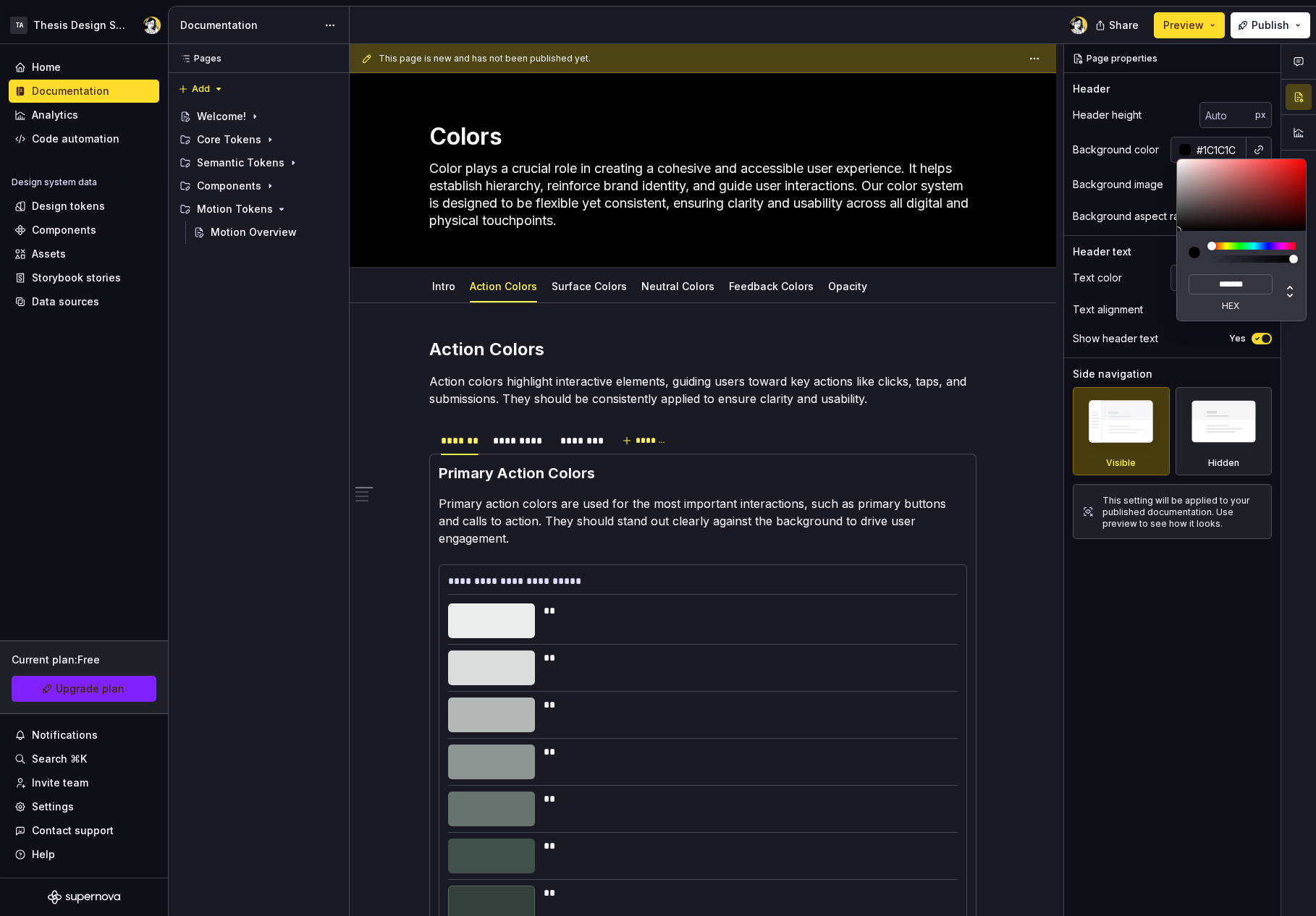
type input "#212121"
type input "*******"
type input "#313030"
type input "*******"
type input "#393939"
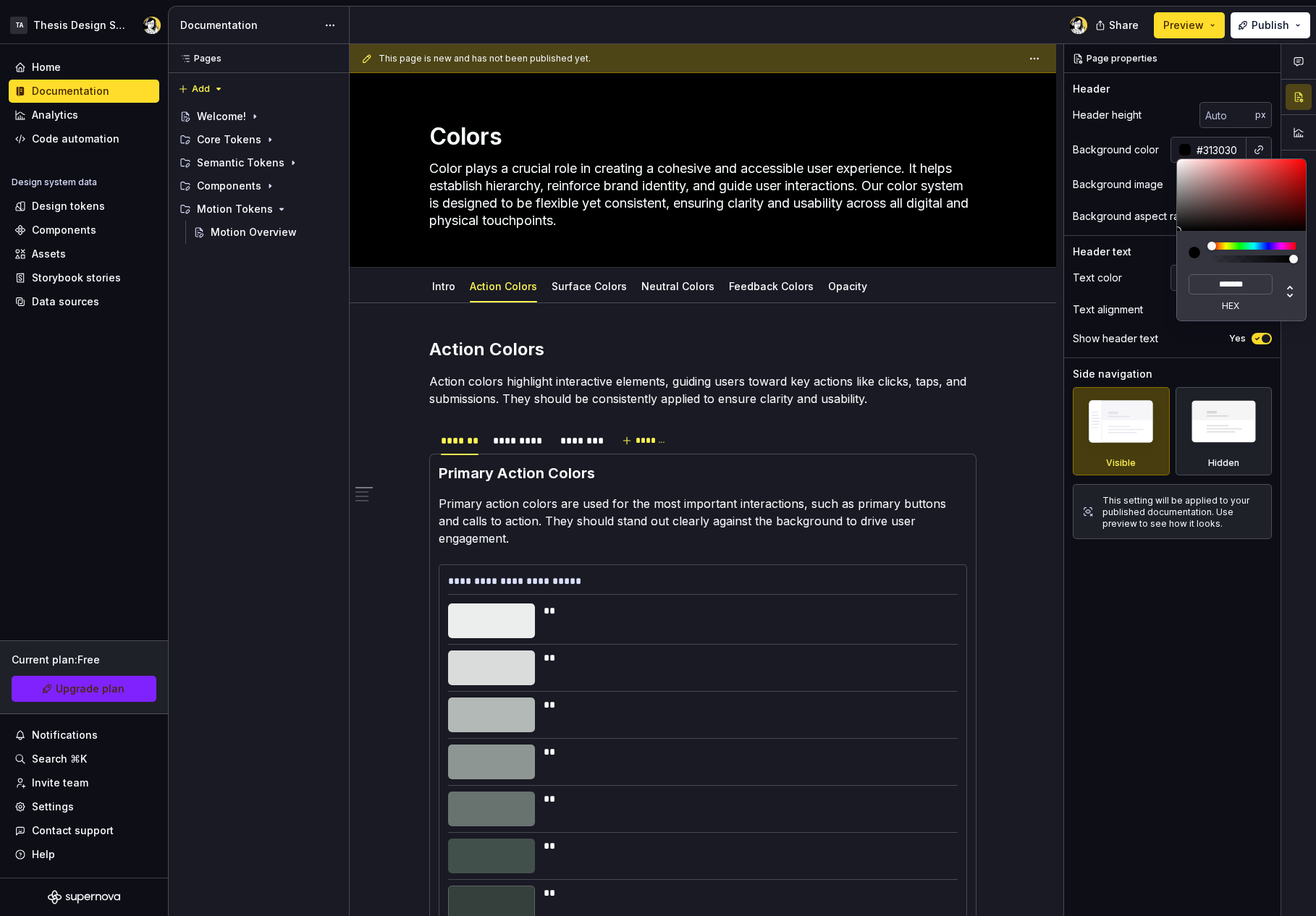
type input "*******"
type input "#363636"
type input "*******"
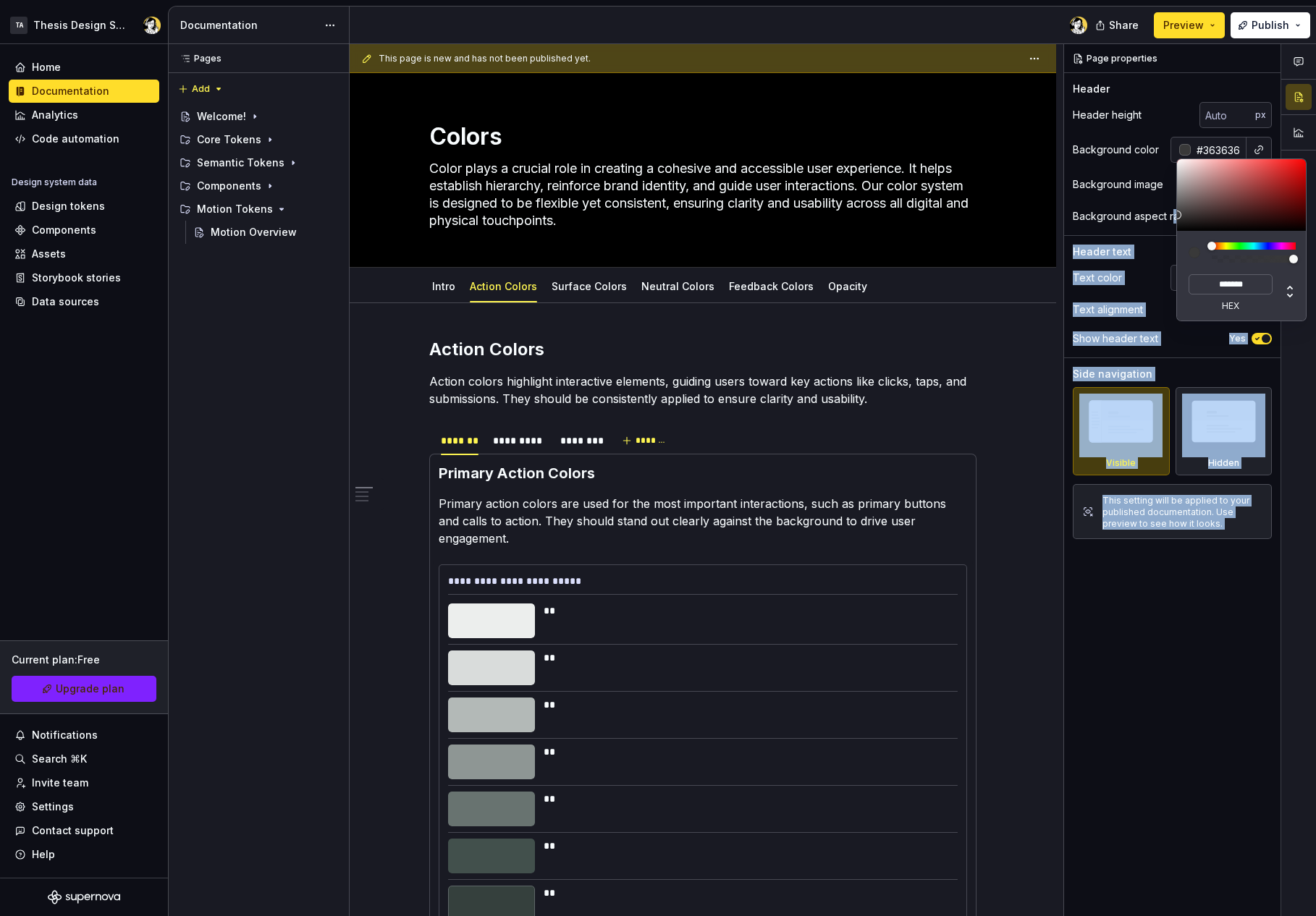
type input "#2C2C2C"
type input "*******"
type input "#292929"
type input "*******"
type input "#242424"
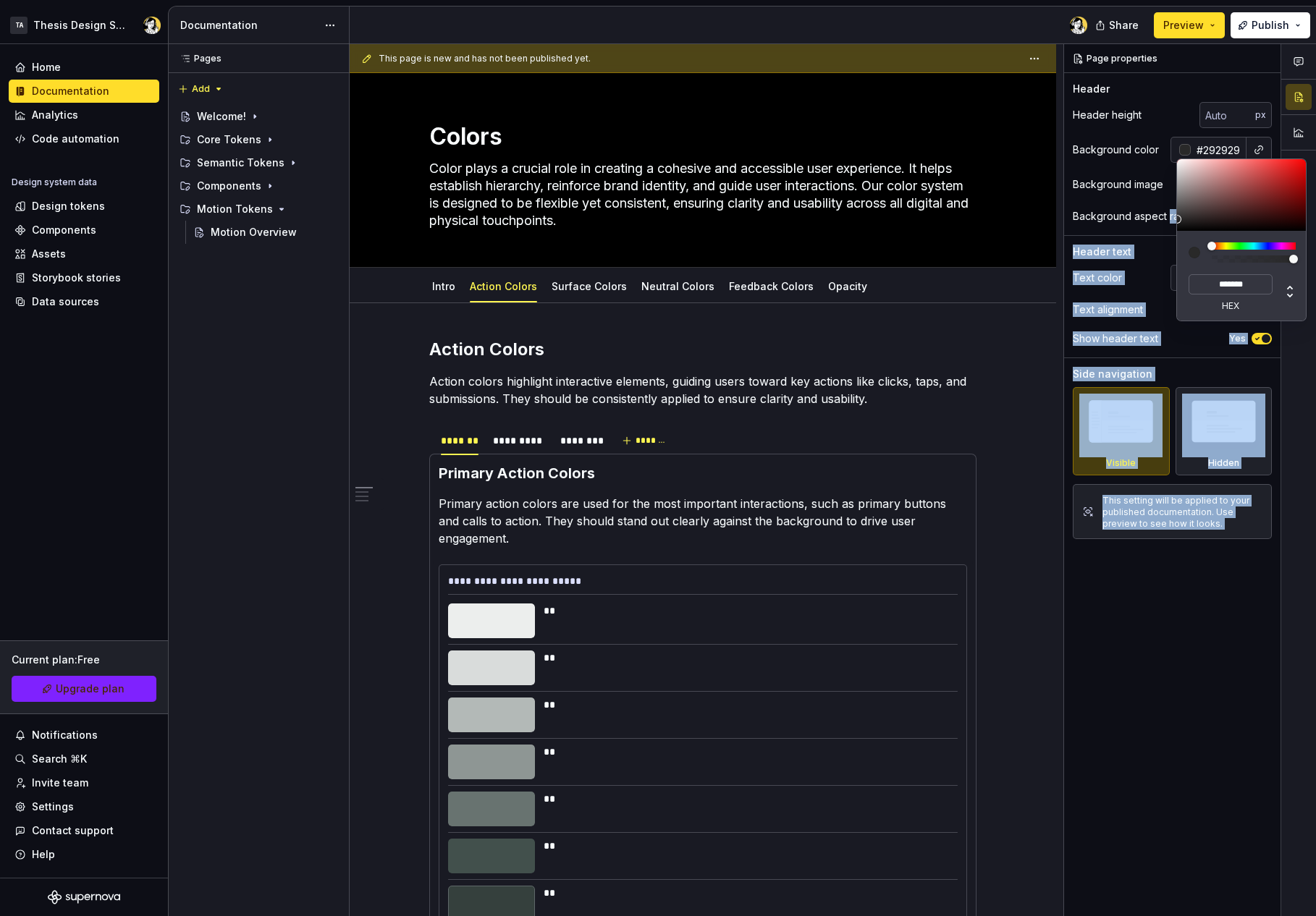
type input "*******"
type input "#212121"
type input "*******"
type textarea "*"
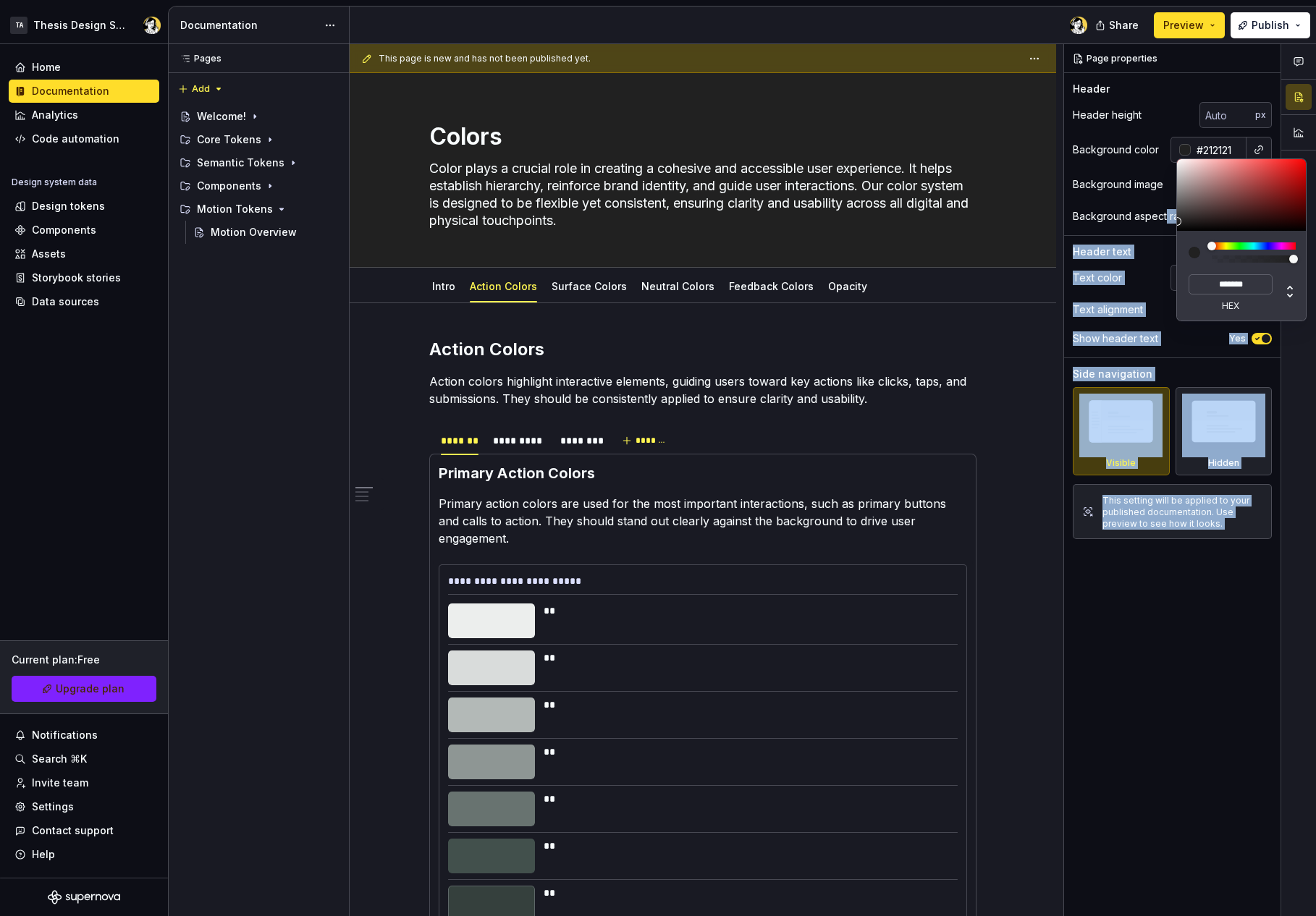
type input "#242424"
type input "*******"
type input "#292929"
type input "*******"
type input "#2C2C2C"
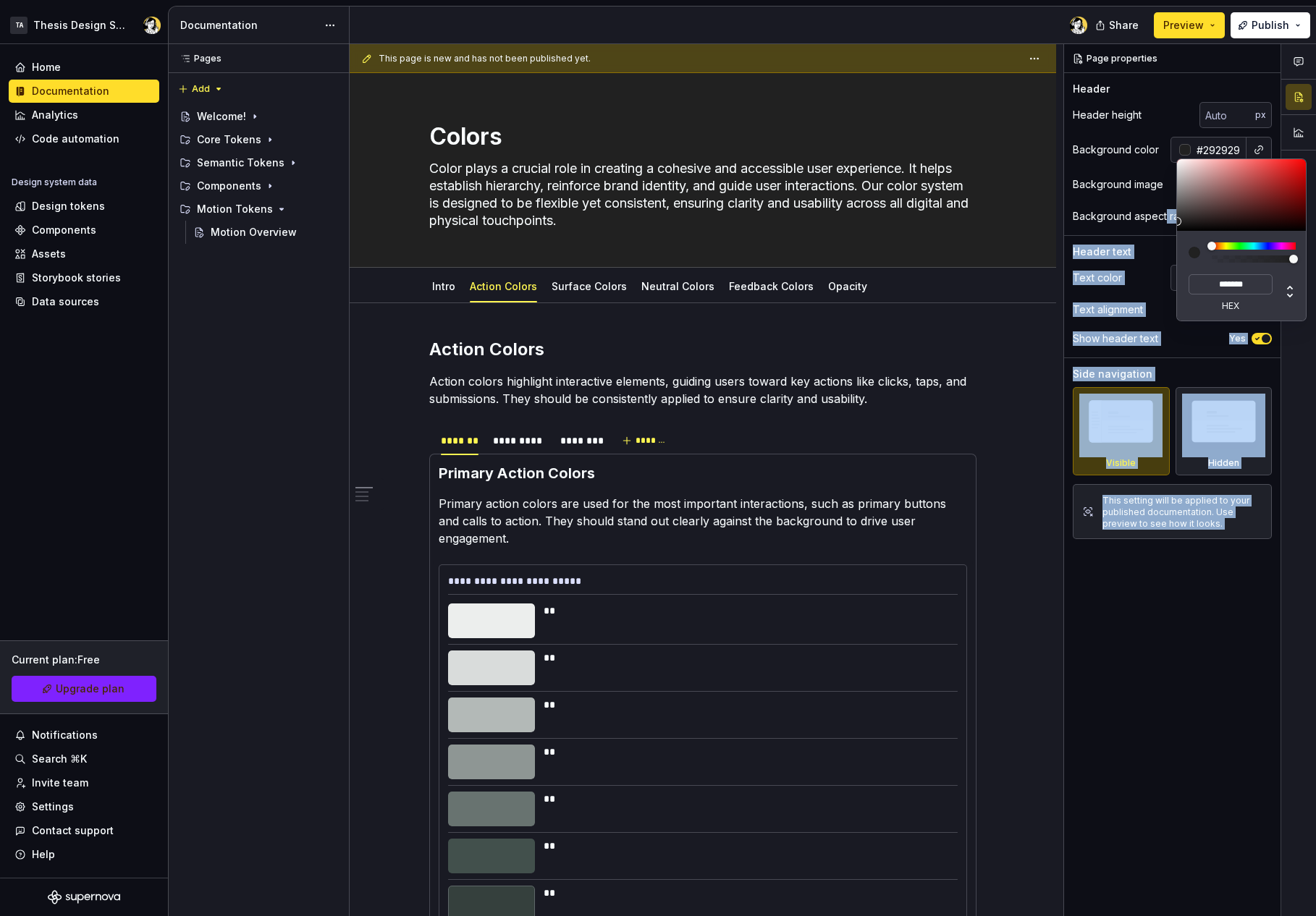
type input "*******"
type textarea "*"
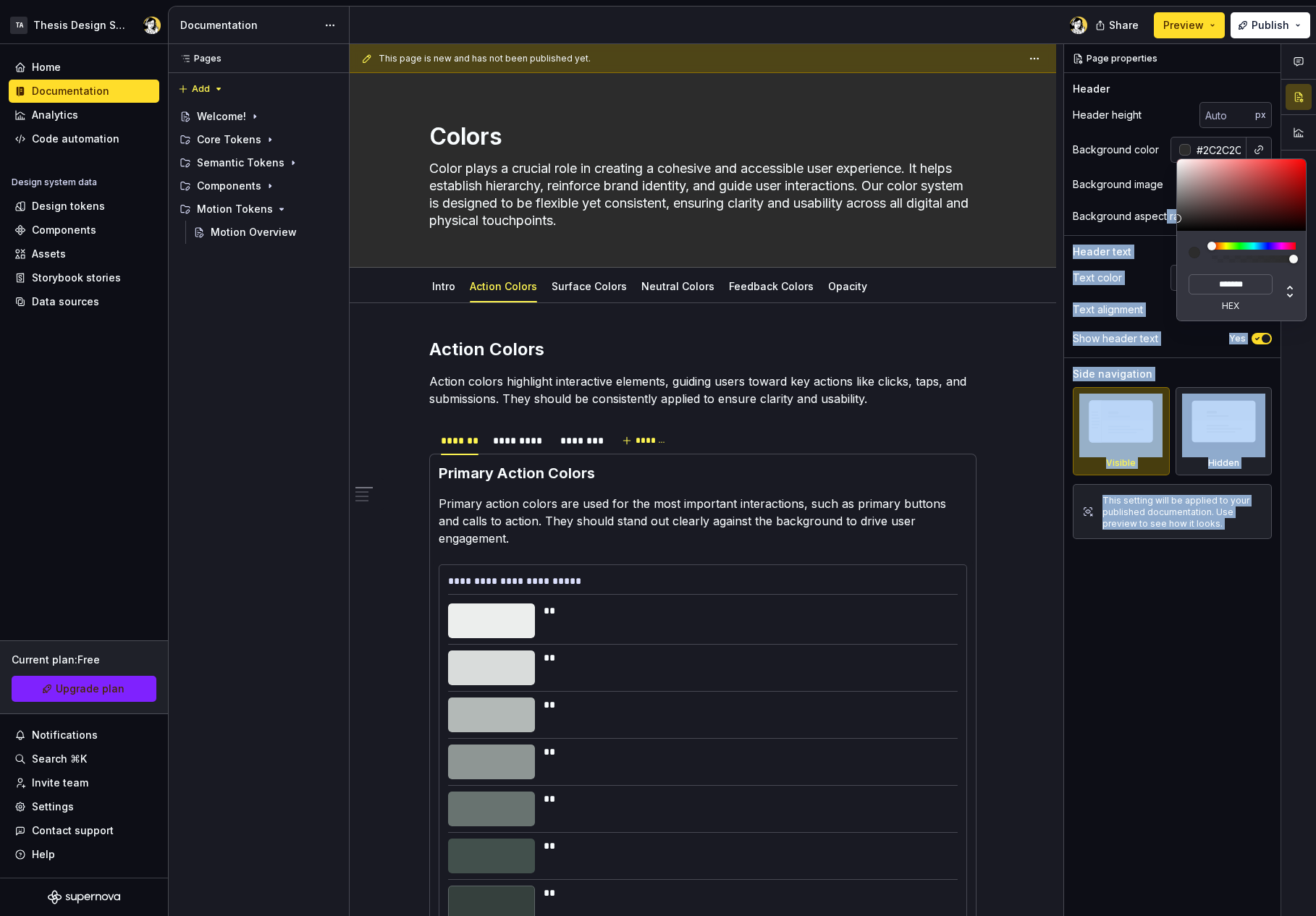
type input "#292929"
type input "*******"
type input "#272727"
type input "*******"
type textarea "*"
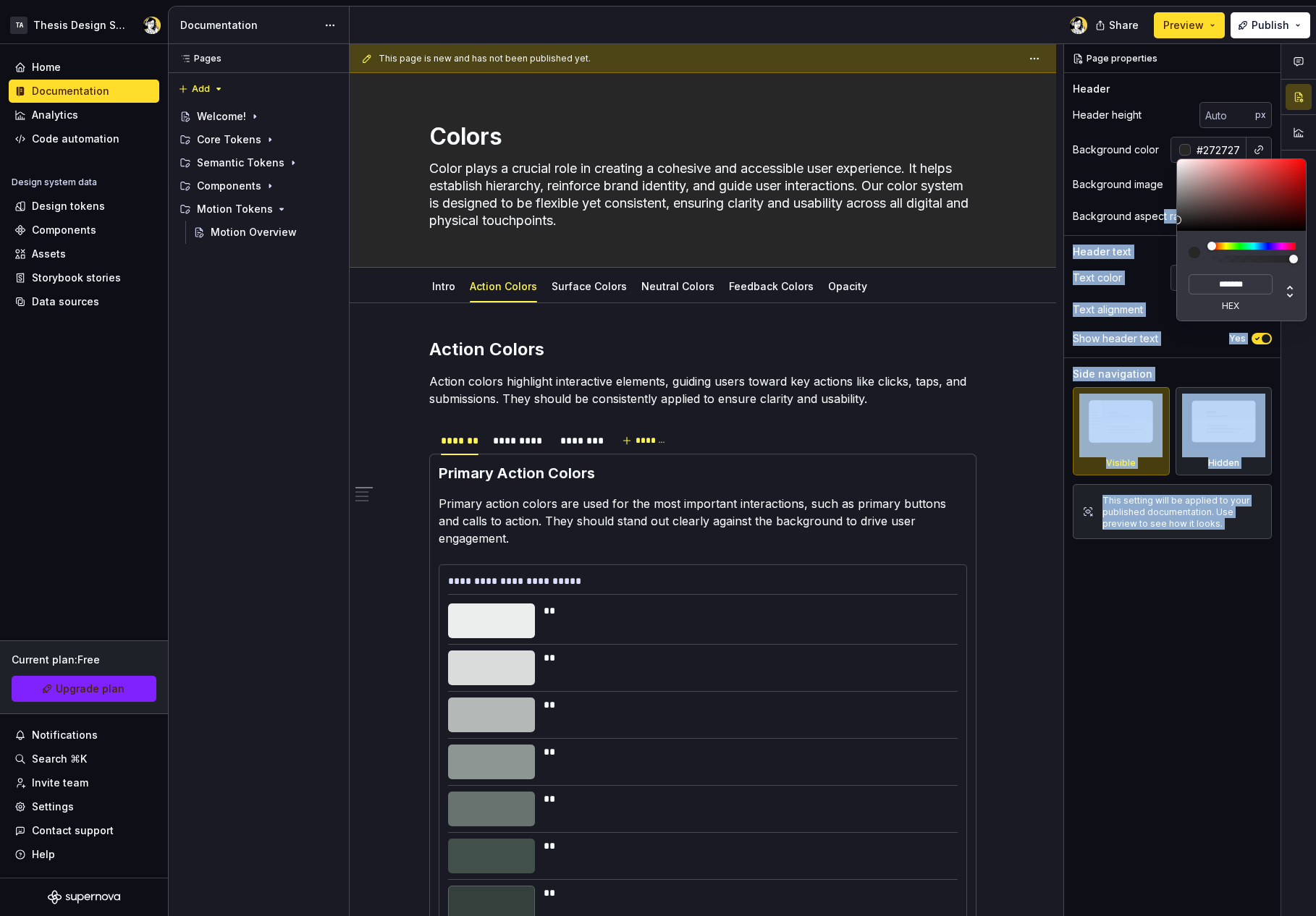
drag, startPoint x: 1180, startPoint y: 222, endPoint x: 1201, endPoint y: 252, distance: 36.6
click at [1162, 222] on body "TA Thesis Design System Home Documentation Analytics Code automation Design sys…" at bounding box center [658, 458] width 1316 height 916
type input "#1F1F1F"
type input "*******"
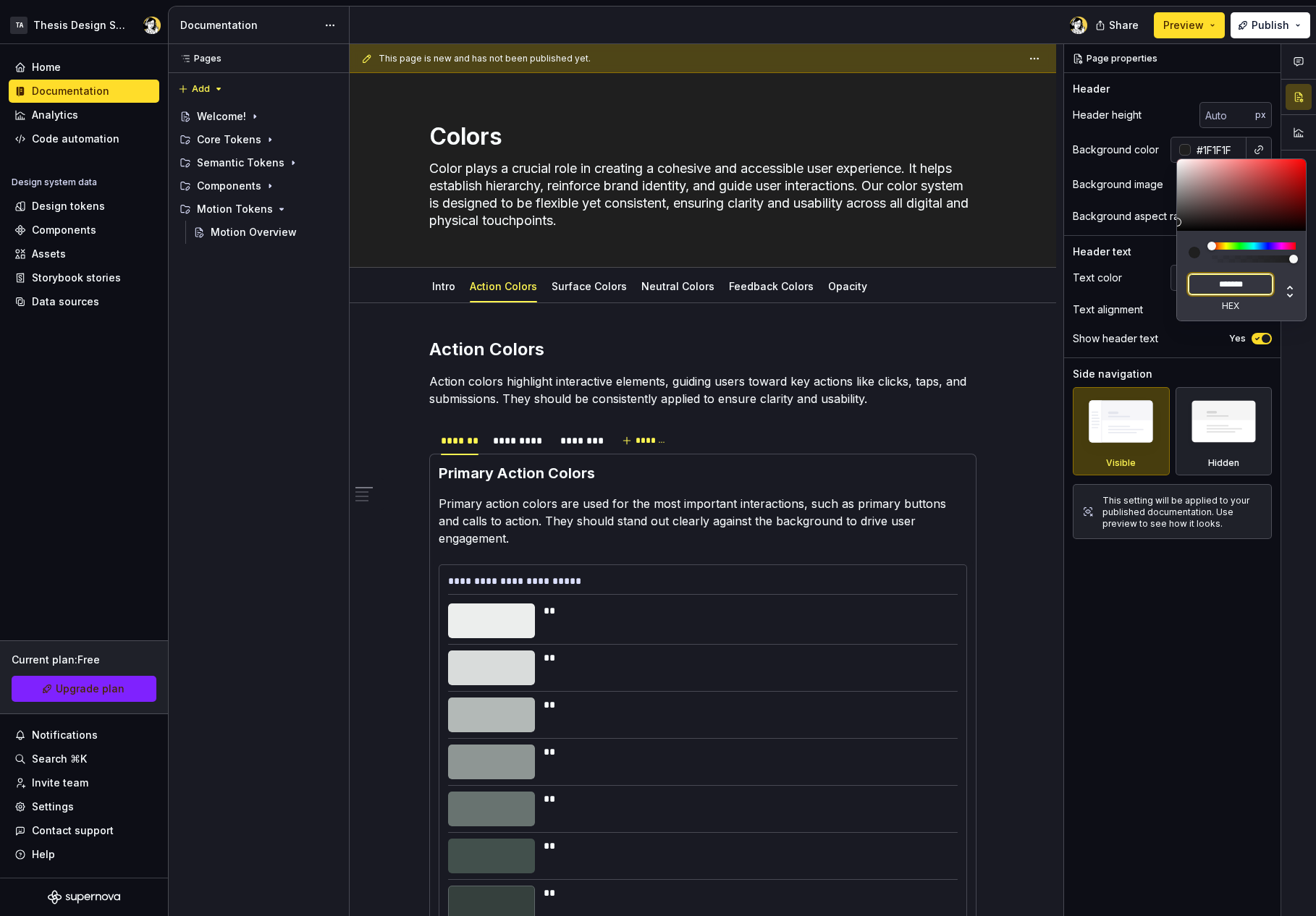
click at [1237, 276] on input "*******" at bounding box center [1230, 285] width 84 height 20
click at [1236, 275] on input "*******" at bounding box center [1230, 285] width 84 height 20
type textarea "*"
type input "**"
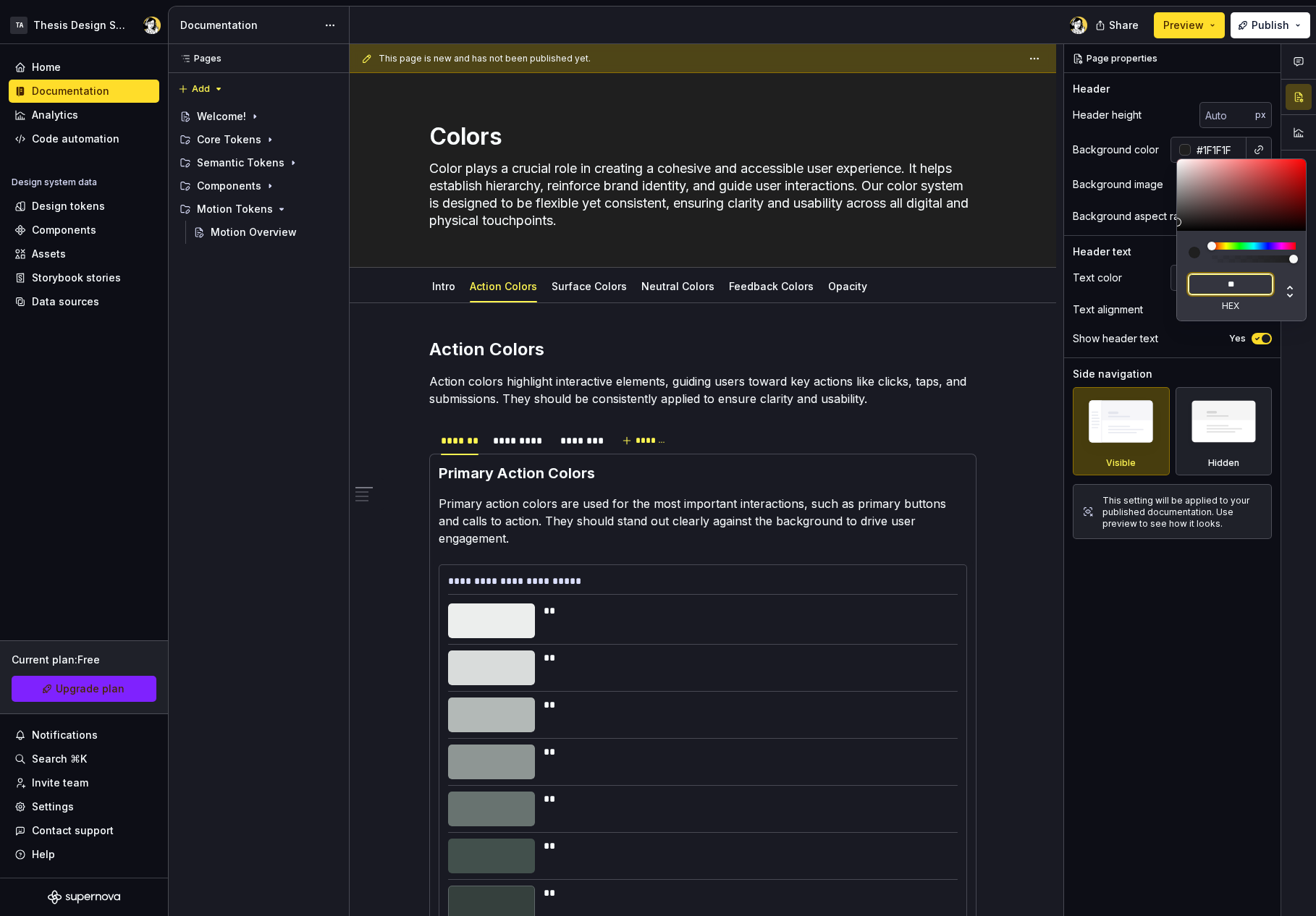
type input "#222222"
type input "***"
type textarea "*"
type input "***"
type textarea "*"
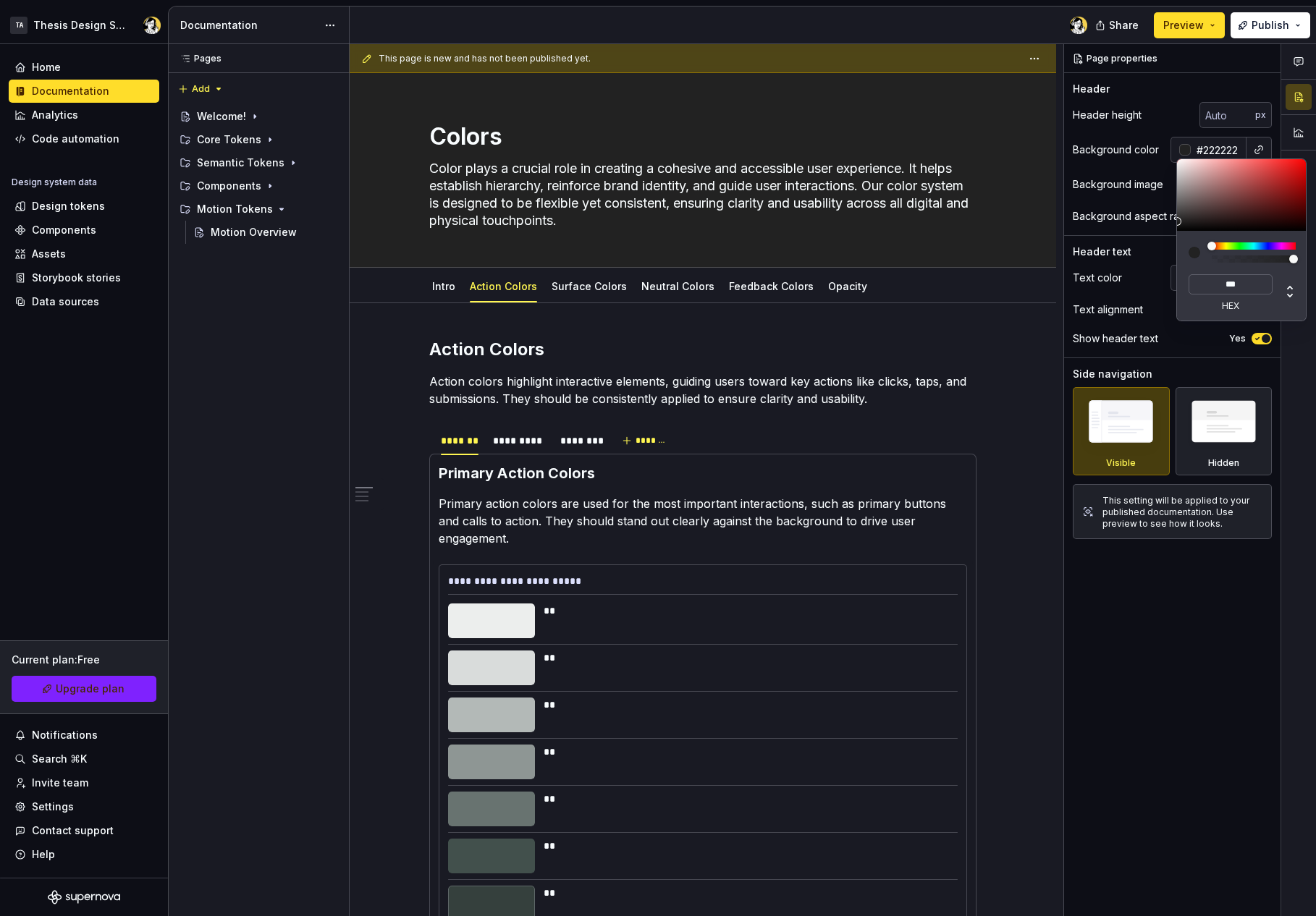
type input "*******"
click at [1231, 650] on div "Comments Open comments No comments yet Select ‘Comment’ from the block context …" at bounding box center [1190, 480] width 252 height 873
click at [1224, 641] on div "Comments Open comments No comments yet Select ‘Comment’ from the block context …" at bounding box center [1190, 480] width 252 height 873
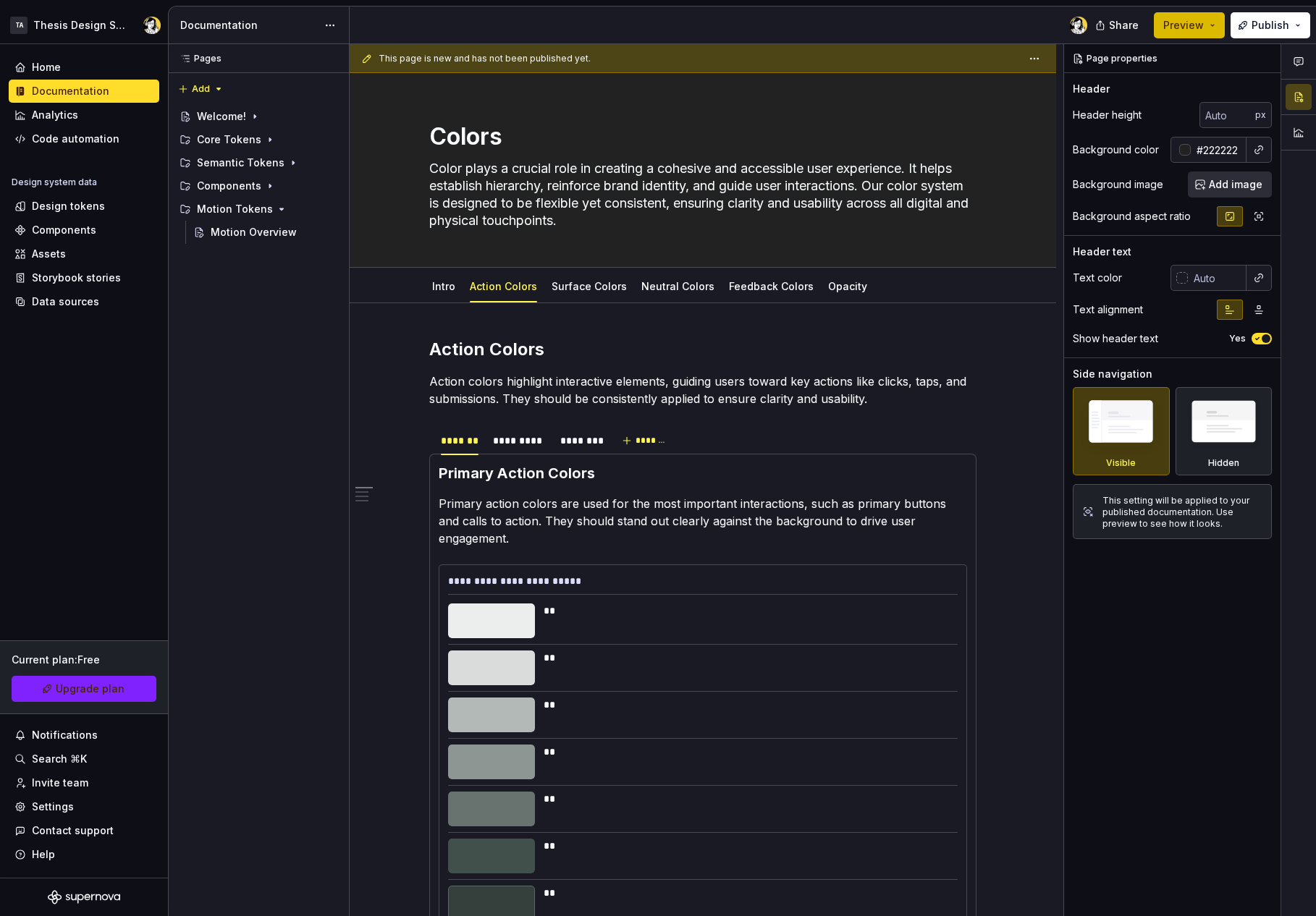
click at [1218, 29] on button "Preview" at bounding box center [1189, 25] width 71 height 26
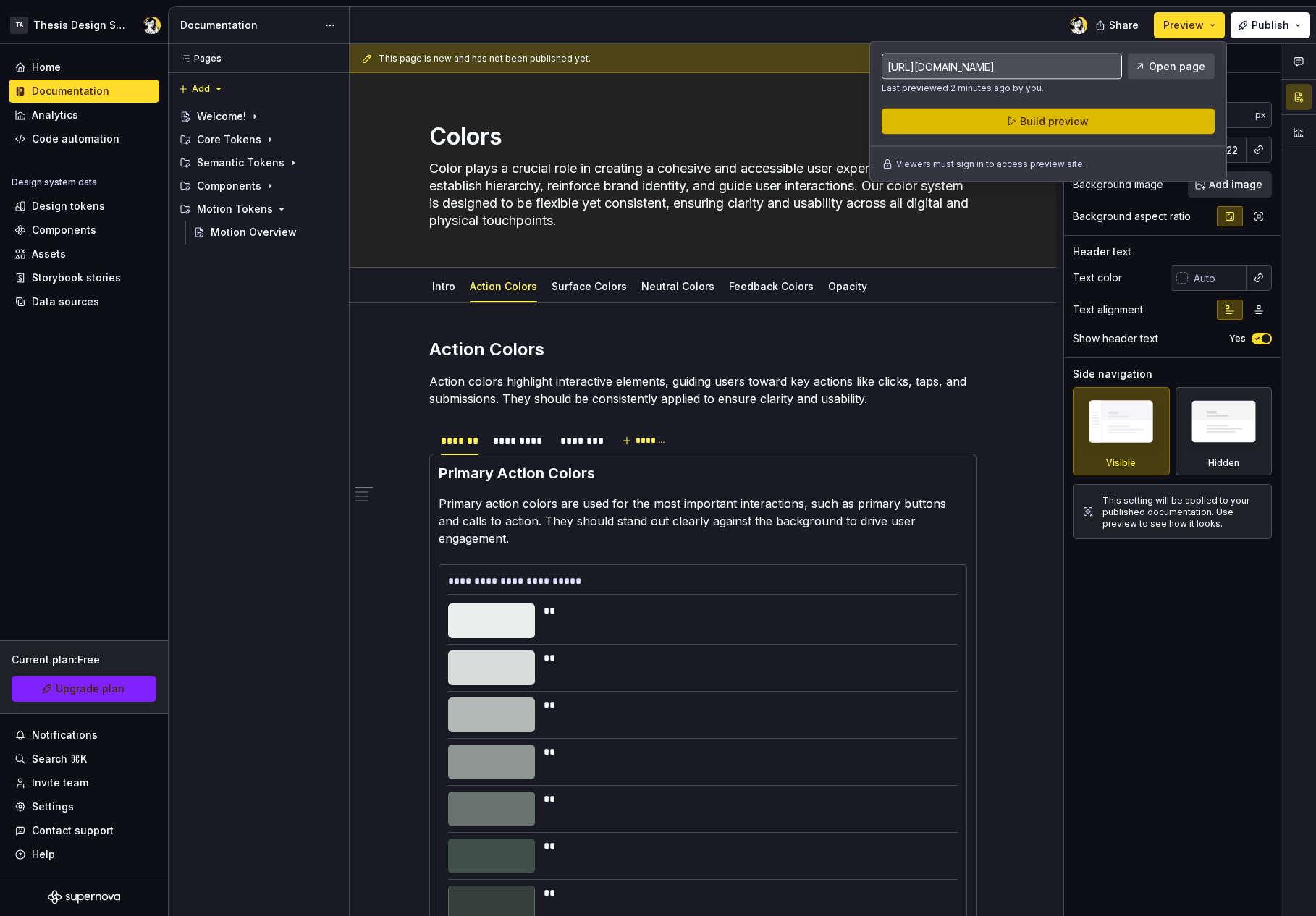
click at [1065, 126] on span "Build preview" at bounding box center [1054, 121] width 69 height 15
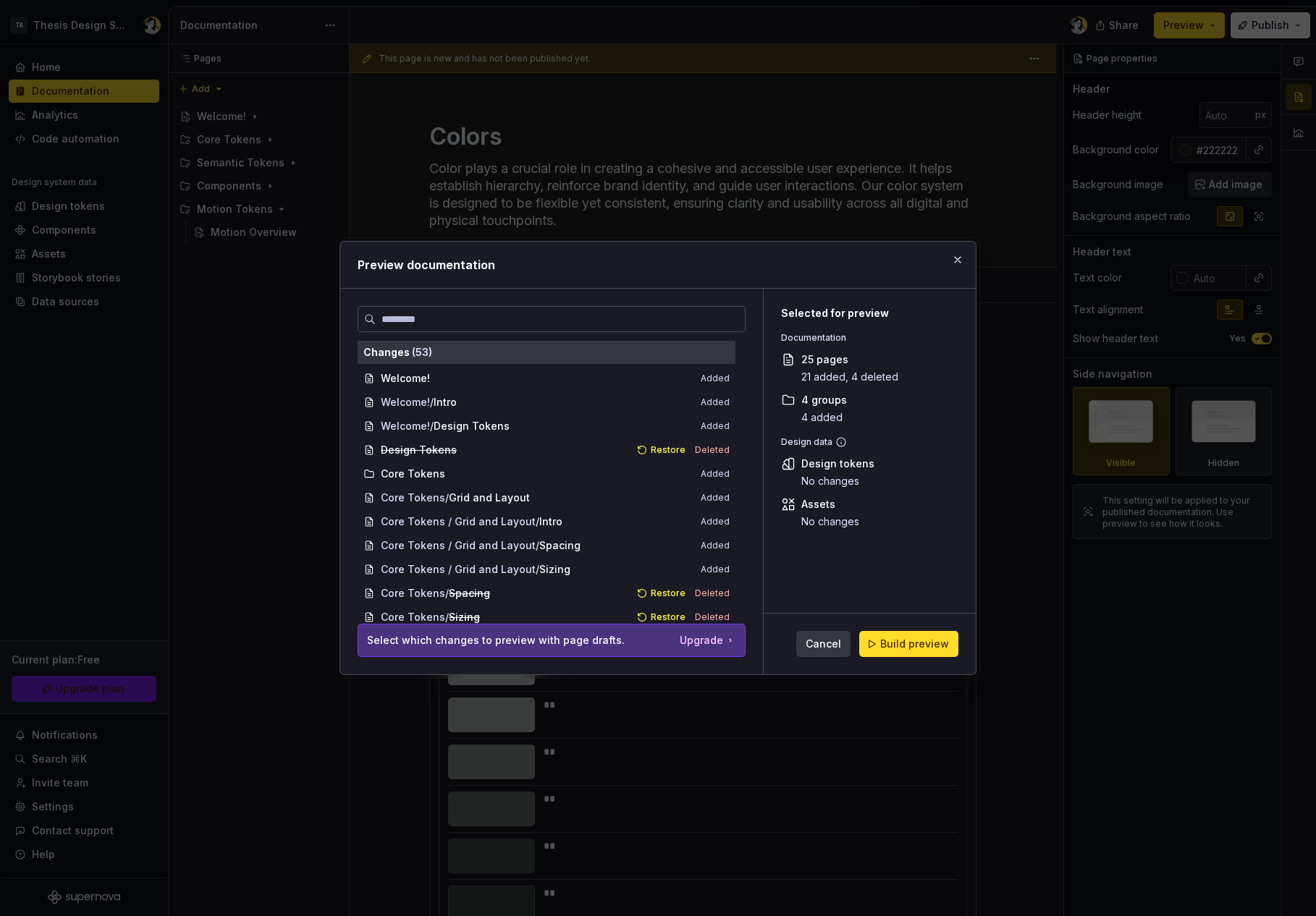
click at [922, 640] on span "Build preview" at bounding box center [914, 644] width 69 height 15
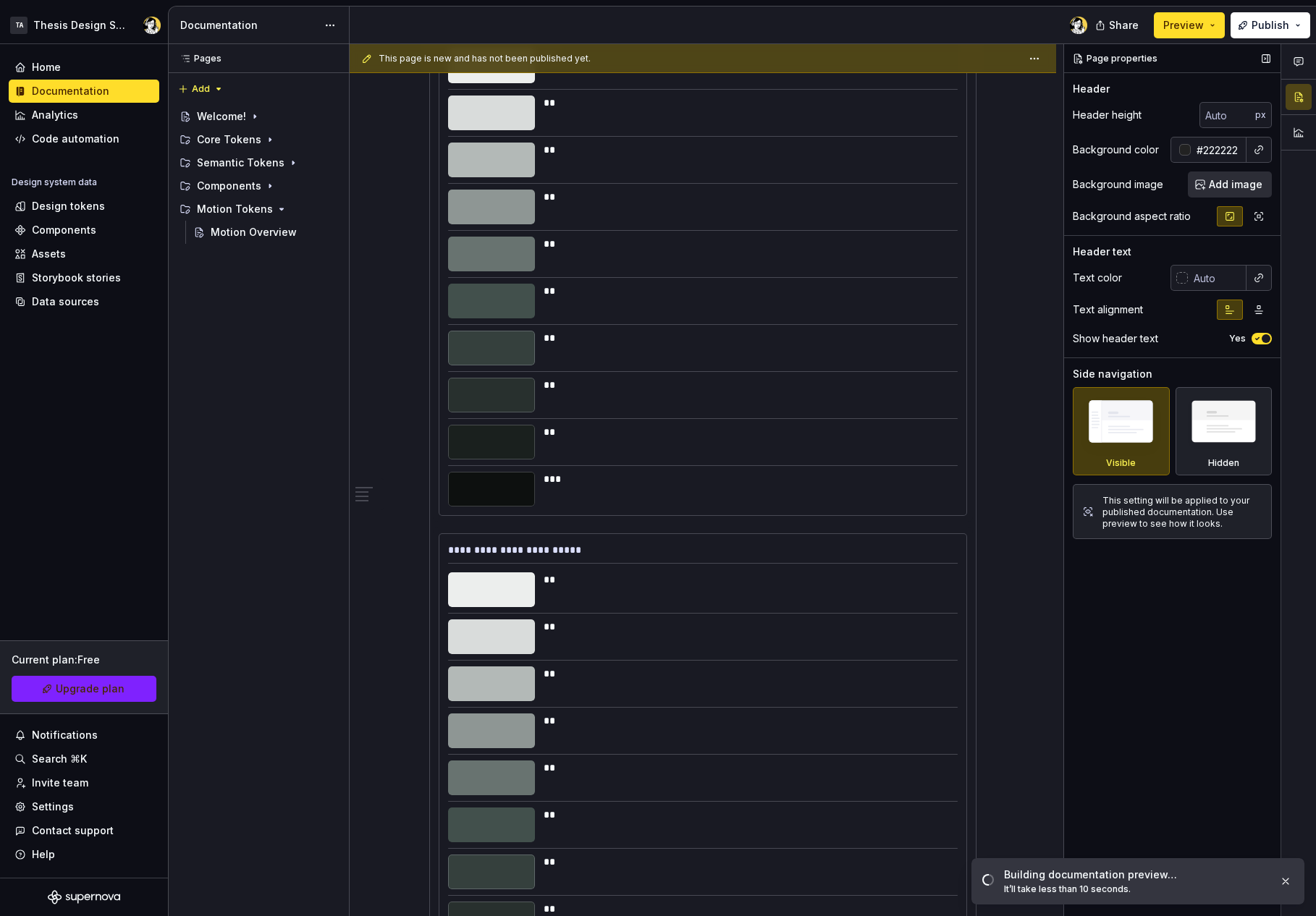
scroll to position [556, 0]
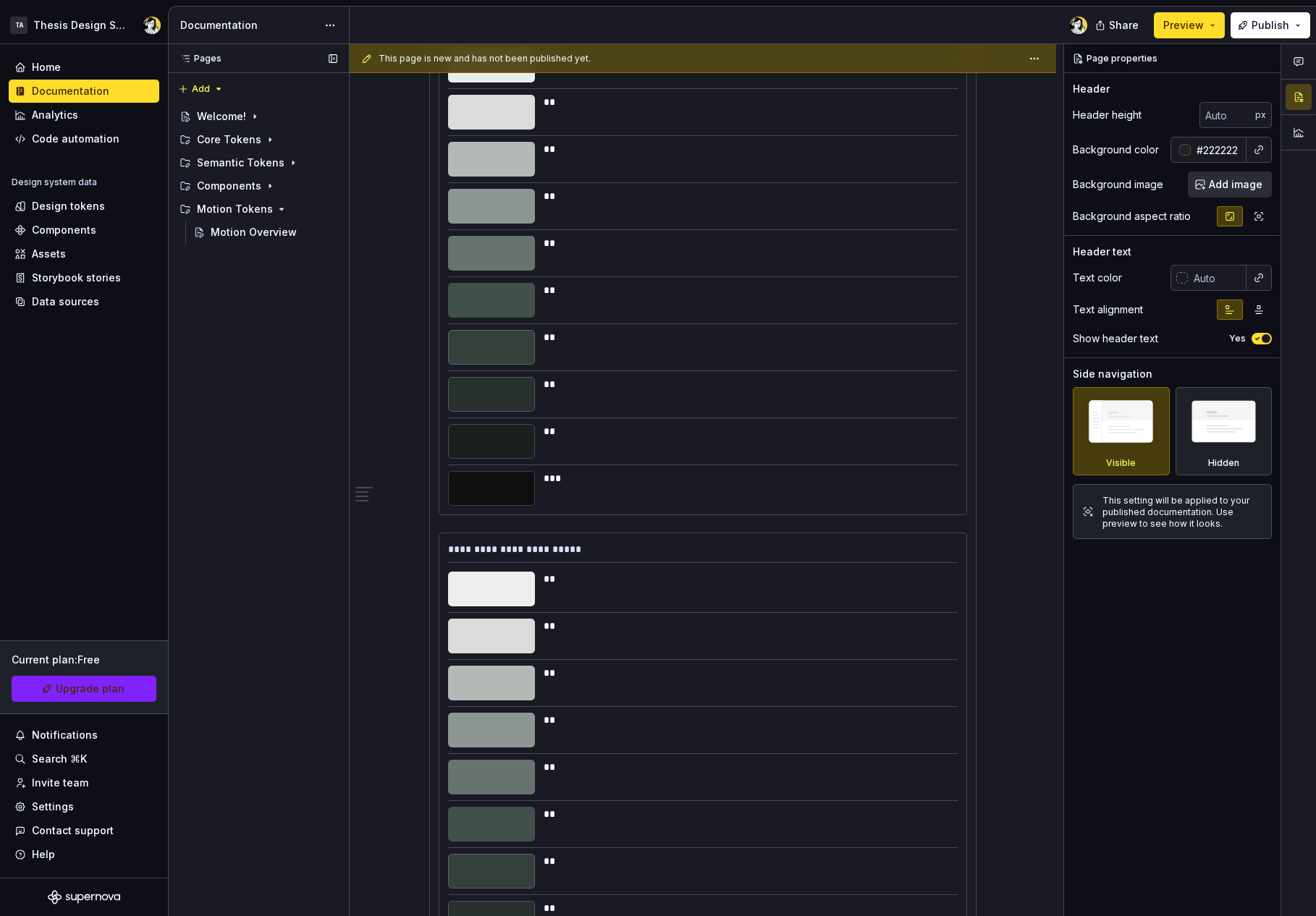
click at [286, 679] on div "Pages Pages Add Accessibility guide for tree Page tree. Navigate the tree with …" at bounding box center [258, 480] width 181 height 873
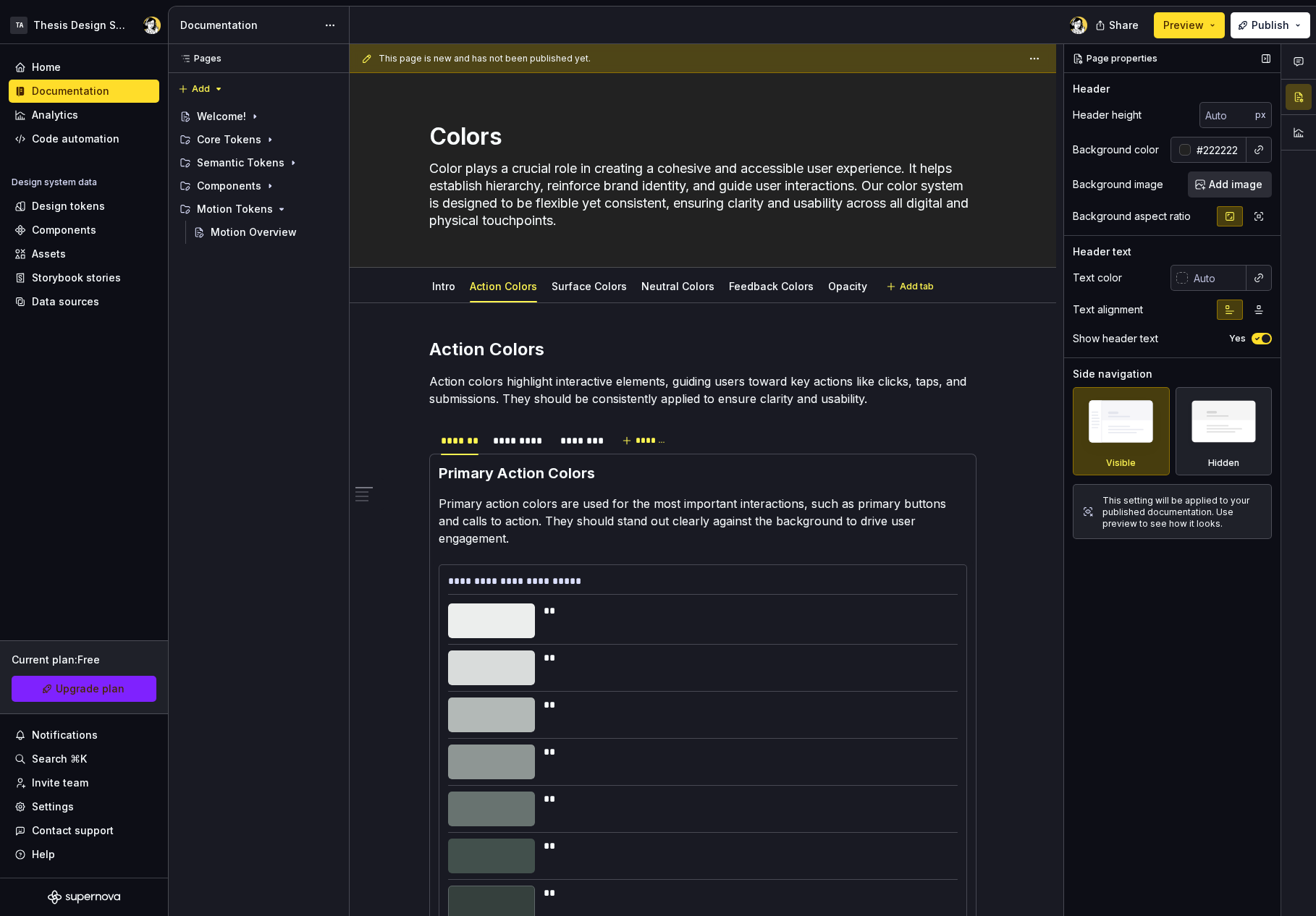
type textarea "*"
click at [1182, 153] on div at bounding box center [1185, 150] width 12 height 12
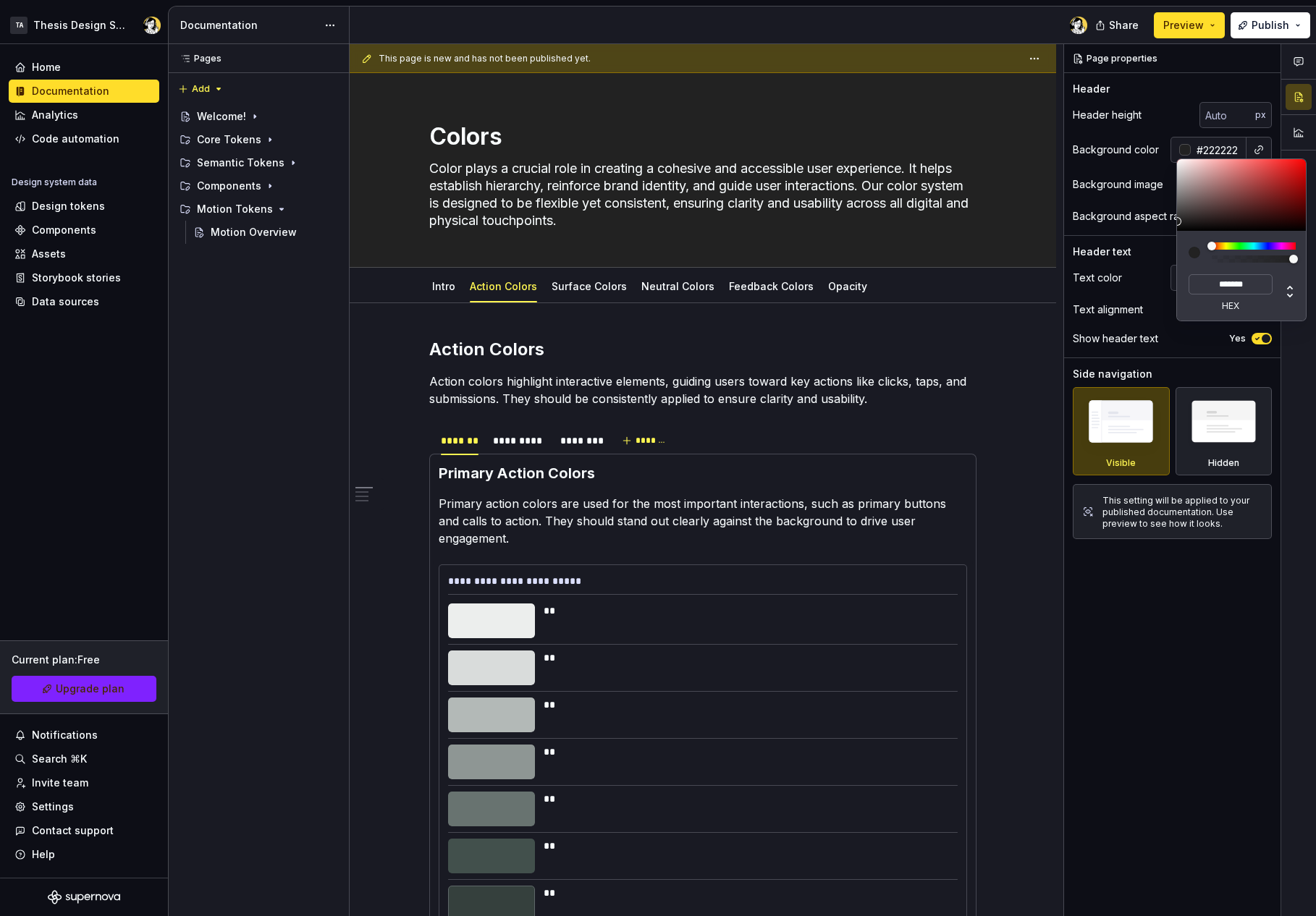
click at [1218, 151] on div "Comments Open comments No comments yet Select ‘Comment’ from the block context …" at bounding box center [1190, 480] width 252 height 873
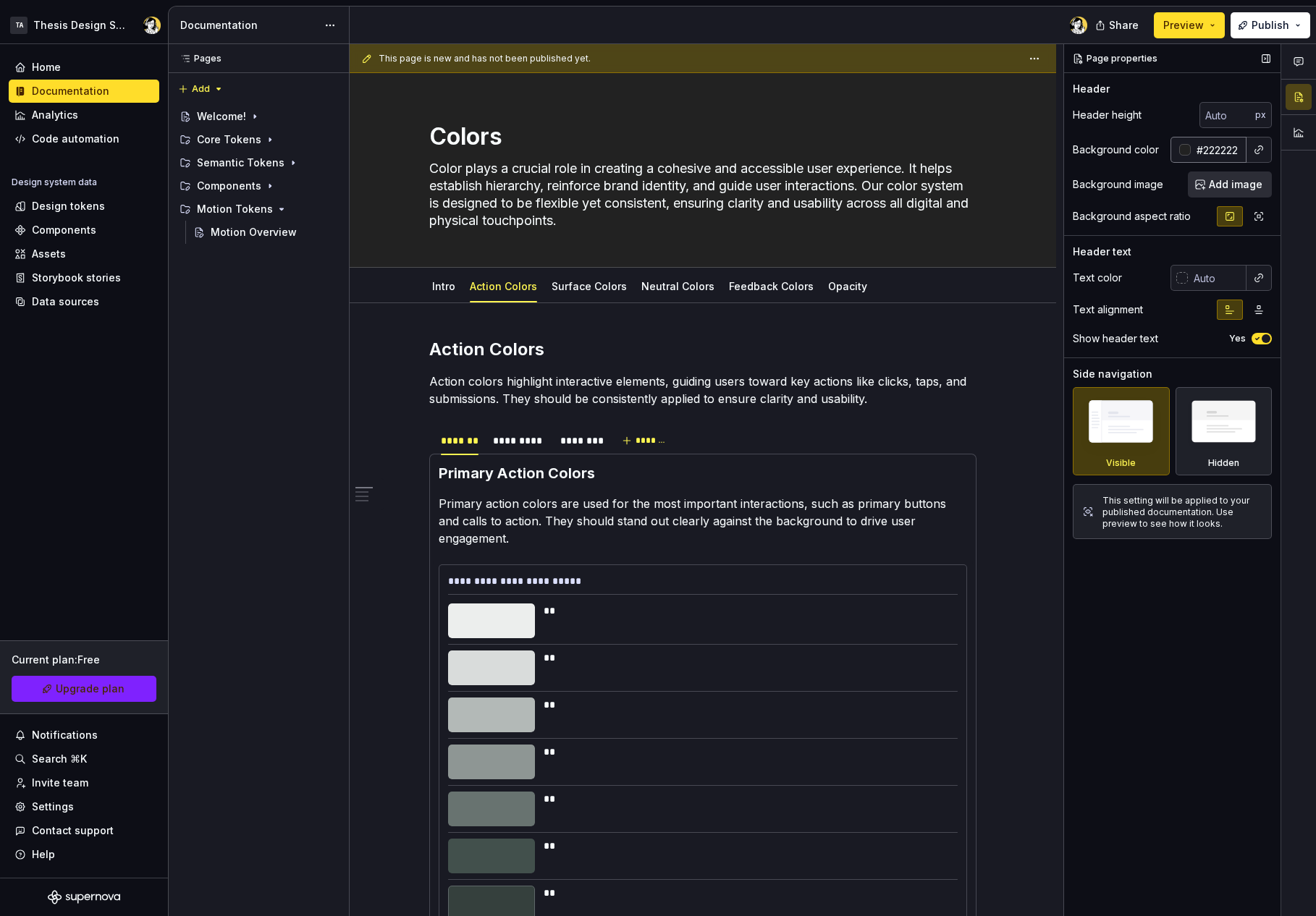
click at [1220, 149] on input "#222222" at bounding box center [1219, 150] width 56 height 26
type input "auto"
type textarea "*"
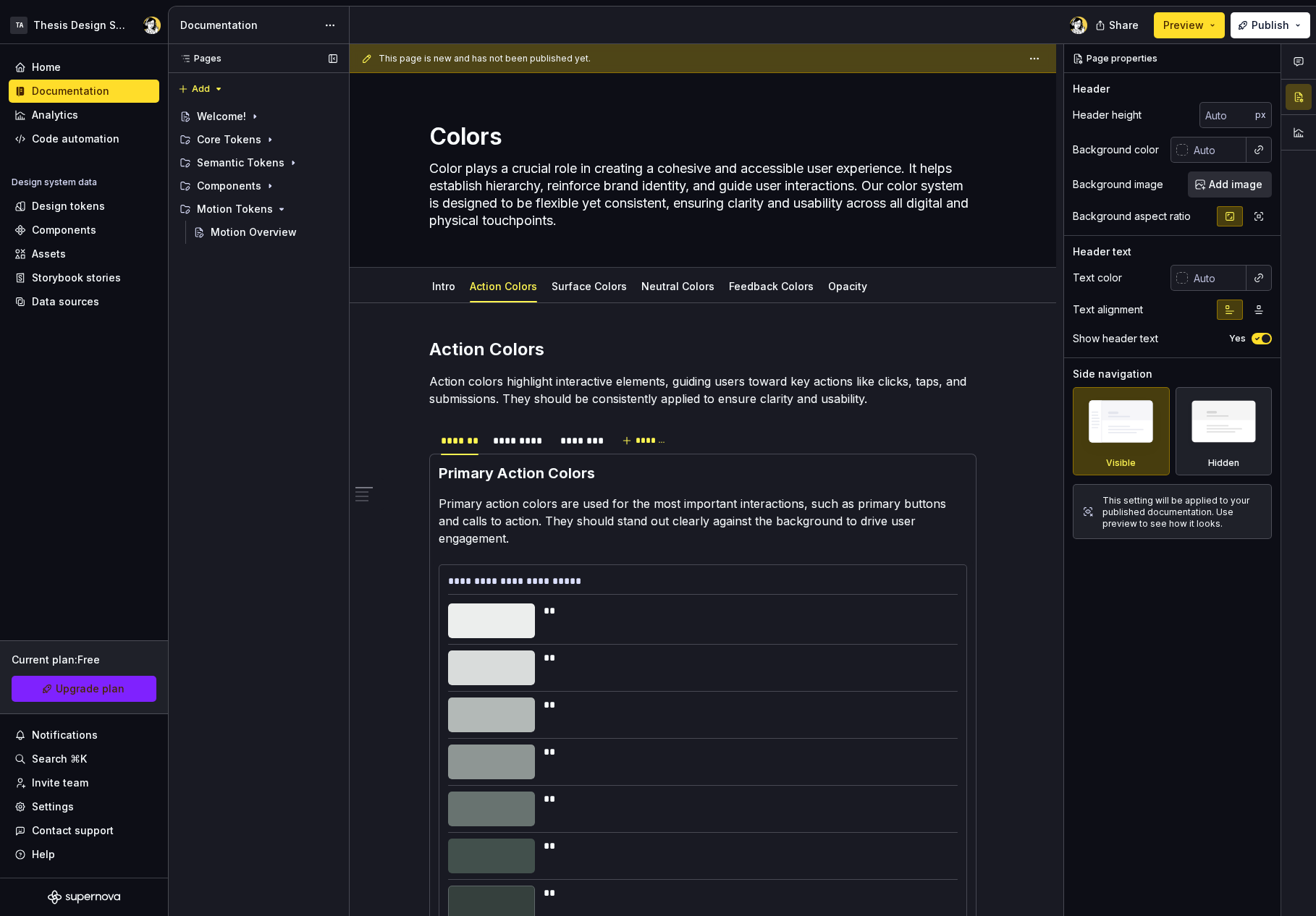
click at [284, 480] on div "Pages Pages Add Accessibility guide for tree Page tree. Navigate the tree with …" at bounding box center [258, 480] width 181 height 873
click at [253, 182] on div "Components" at bounding box center [229, 186] width 65 height 15
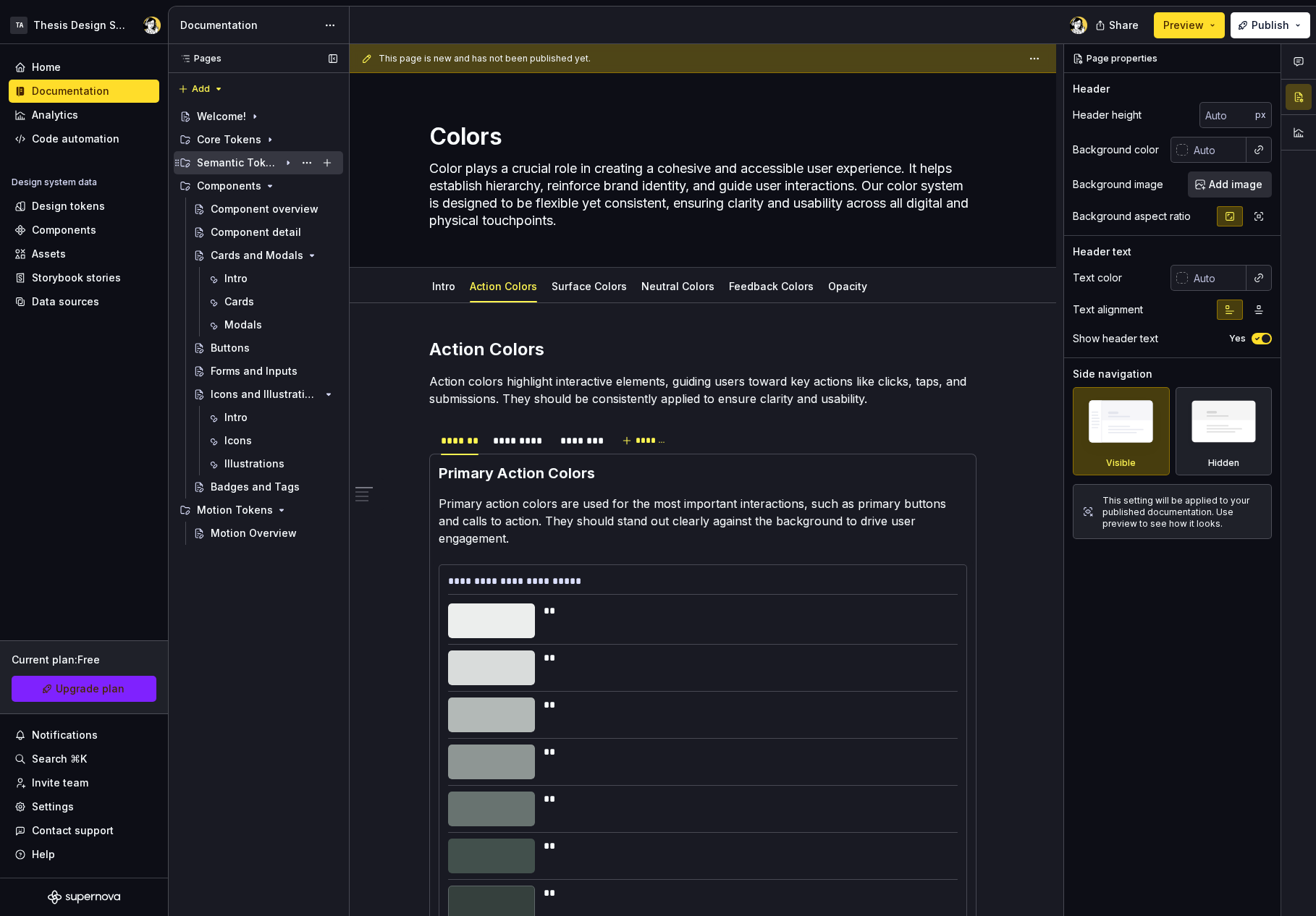
click at [248, 159] on div "Semantic Tokens" at bounding box center [238, 163] width 83 height 15
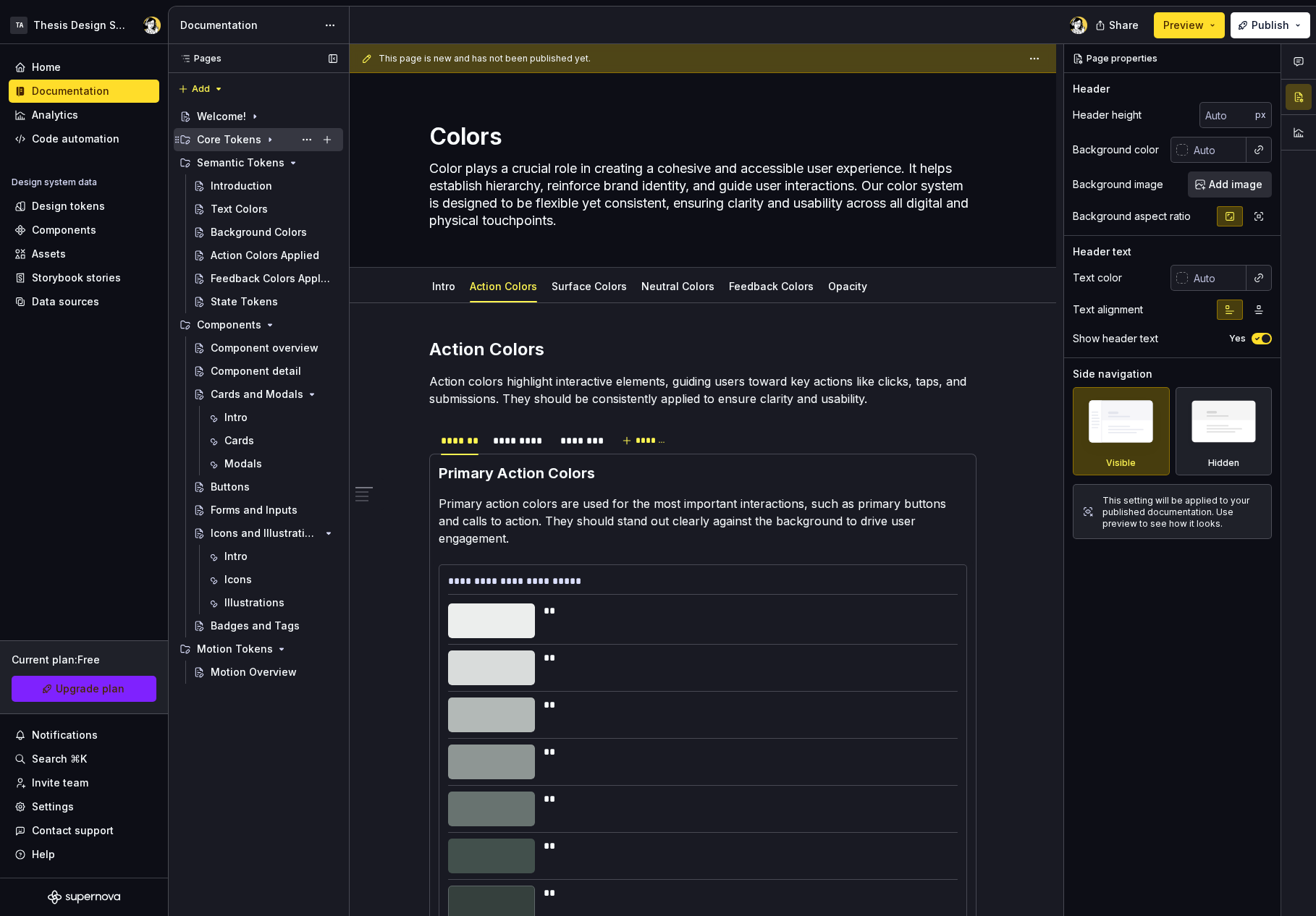
click at [241, 143] on div "Core Tokens" at bounding box center [229, 140] width 65 height 15
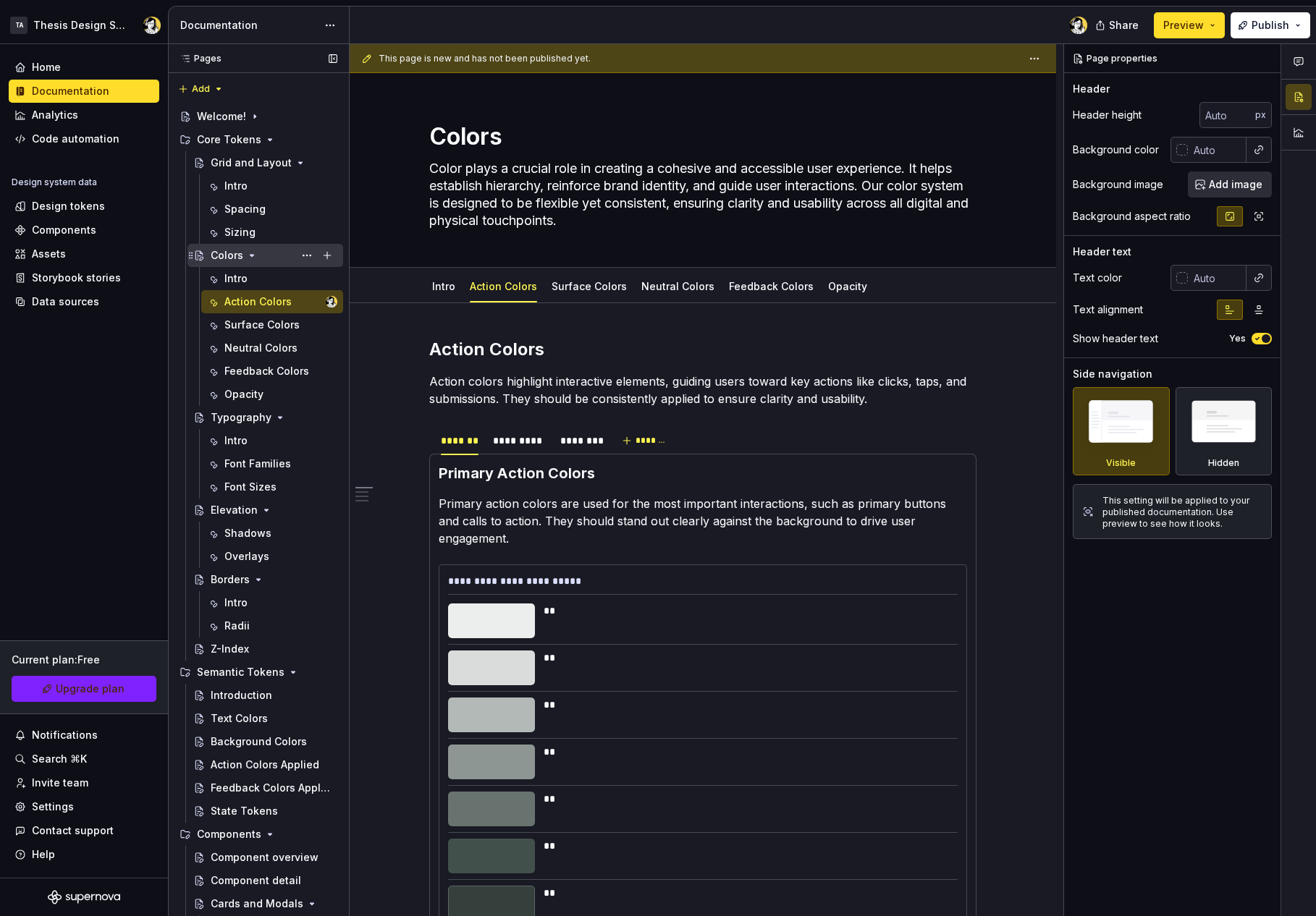
click at [218, 251] on div "Colors" at bounding box center [227, 255] width 32 height 15
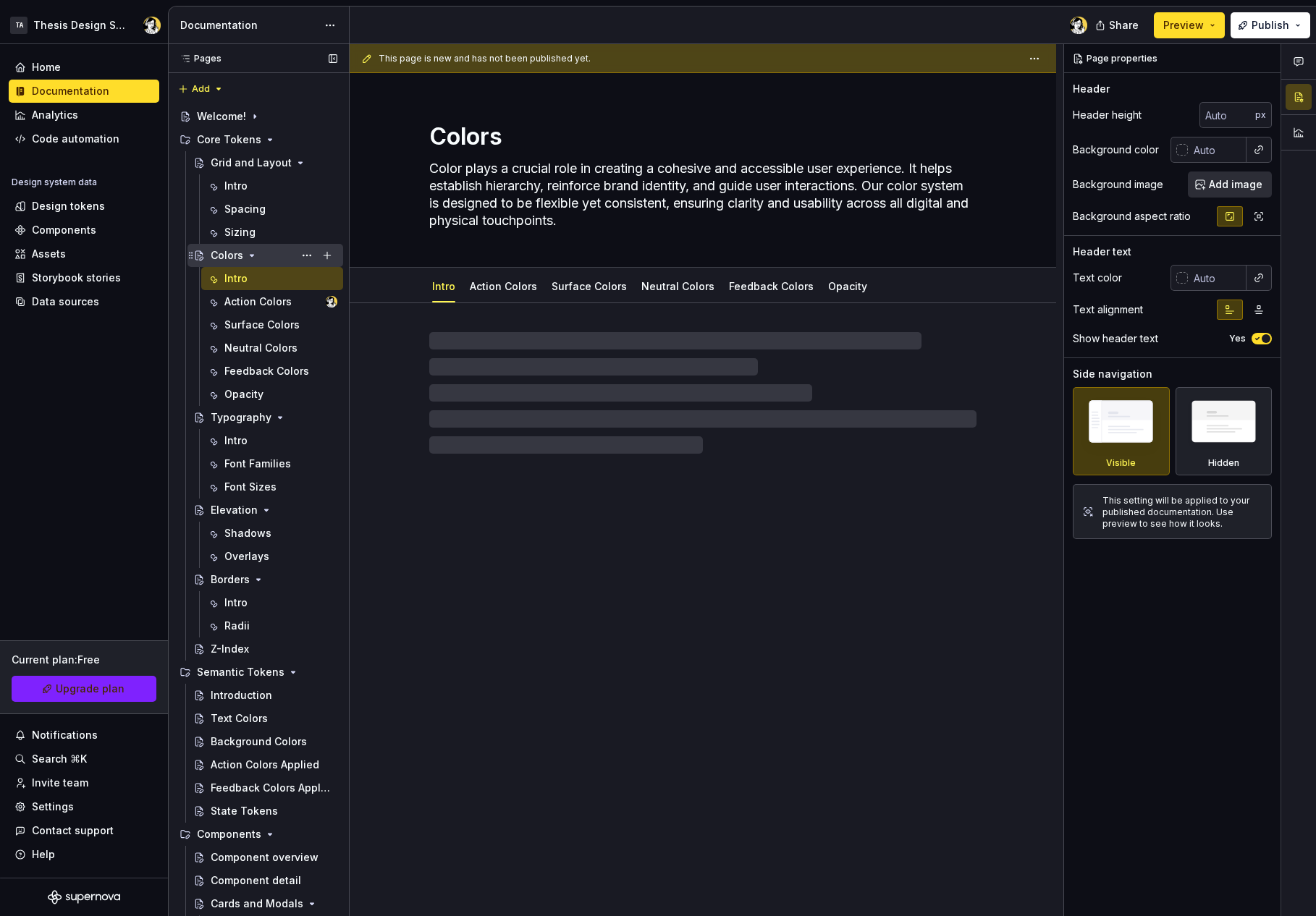
click at [248, 251] on icon "Page tree" at bounding box center [251, 255] width 12 height 12
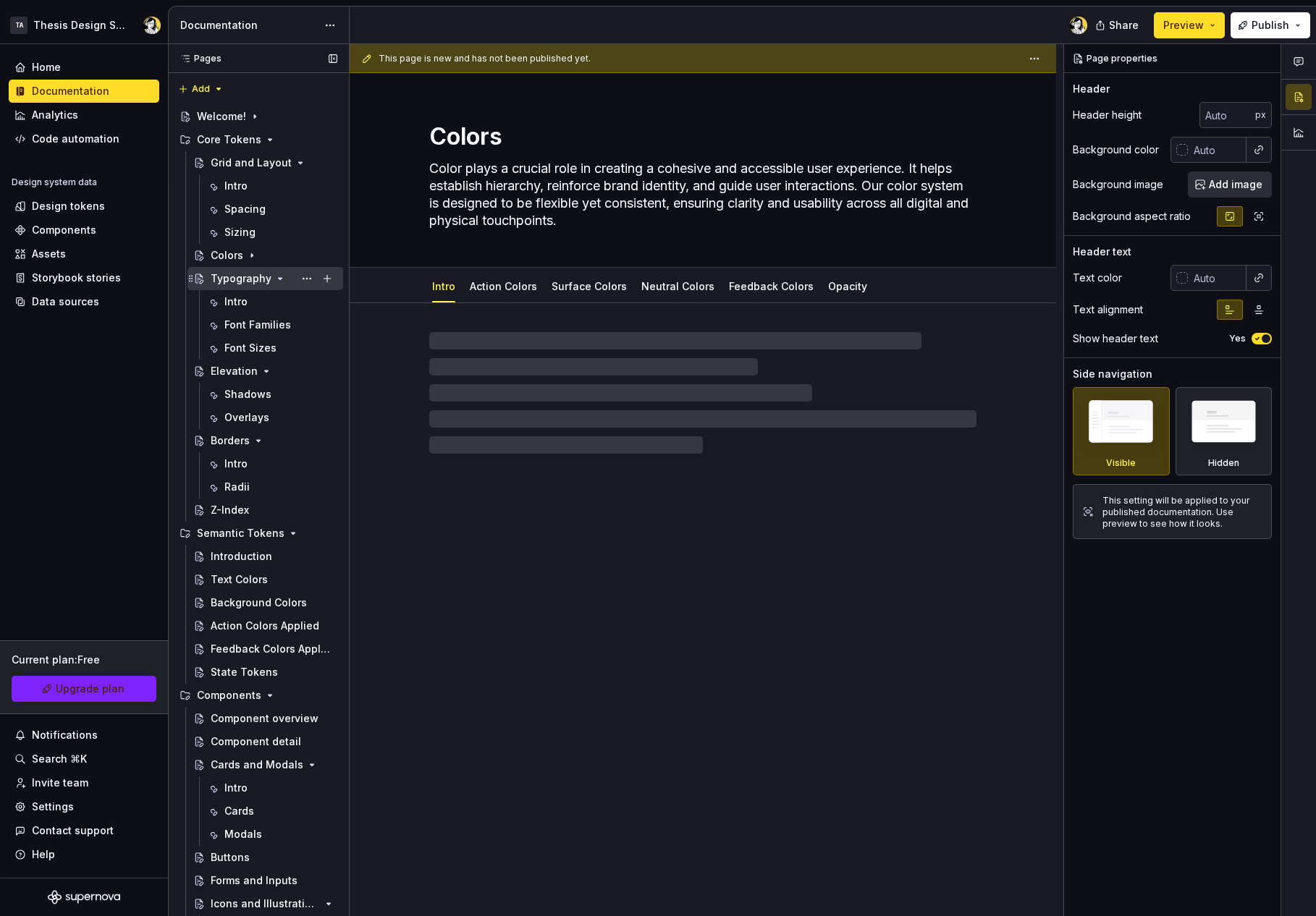
click at [276, 280] on icon "Page tree" at bounding box center [280, 278] width 12 height 12
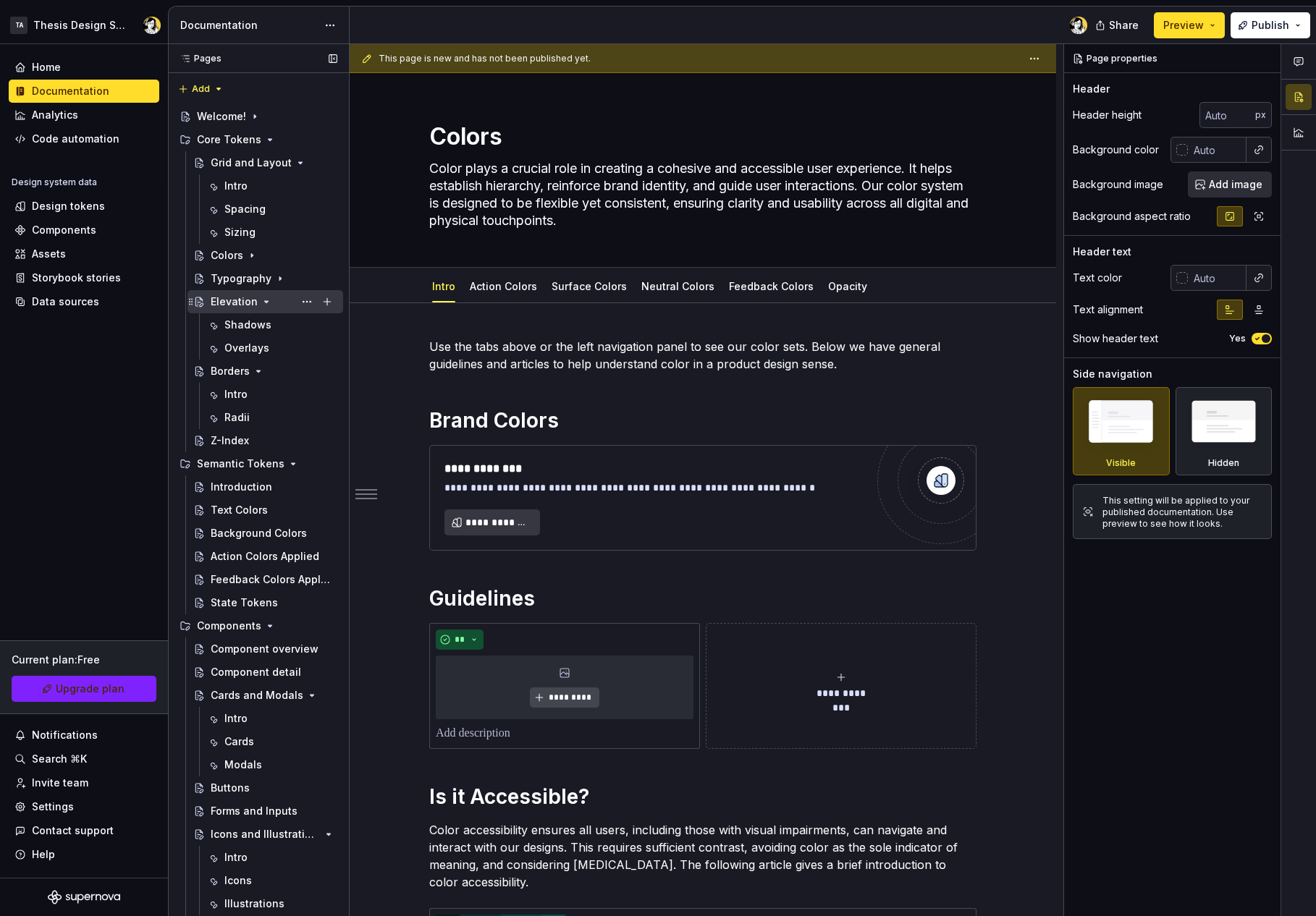
click at [266, 295] on div "Elevation" at bounding box center [274, 301] width 127 height 20
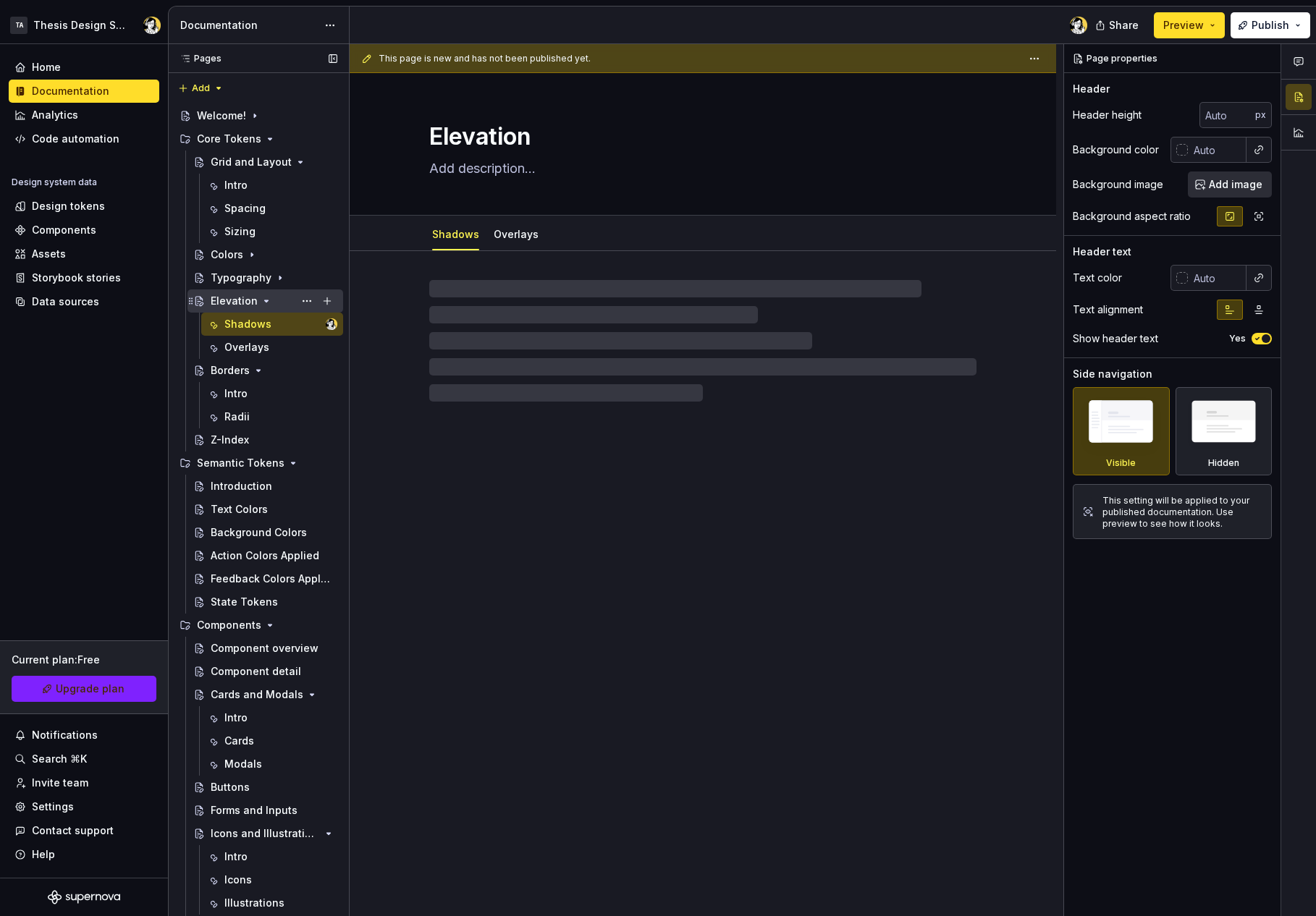
click at [262, 301] on icon "Page tree" at bounding box center [266, 301] width 12 height 12
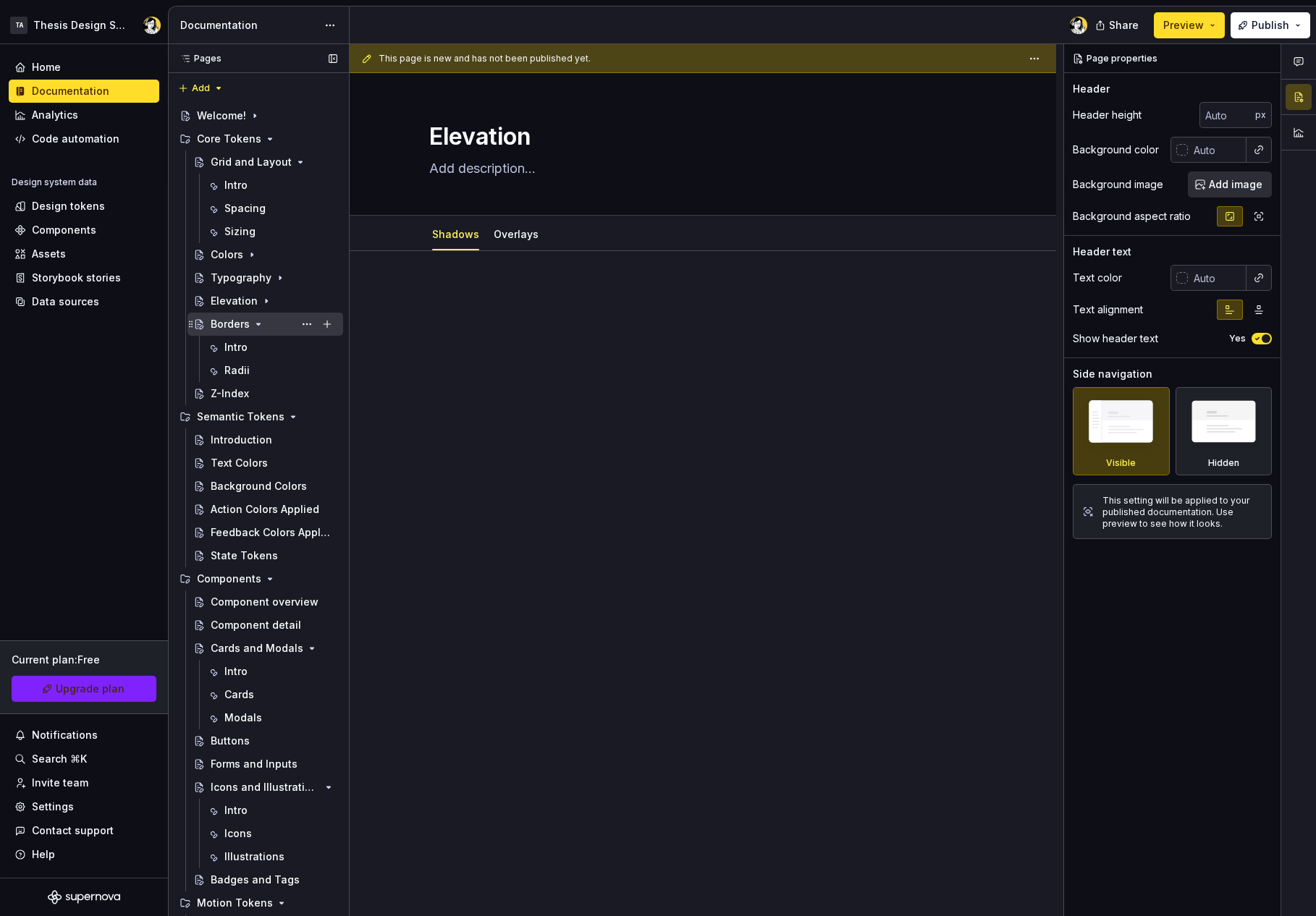
click at [257, 322] on icon "Page tree" at bounding box center [258, 324] width 12 height 12
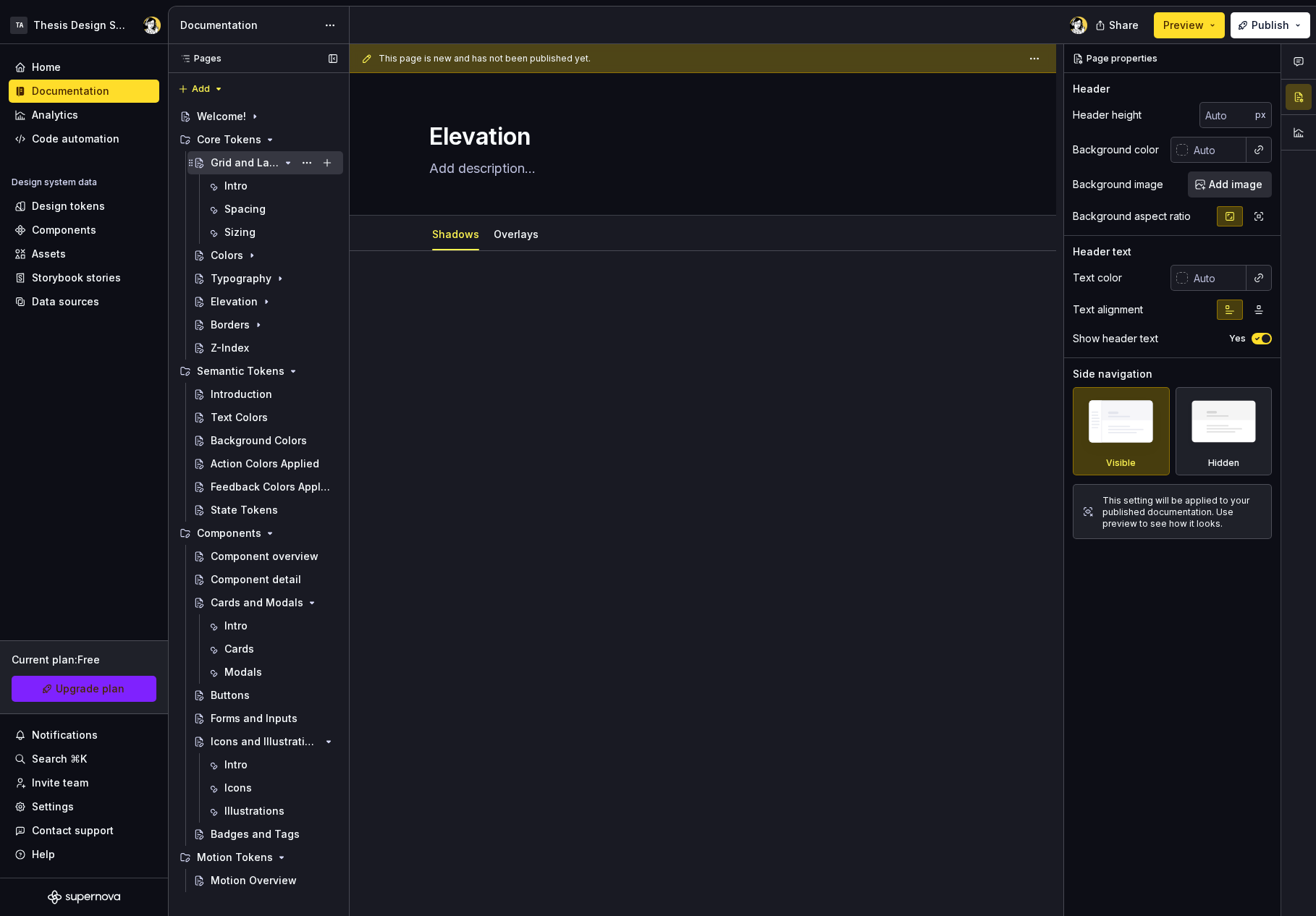
click at [291, 161] on icon "Page tree" at bounding box center [288, 163] width 12 height 12
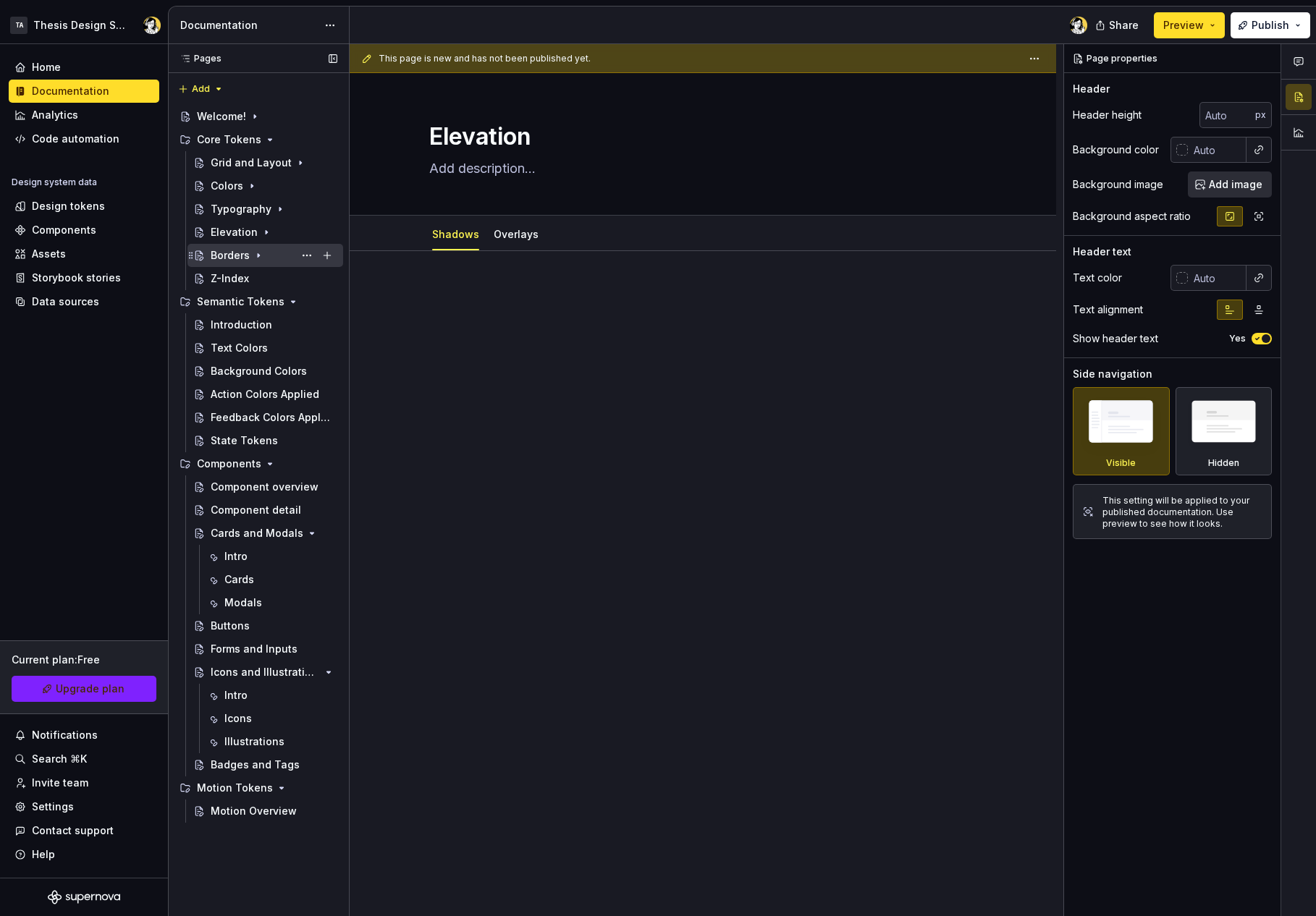
click at [228, 257] on div "Borders" at bounding box center [230, 255] width 39 height 15
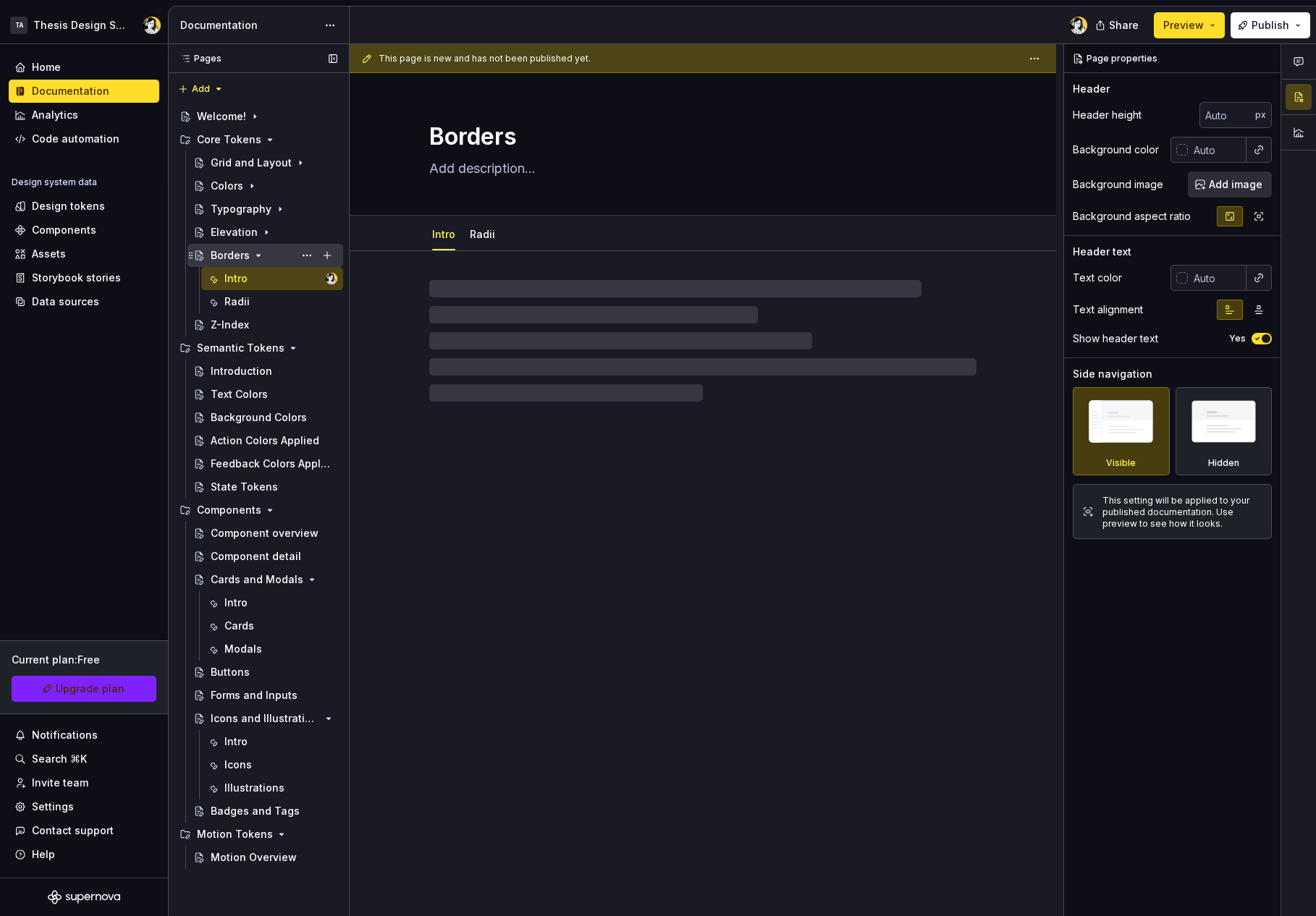
click at [255, 253] on icon "Page tree" at bounding box center [258, 255] width 12 height 12
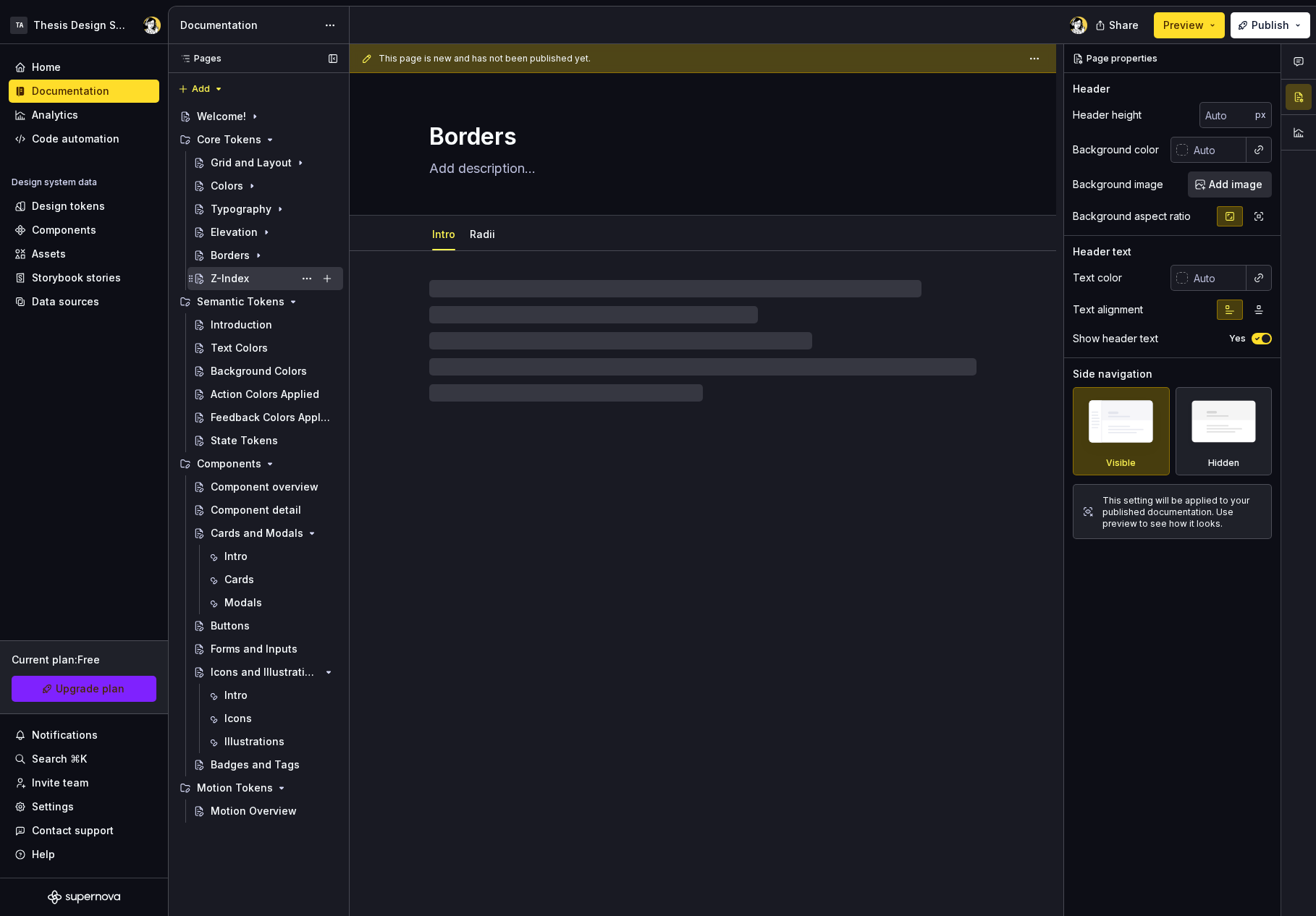
click at [241, 276] on div "Z-Index" at bounding box center [230, 278] width 39 height 15
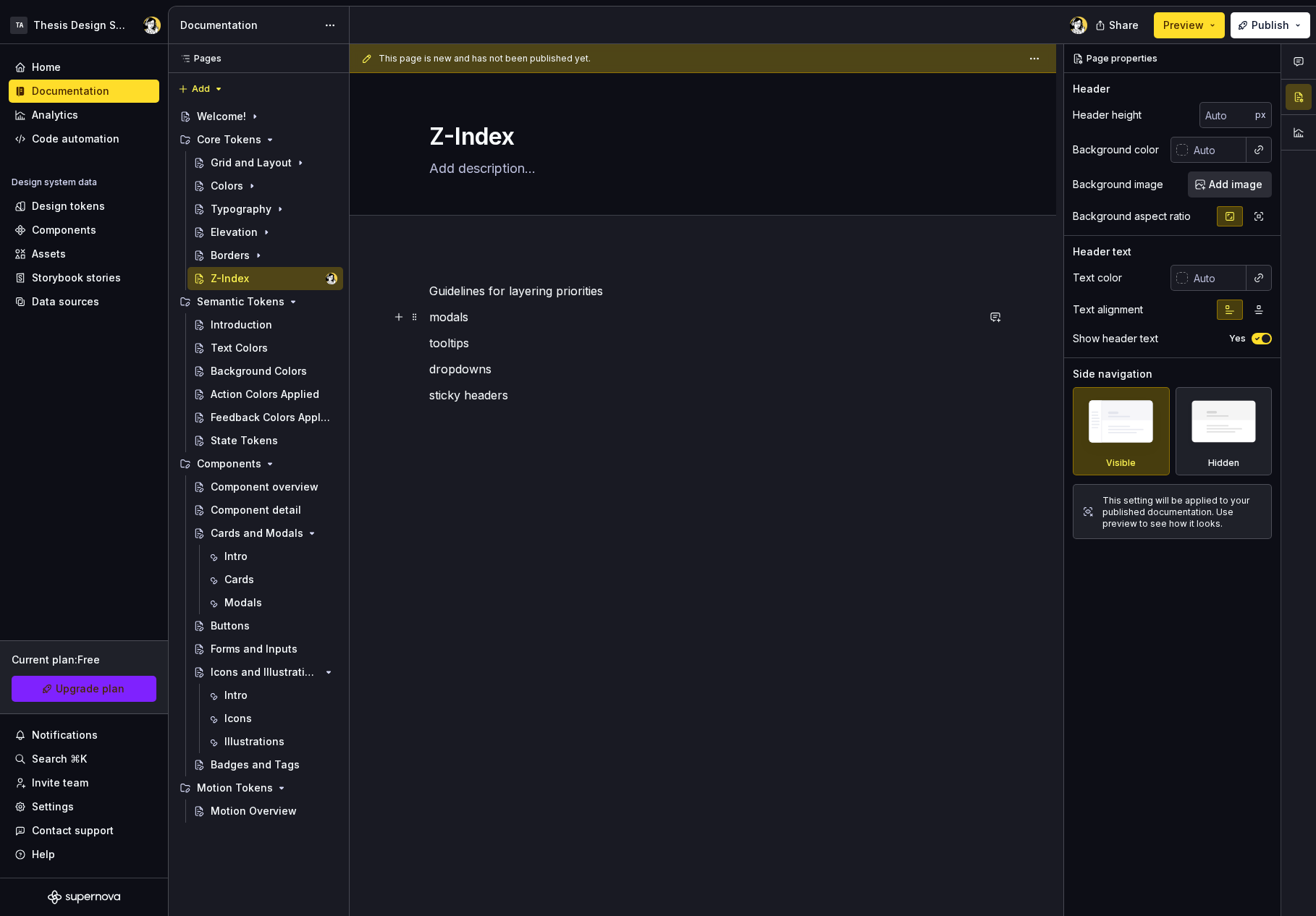
click at [445, 316] on p "modals" at bounding box center [703, 317] width 547 height 18
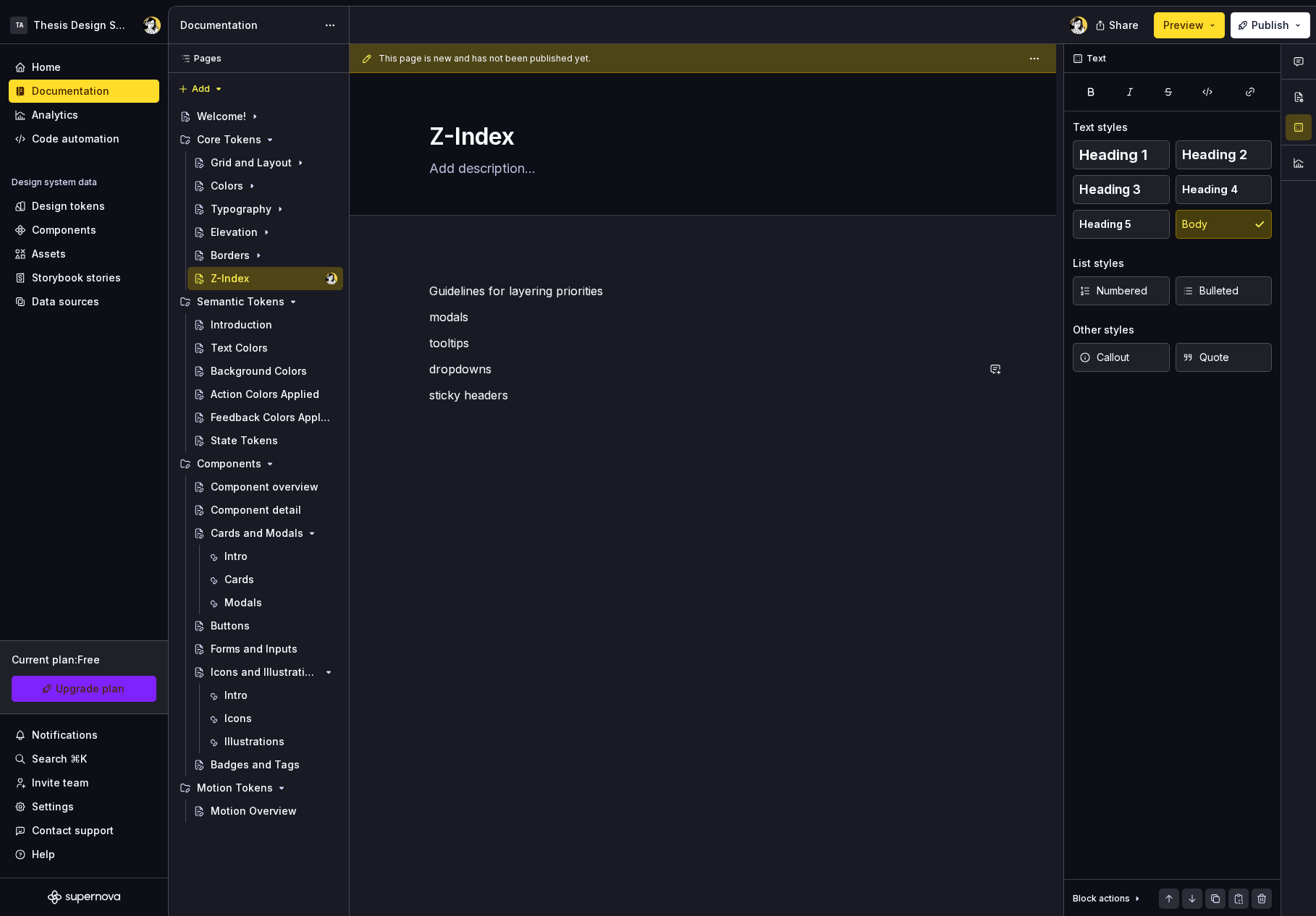
click at [485, 498] on div "Guidelines for layering priorities modals tooltips dropdowns sticky headers" at bounding box center [703, 472] width 707 height 449
click at [246, 325] on div "Introduction" at bounding box center [241, 325] width 62 height 15
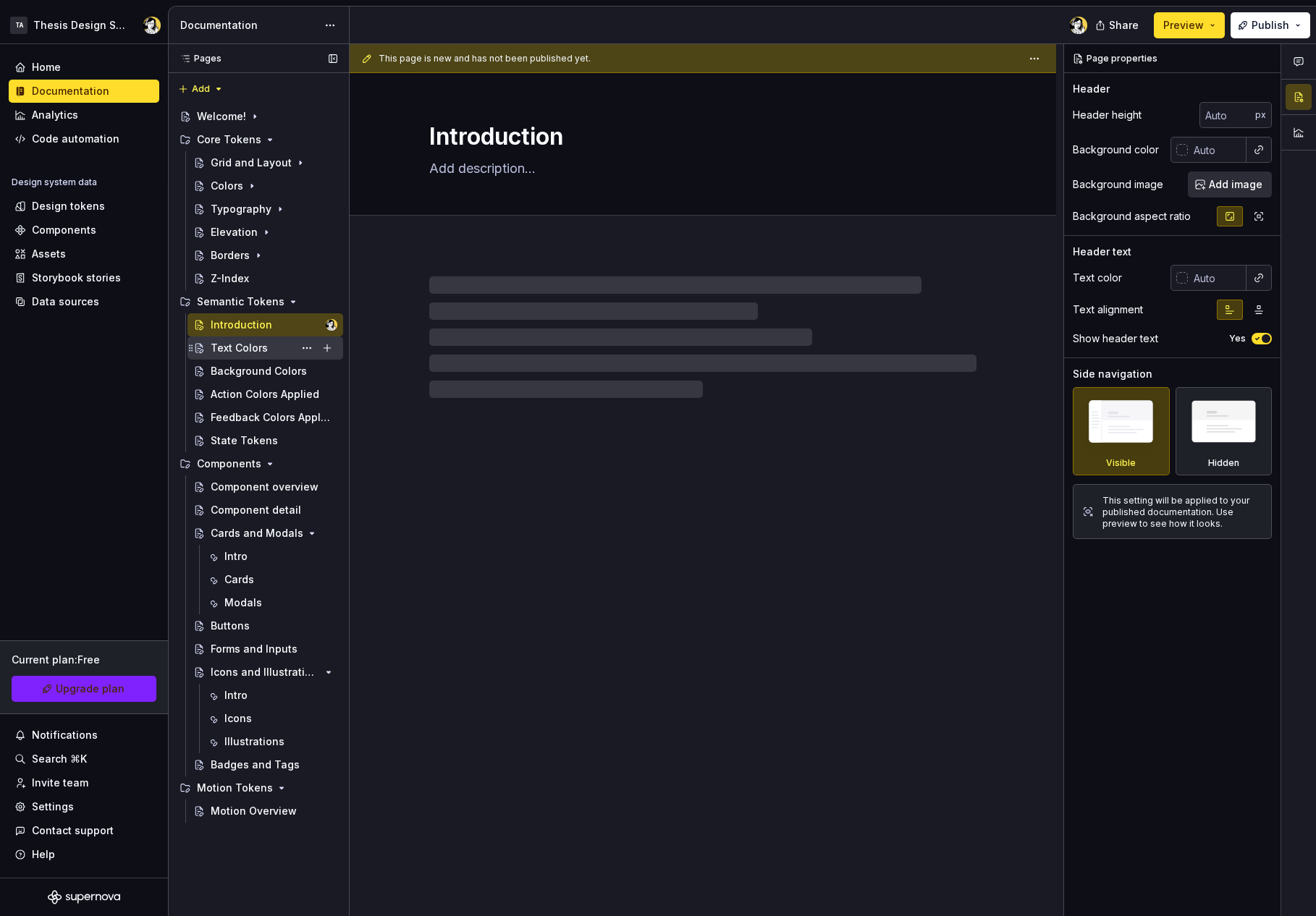
click at [234, 354] on div "Text Colors" at bounding box center [239, 348] width 57 height 15
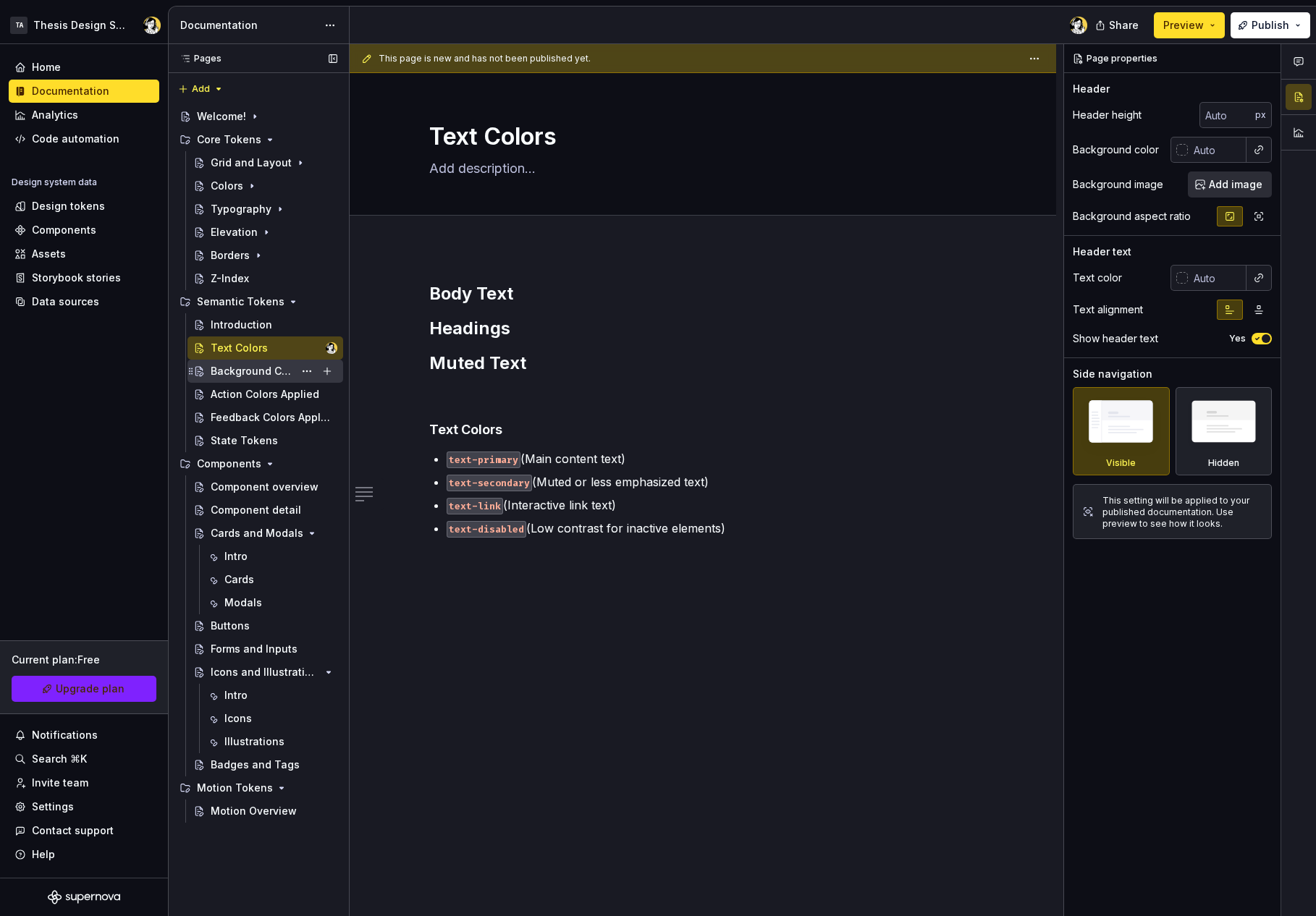
click at [232, 361] on div "Background Colors" at bounding box center [274, 371] width 127 height 20
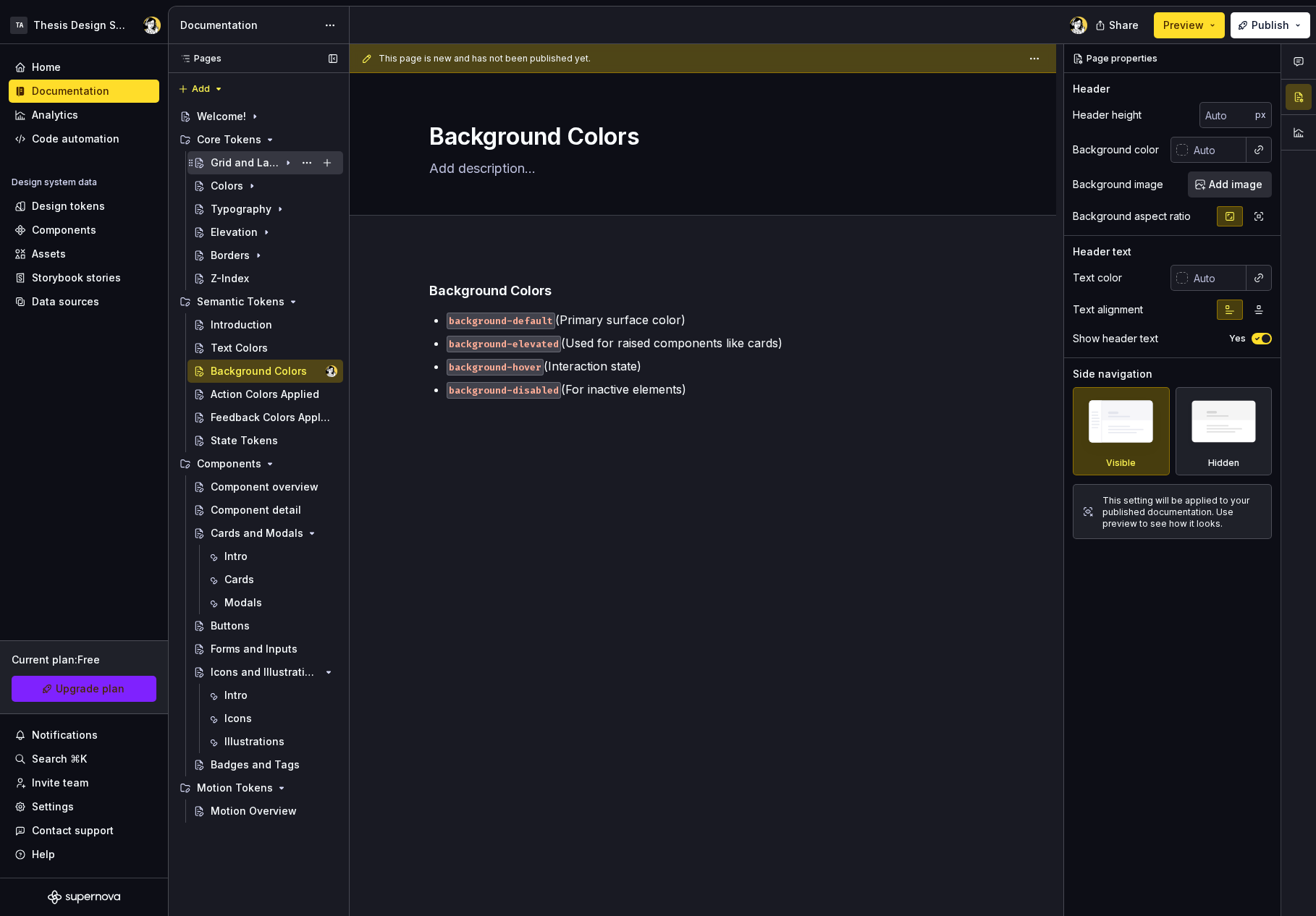
click at [229, 160] on div "Grid and Layout" at bounding box center [245, 163] width 69 height 15
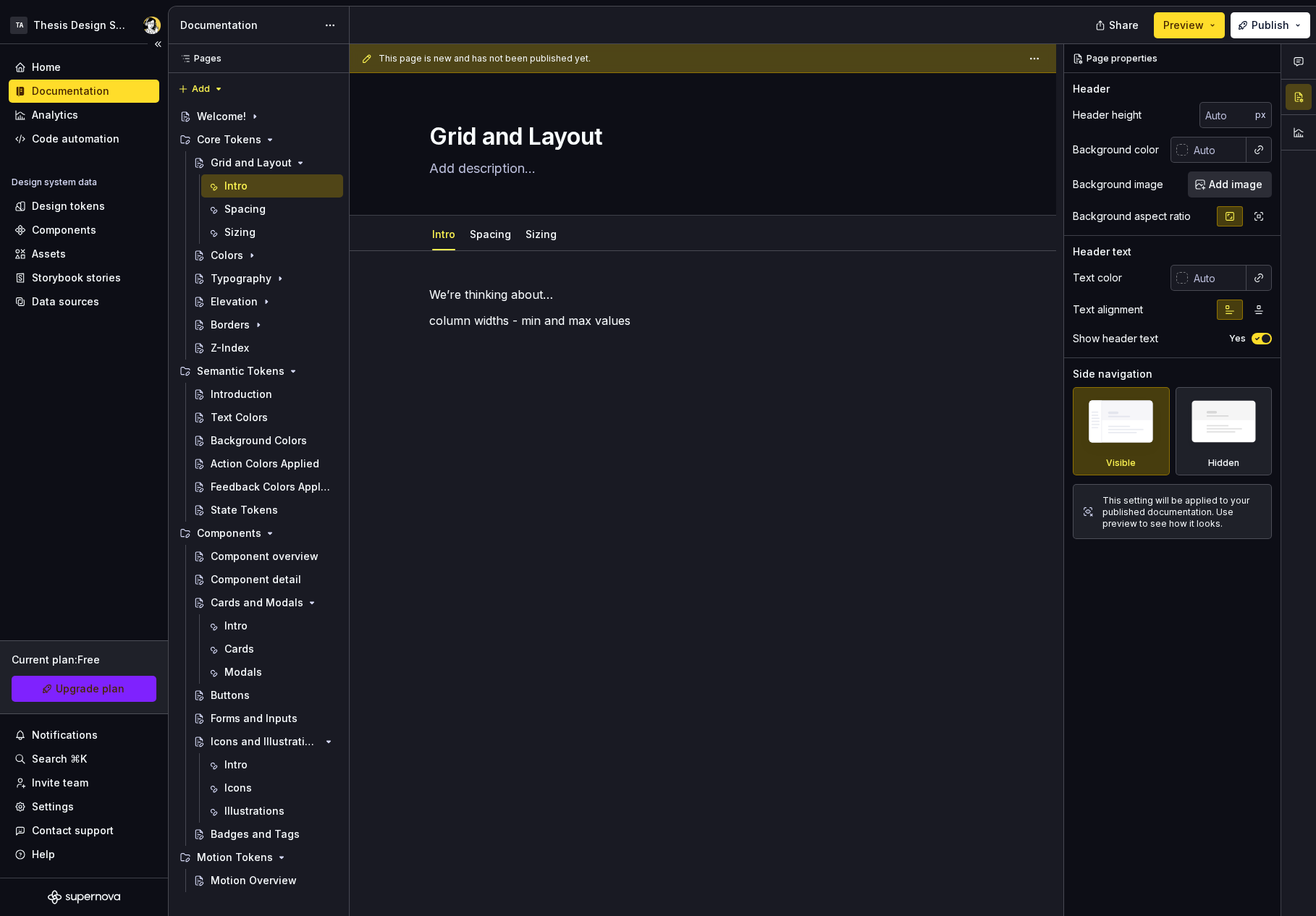
type textarea "*"
